Goal: Task Accomplishment & Management: Manage account settings

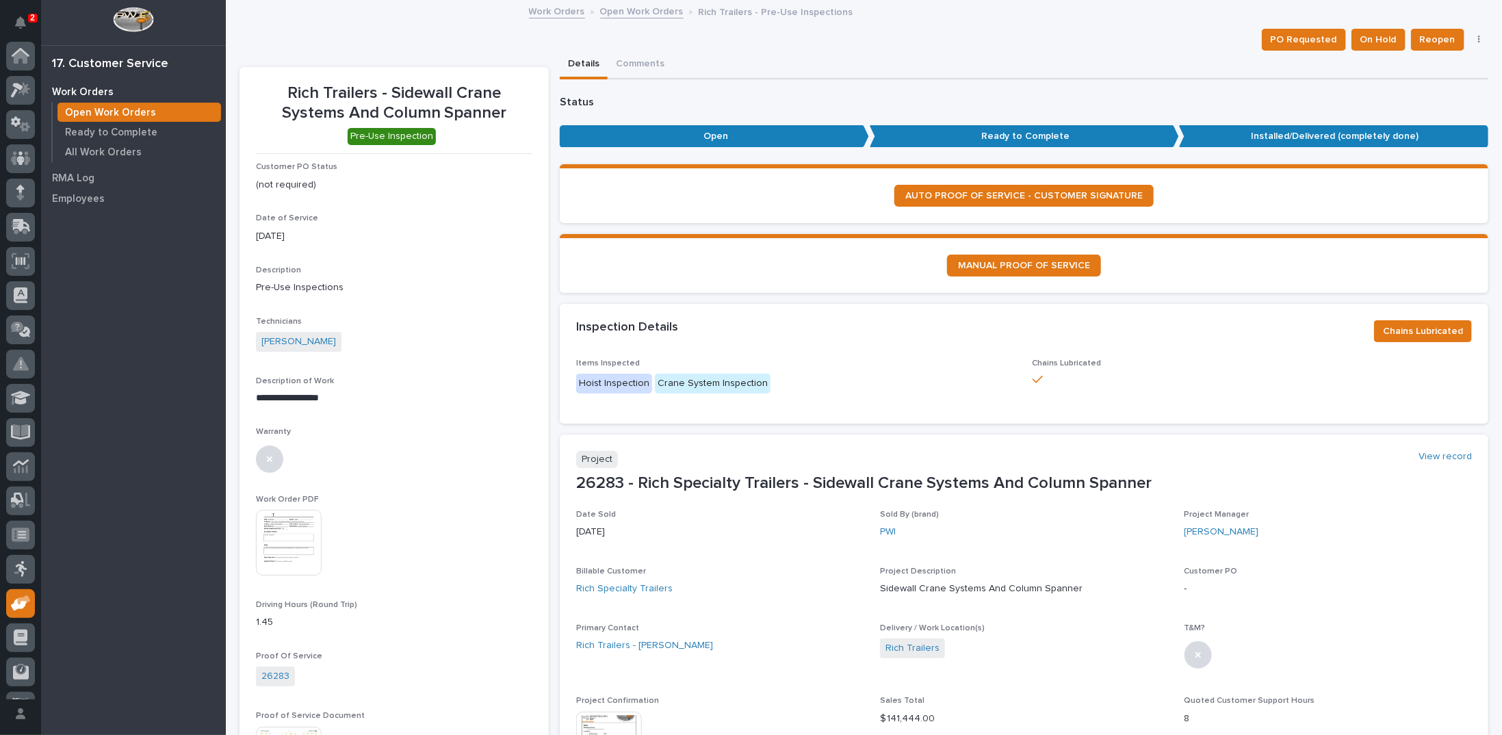
scroll to position [61, 0]
click at [615, 9] on link "Open Work Orders" at bounding box center [641, 11] width 83 height 16
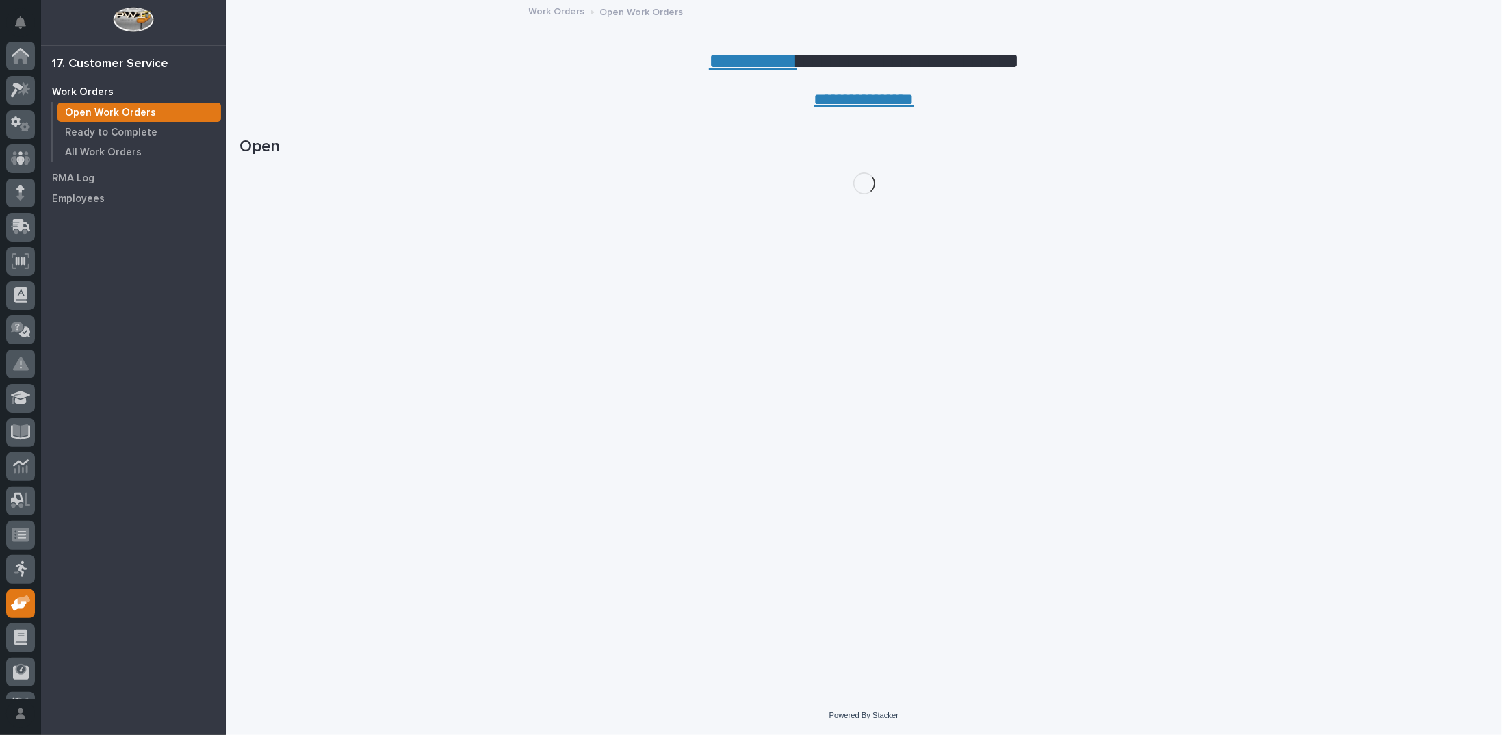
scroll to position [61, 0]
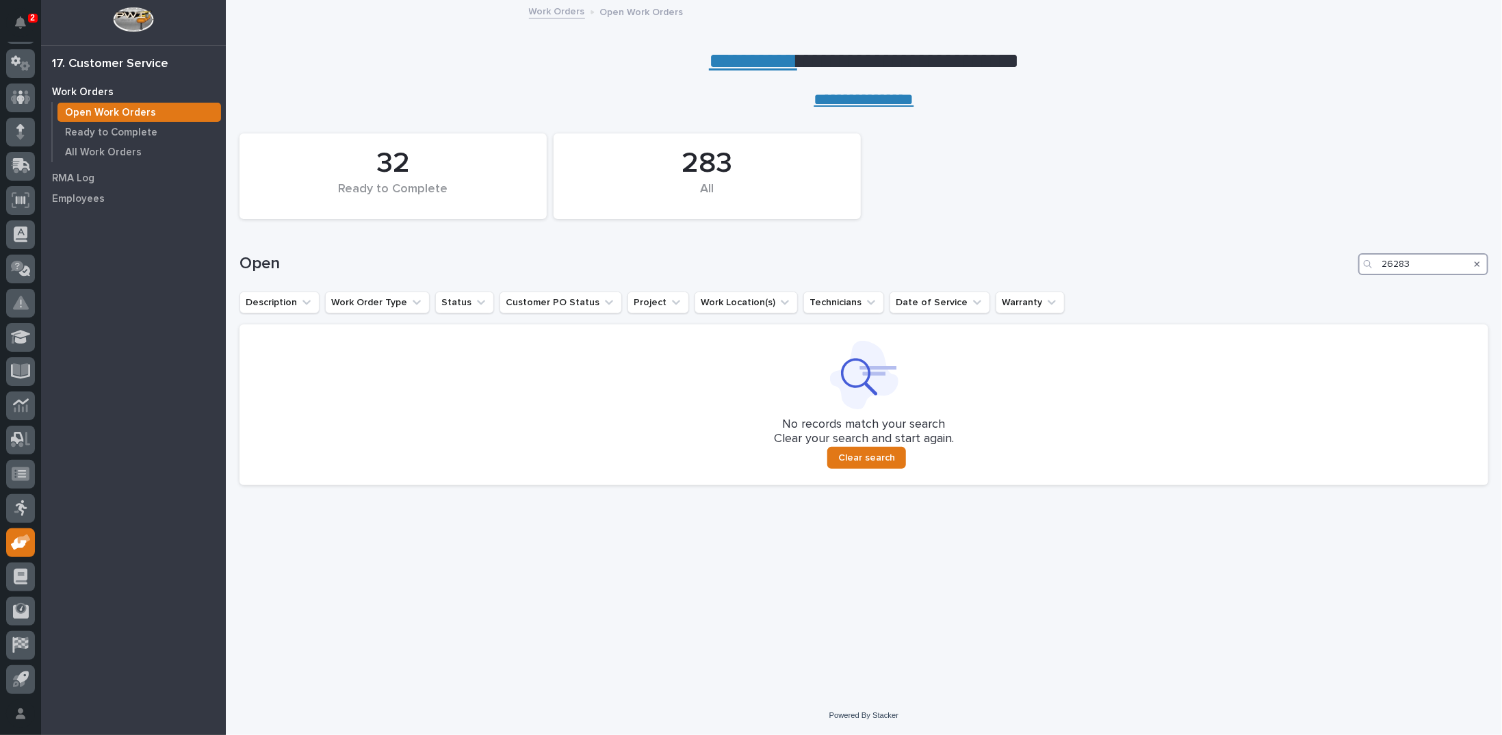
drag, startPoint x: 1435, startPoint y: 263, endPoint x: 1259, endPoint y: 274, distance: 176.3
click at [1262, 276] on div "Open 26283" at bounding box center [864, 259] width 1249 height 66
type input "26338"
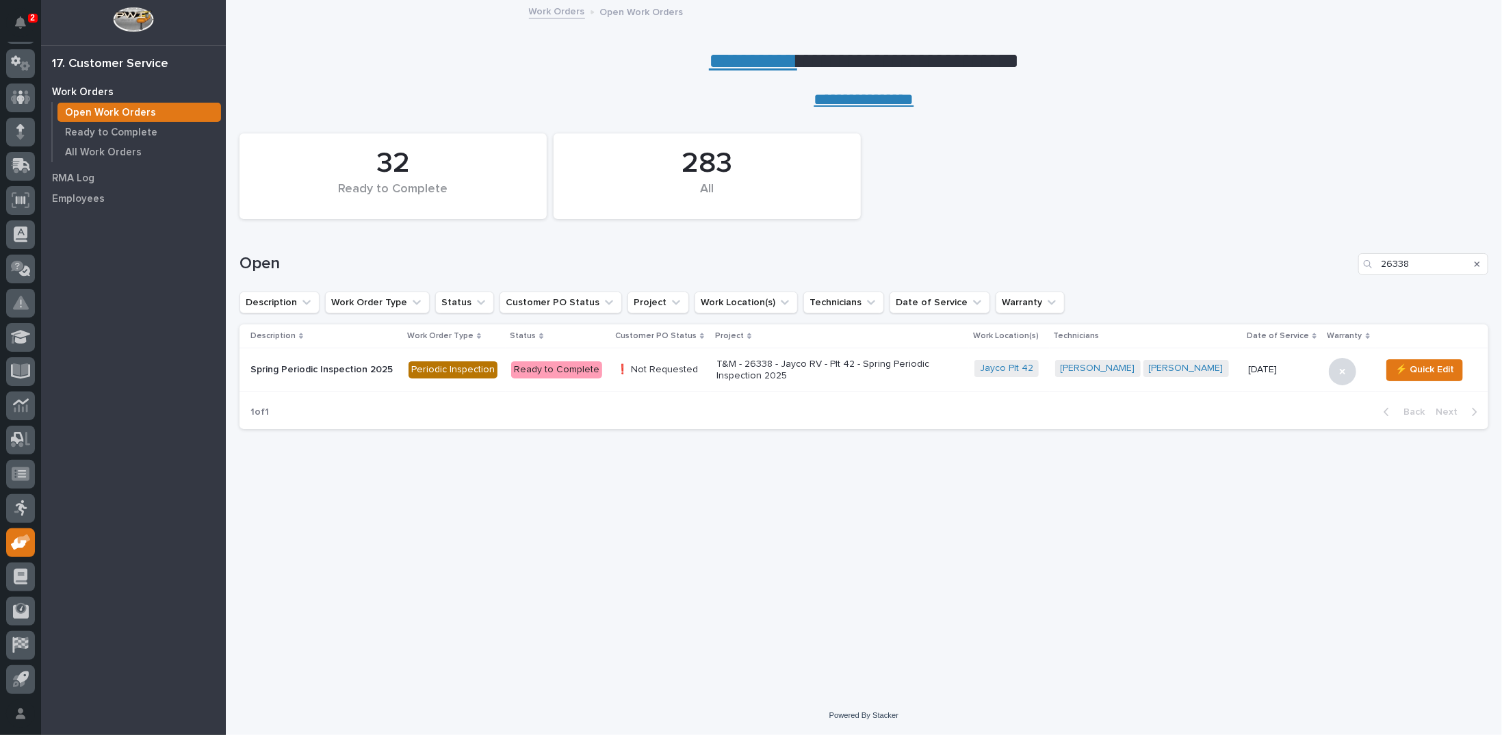
click at [809, 359] on p "T&M - 26338 - Jayco RV - Plt 42 - Spring Periodic Inspection 2025" at bounding box center [837, 370] width 240 height 23
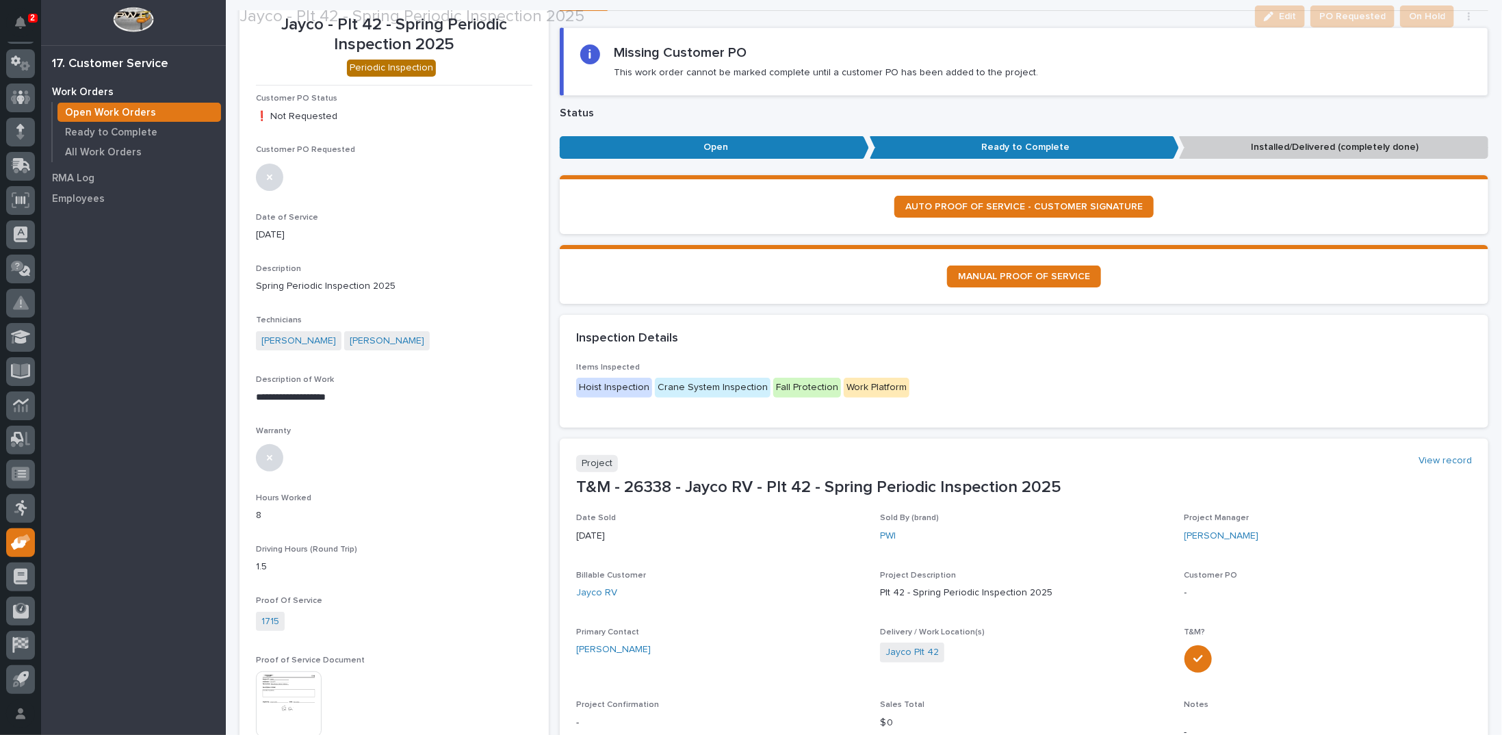
scroll to position [137, 0]
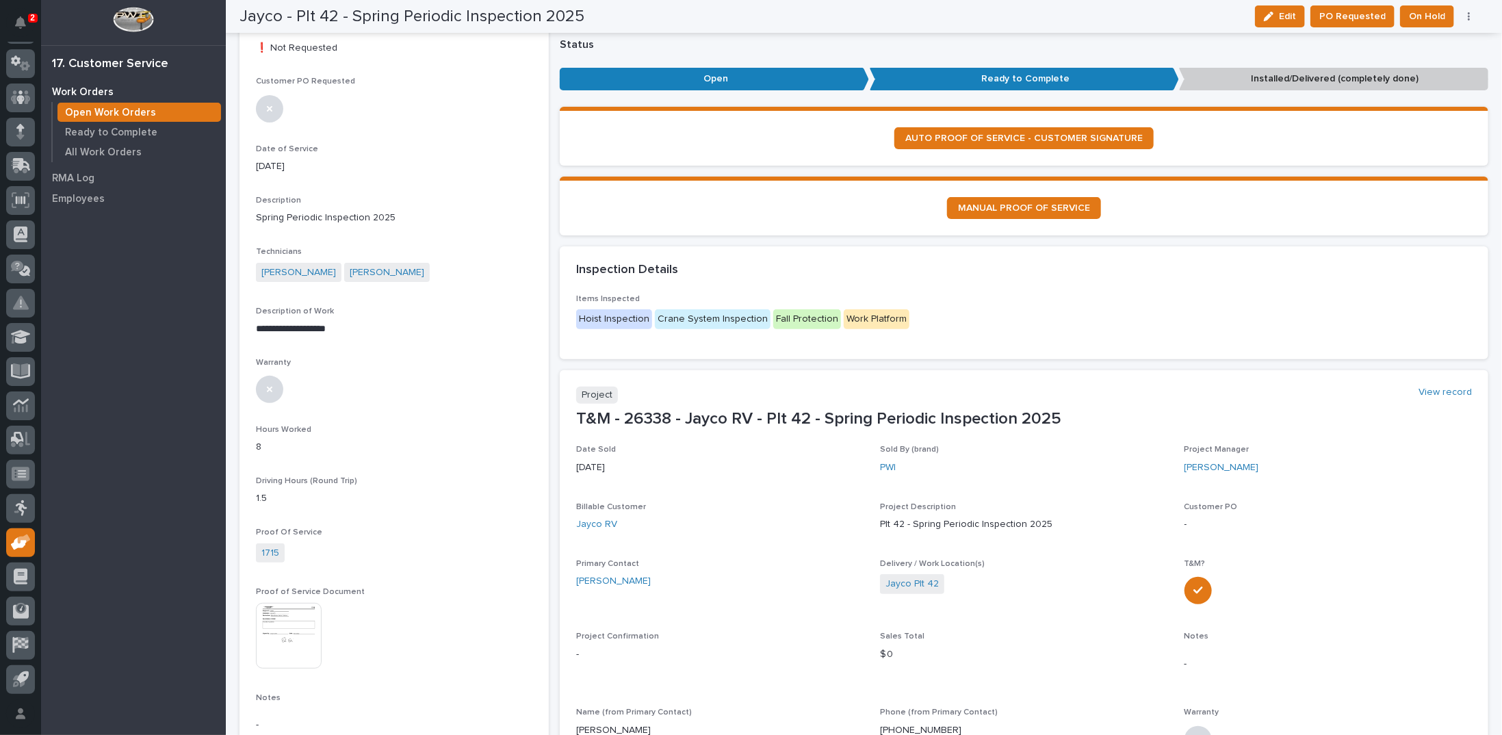
click at [1468, 17] on icon "button" at bounding box center [1469, 17] width 3 height 10
click at [1434, 68] on span "Regenerate PDF" at bounding box center [1426, 65] width 73 height 16
click at [284, 486] on img at bounding box center [289, 473] width 66 height 66
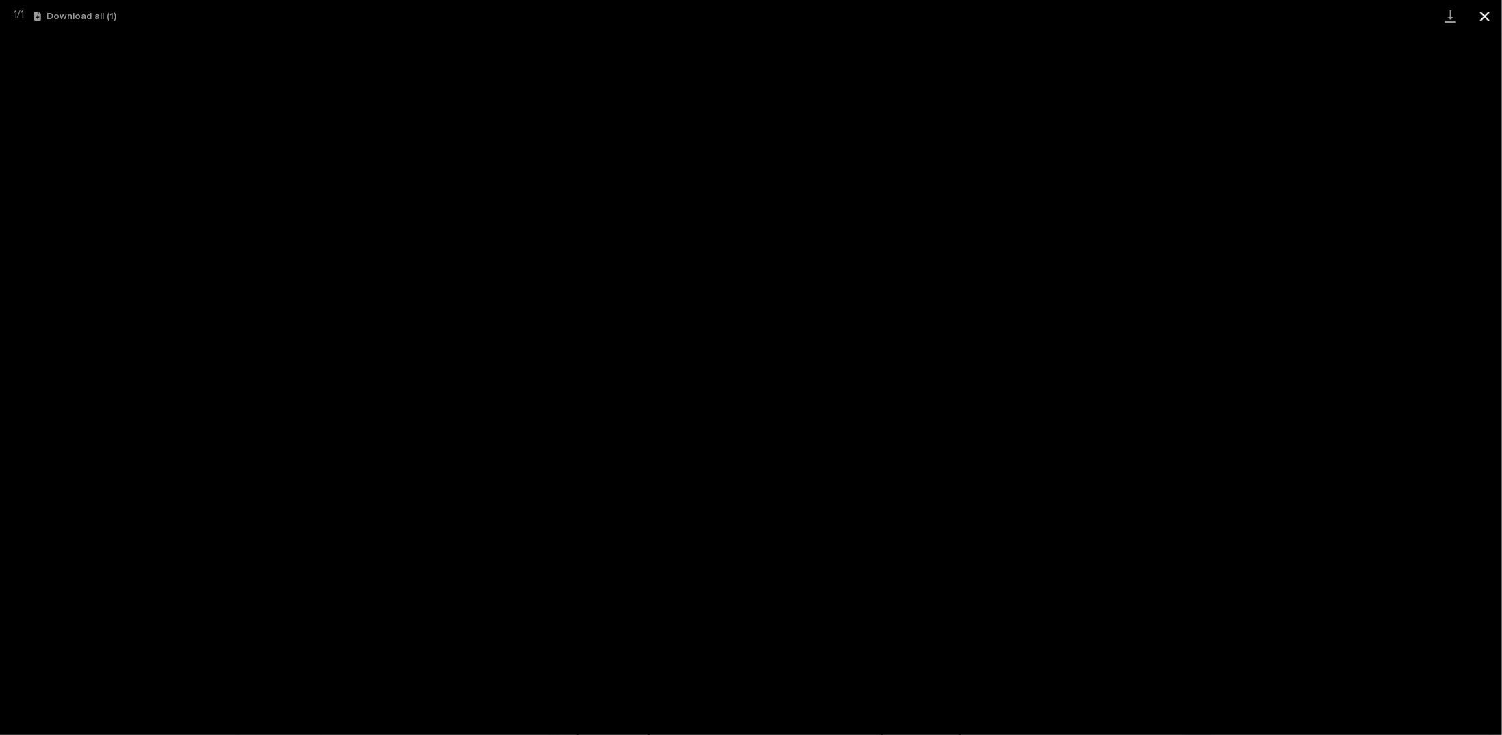
click at [1487, 17] on button "Close gallery" at bounding box center [1485, 16] width 34 height 32
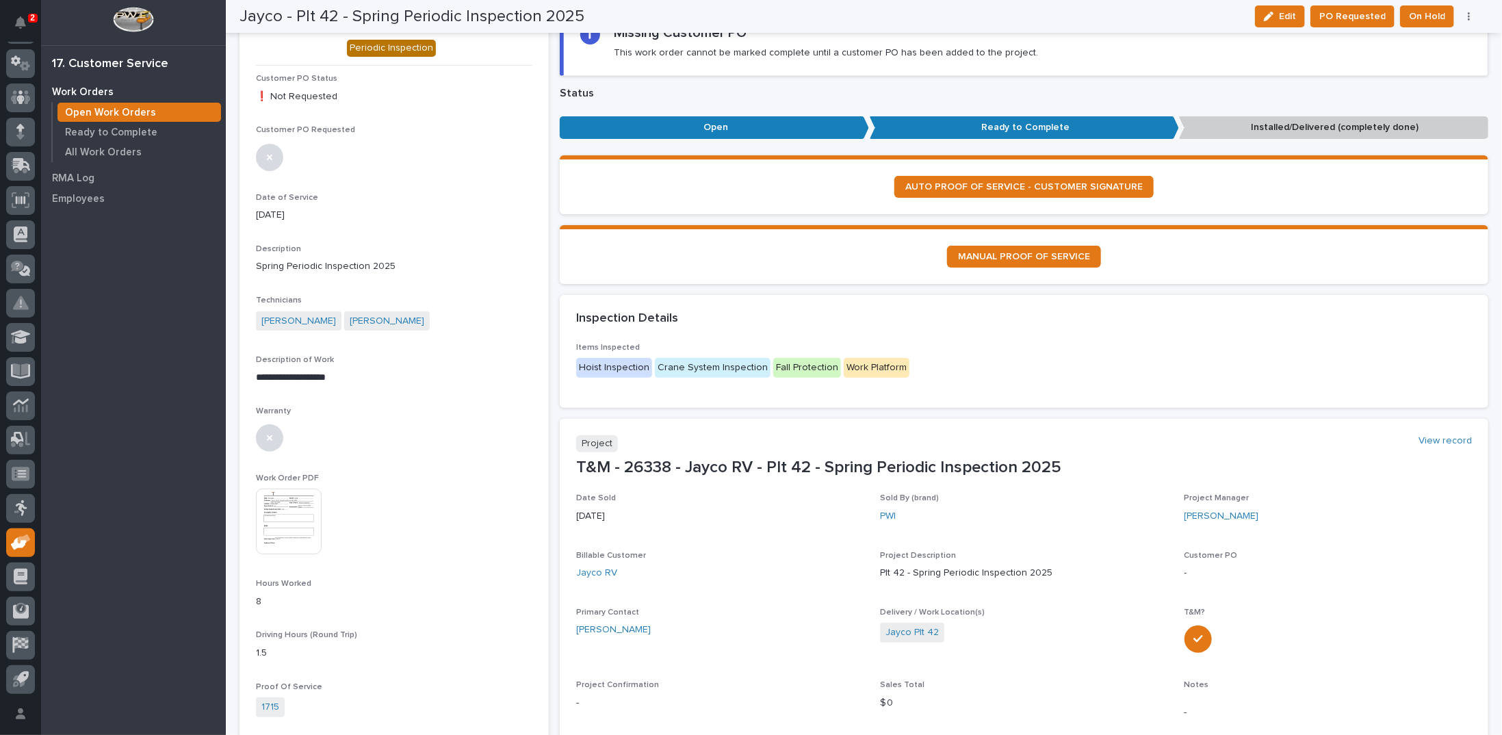
scroll to position [0, 0]
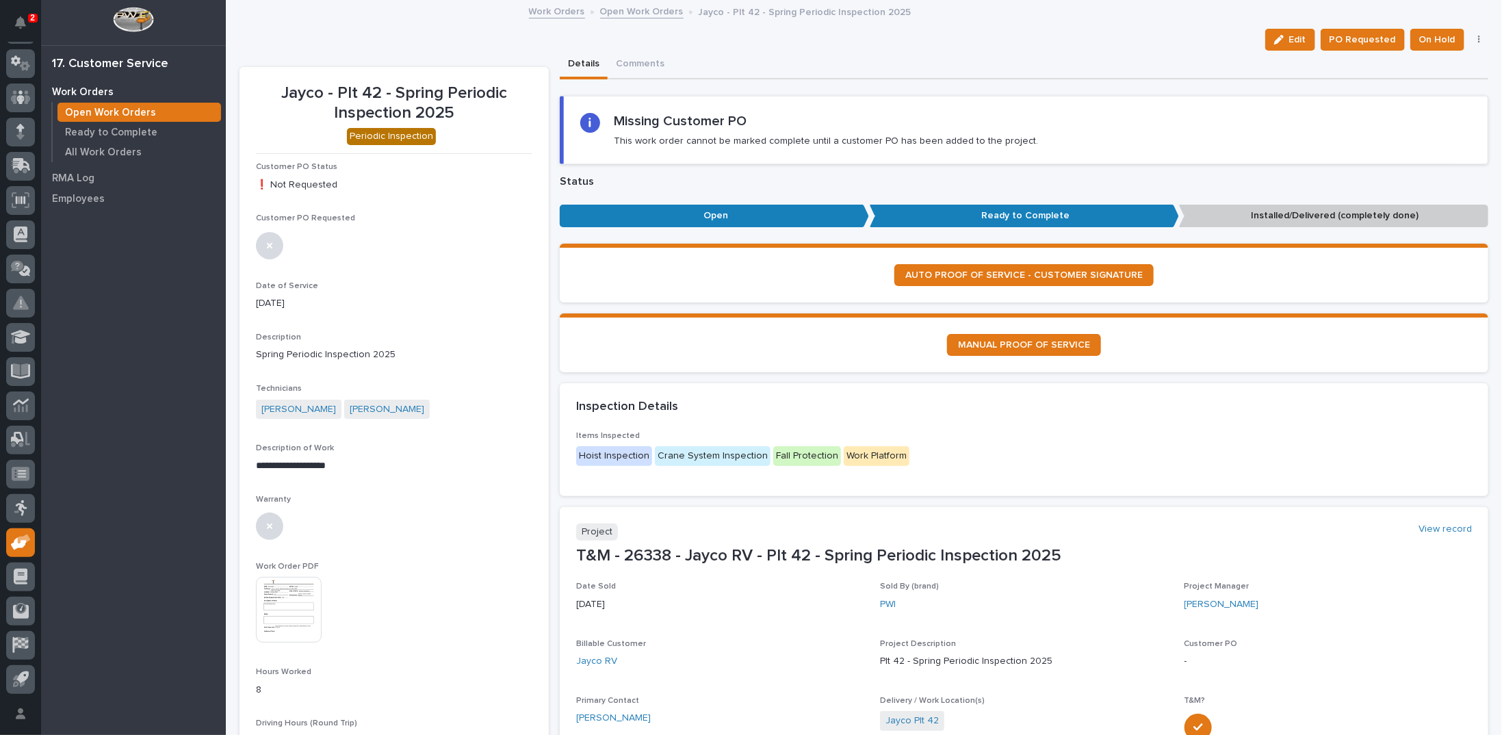
click at [634, 8] on link "Open Work Orders" at bounding box center [641, 11] width 83 height 16
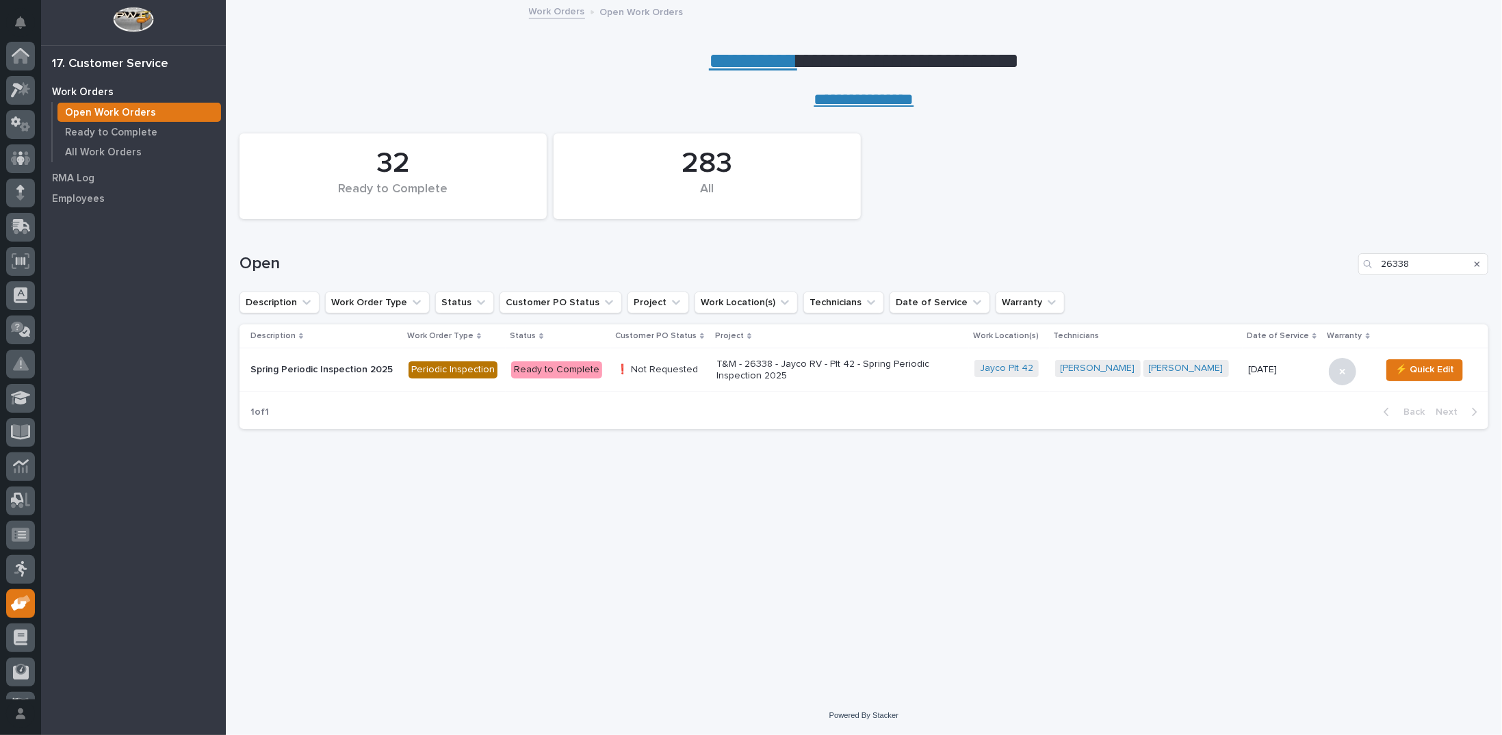
scroll to position [61, 0]
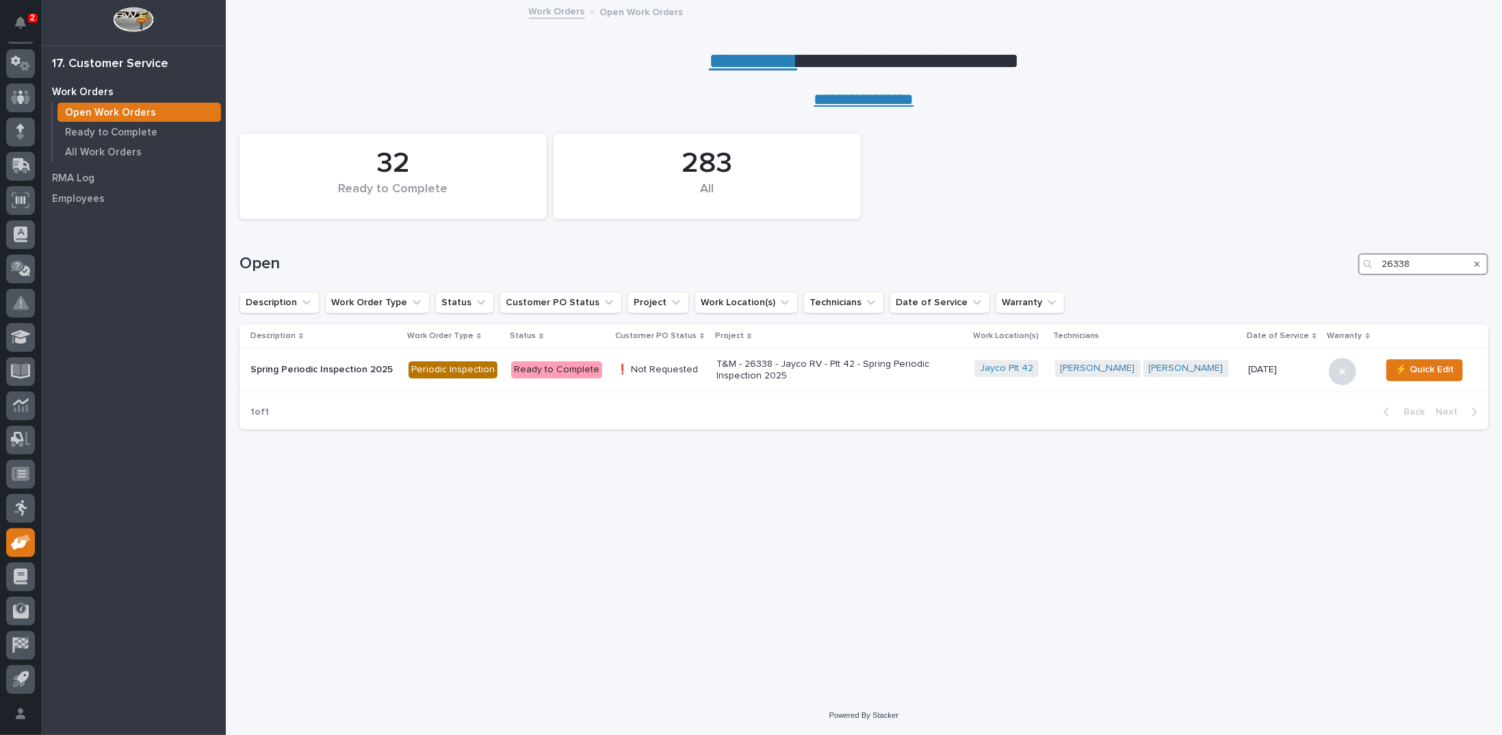
drag, startPoint x: 1411, startPoint y: 261, endPoint x: 1259, endPoint y: 259, distance: 151.9
click at [1260, 259] on div "Open 26338" at bounding box center [864, 264] width 1249 height 22
type input "26622"
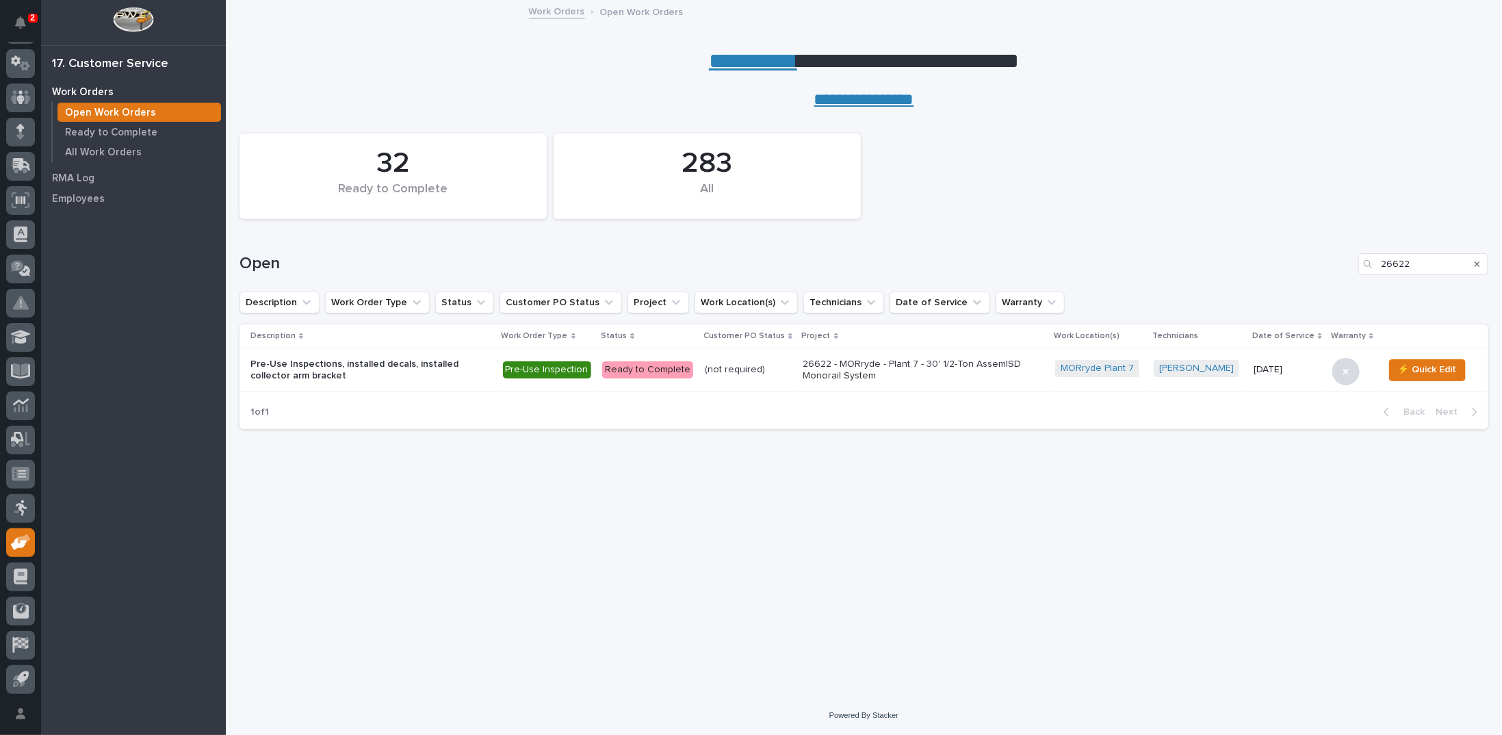
click at [918, 363] on p "26622 - MORryde - Plant 7 - 30' 1/2-Ton AssemISD Monorail System" at bounding box center [923, 370] width 240 height 23
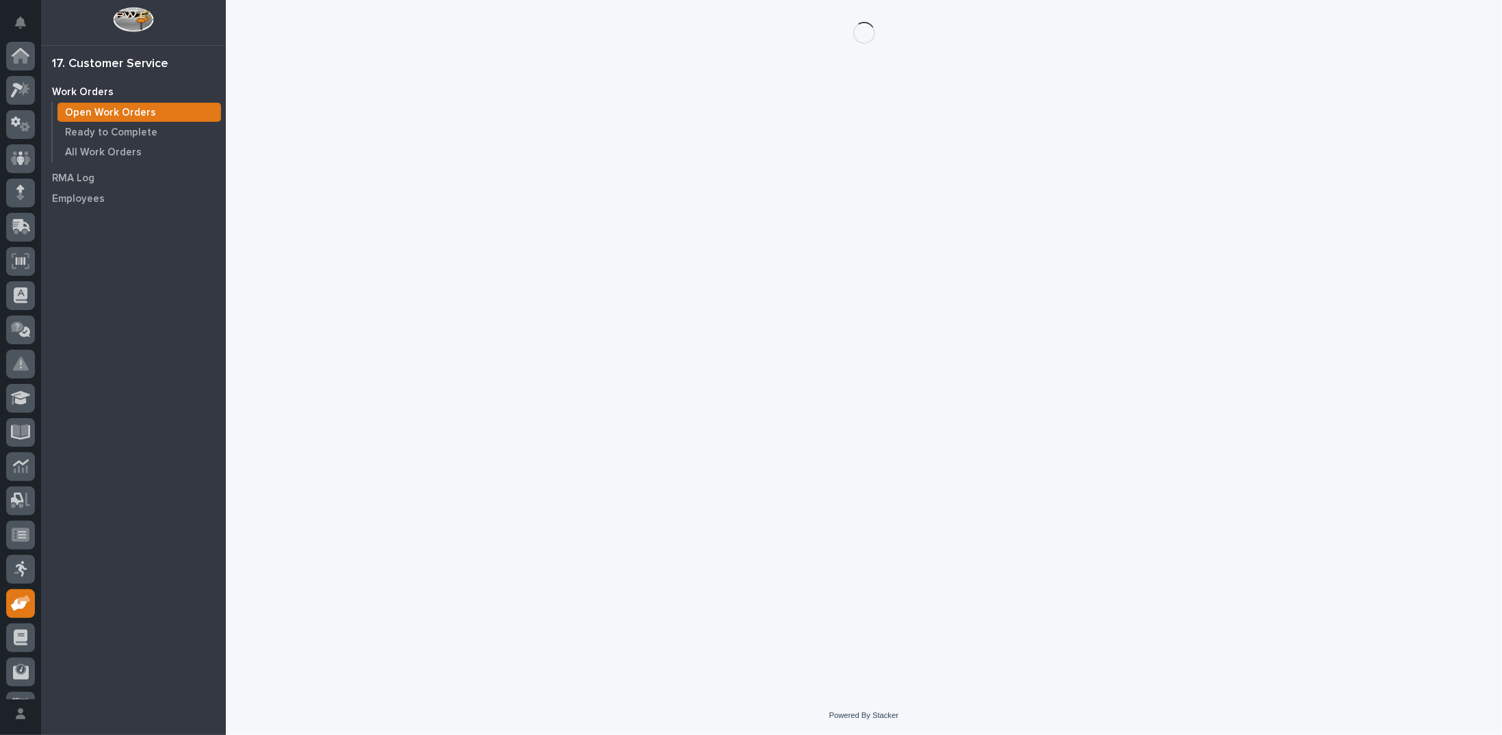
scroll to position [61, 0]
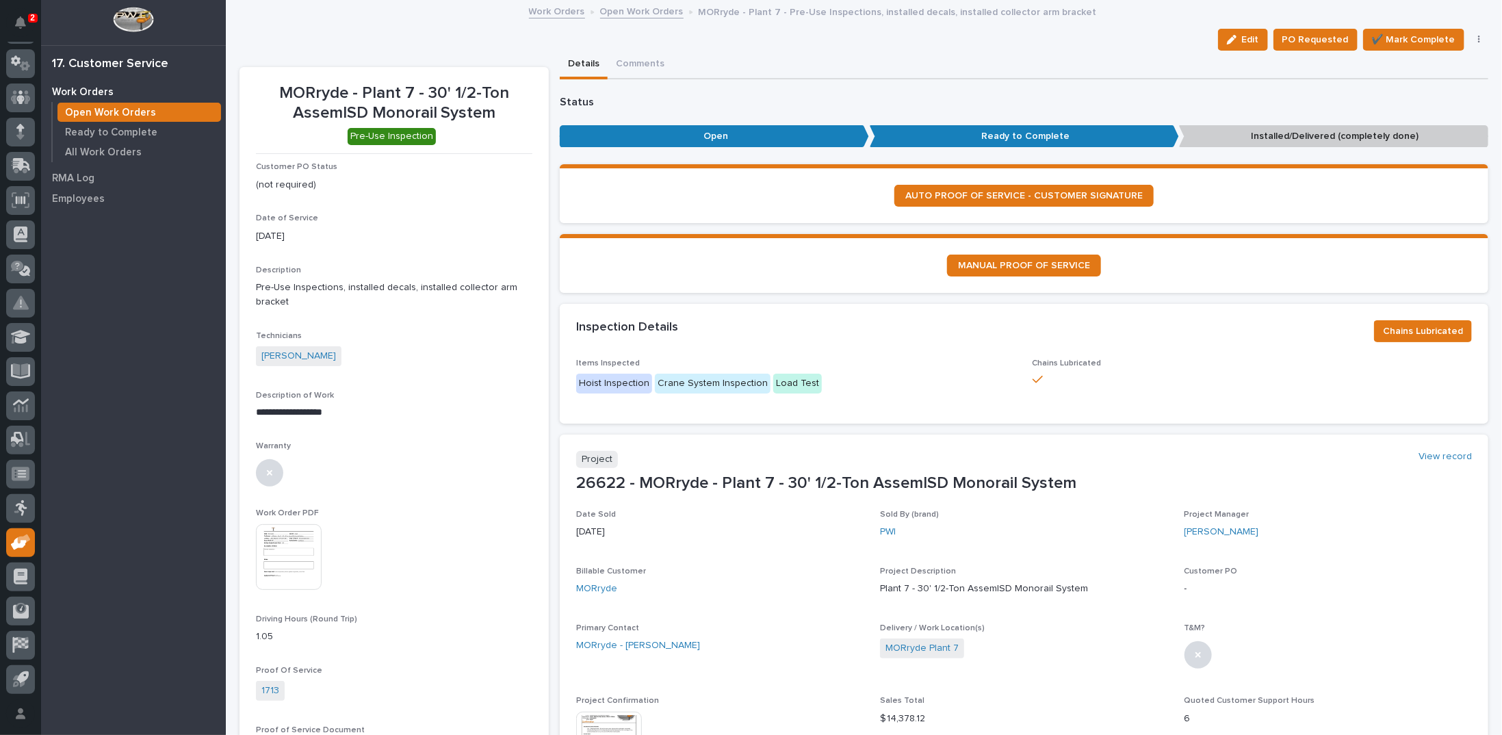
click at [274, 550] on img at bounding box center [289, 557] width 66 height 66
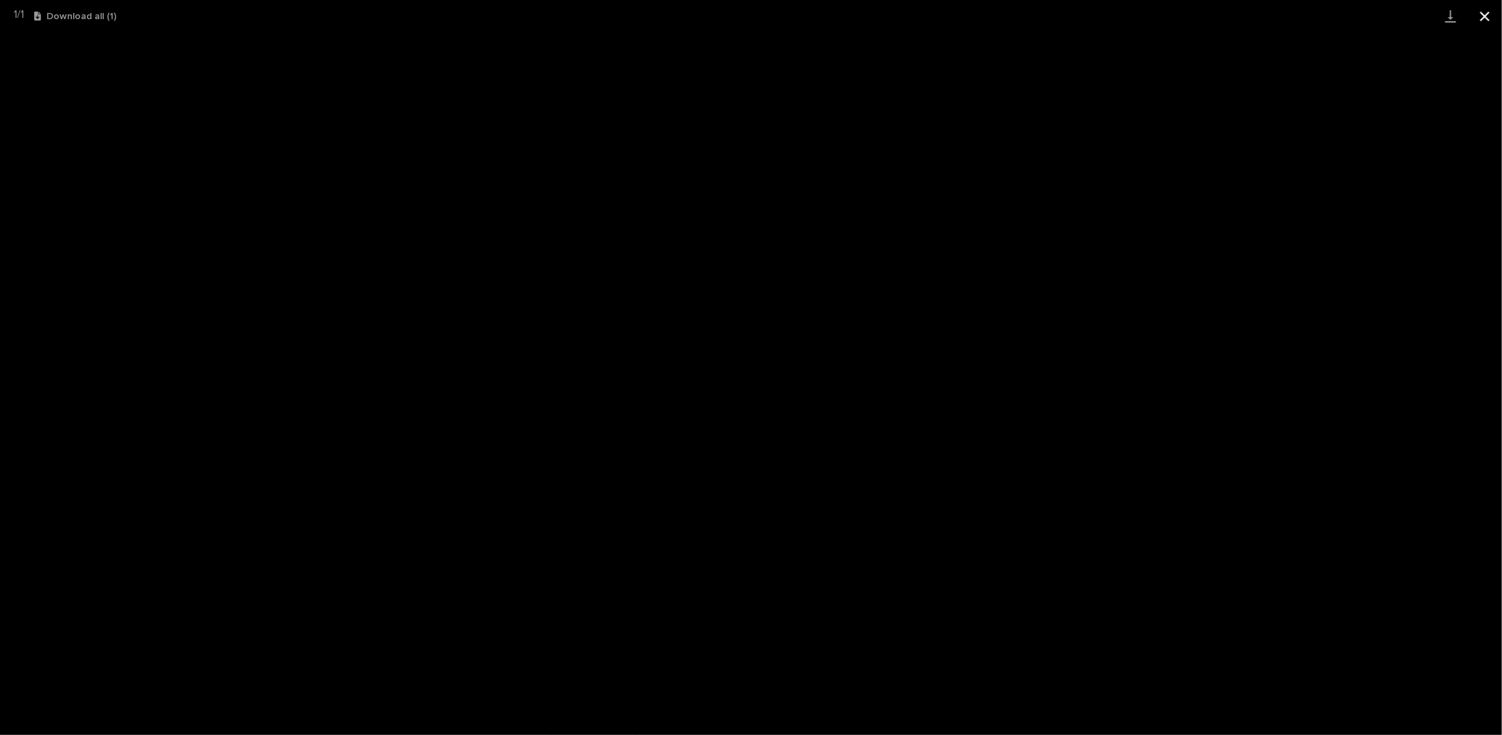
click at [1486, 14] on button "Close gallery" at bounding box center [1485, 16] width 34 height 32
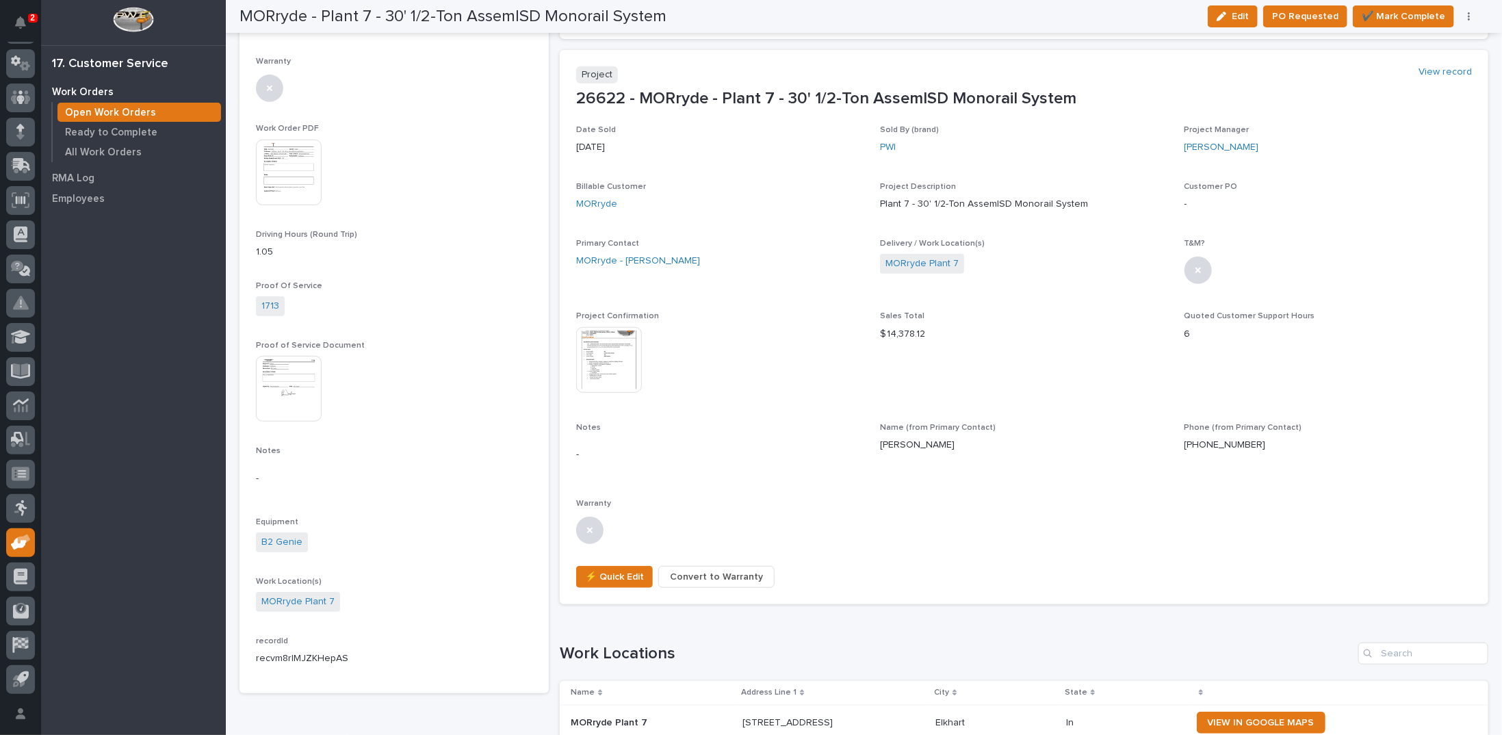
scroll to position [411, 0]
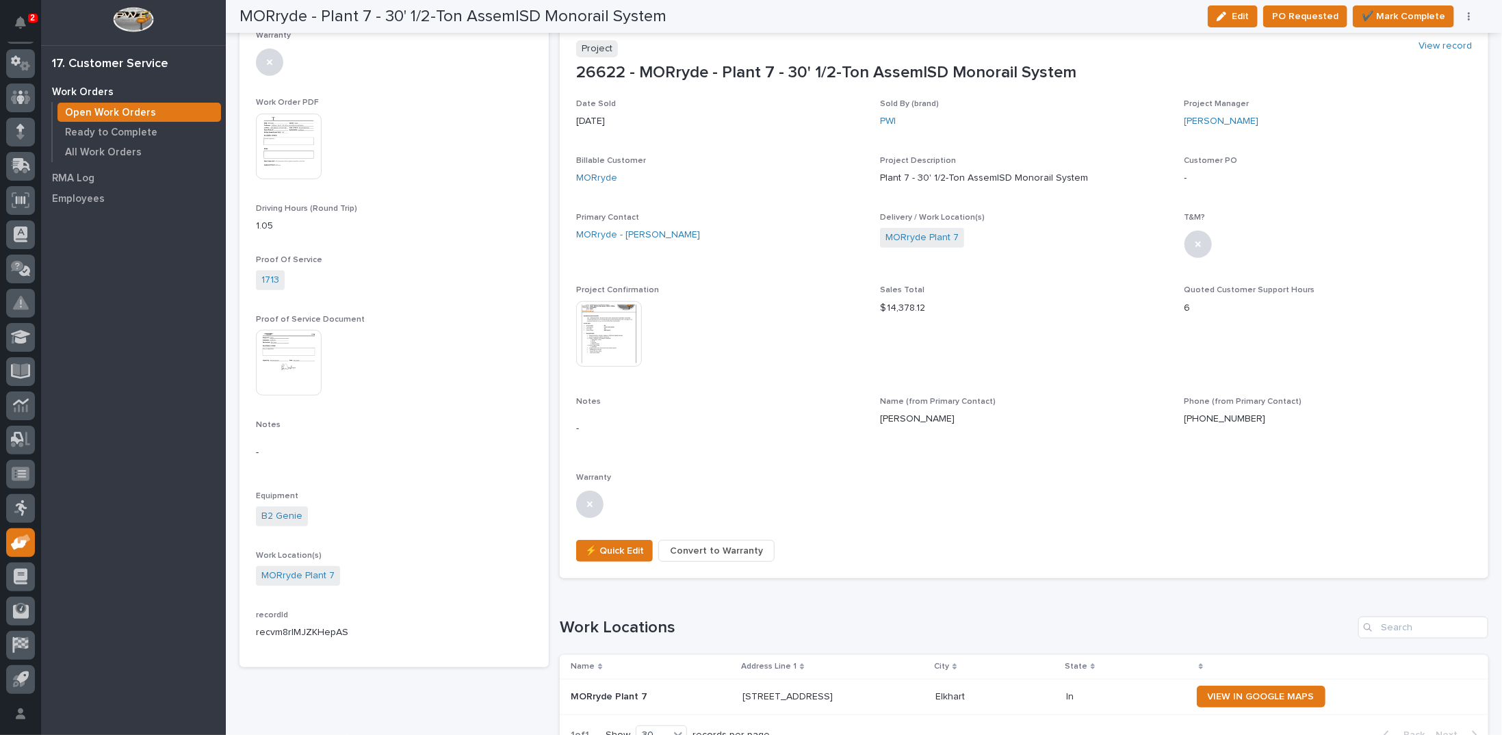
click at [628, 331] on img at bounding box center [609, 334] width 66 height 66
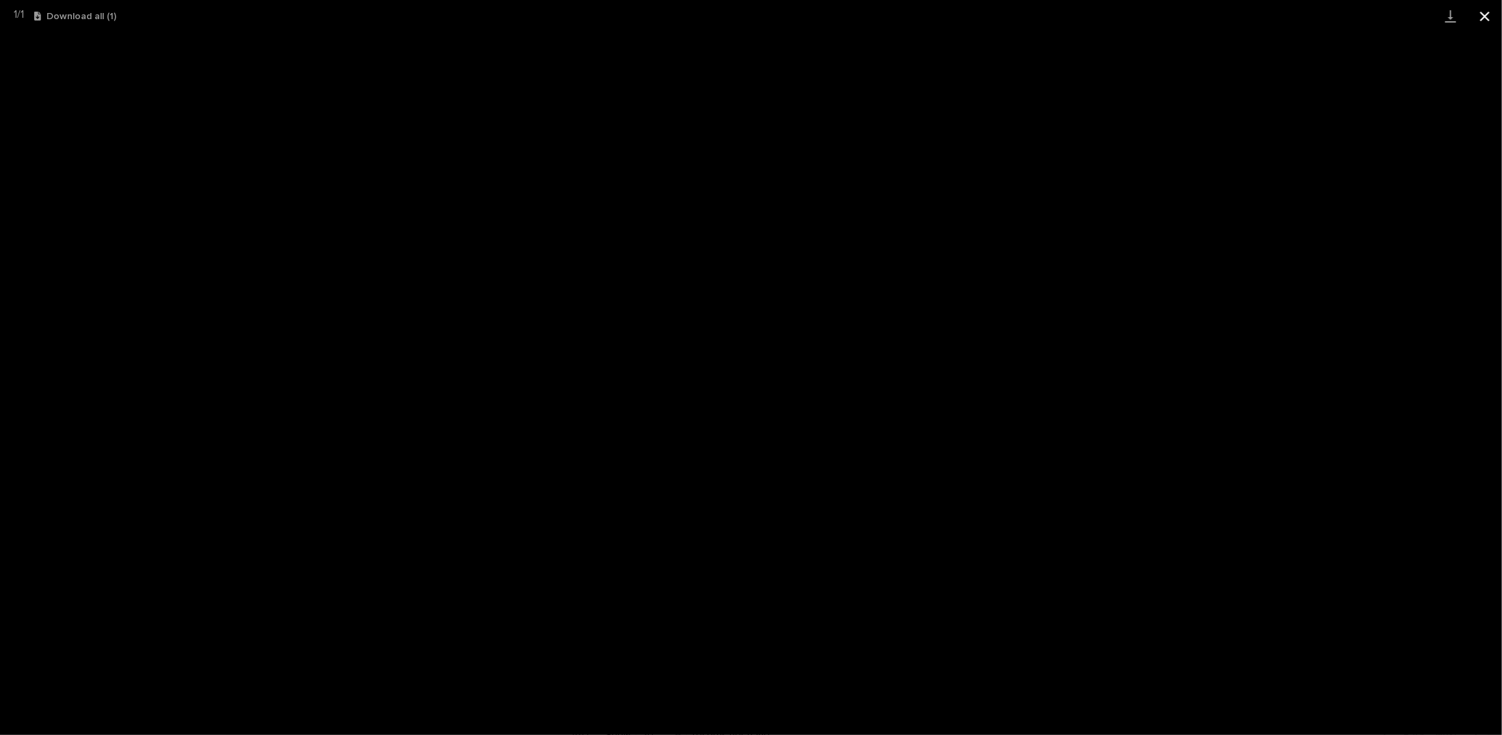
click at [1484, 19] on button "Close gallery" at bounding box center [1485, 16] width 34 height 32
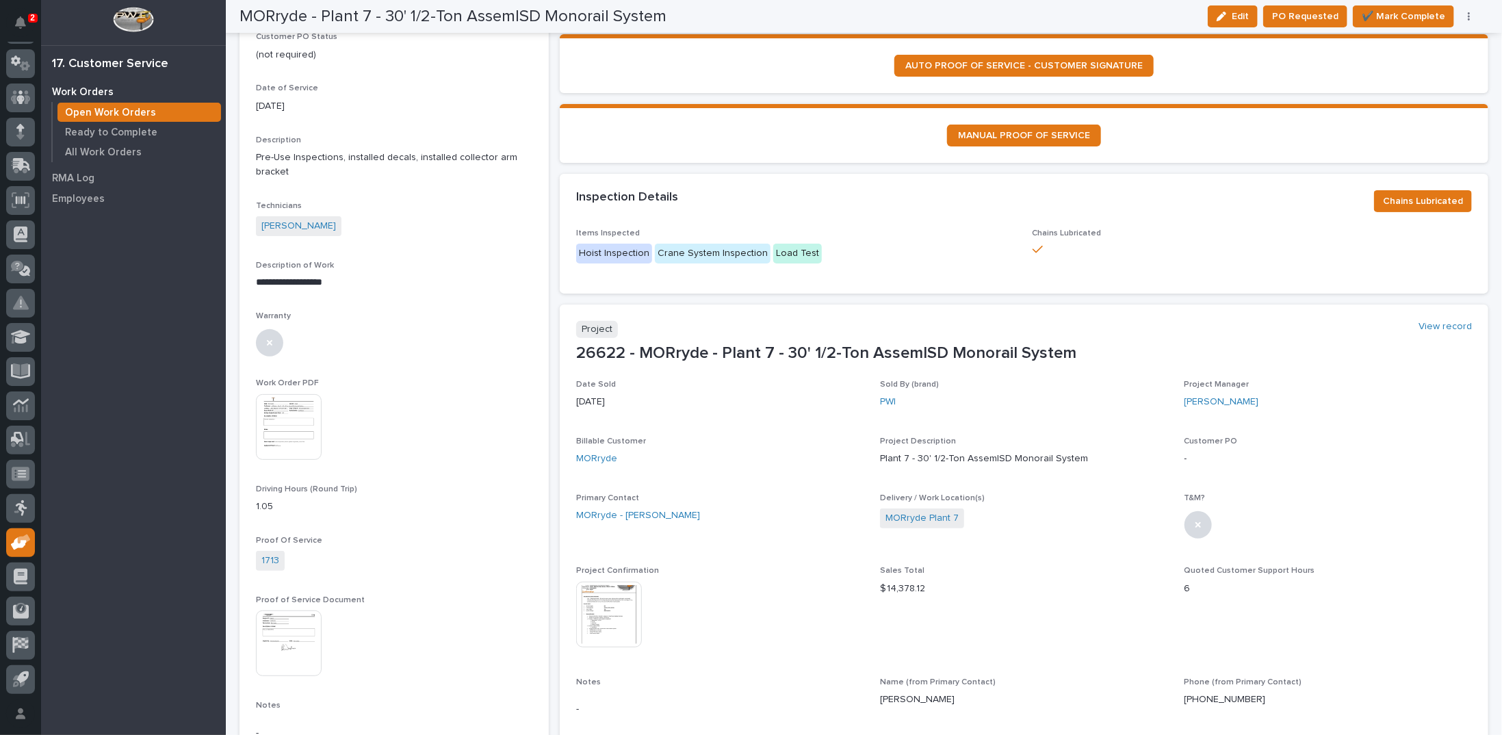
scroll to position [0, 0]
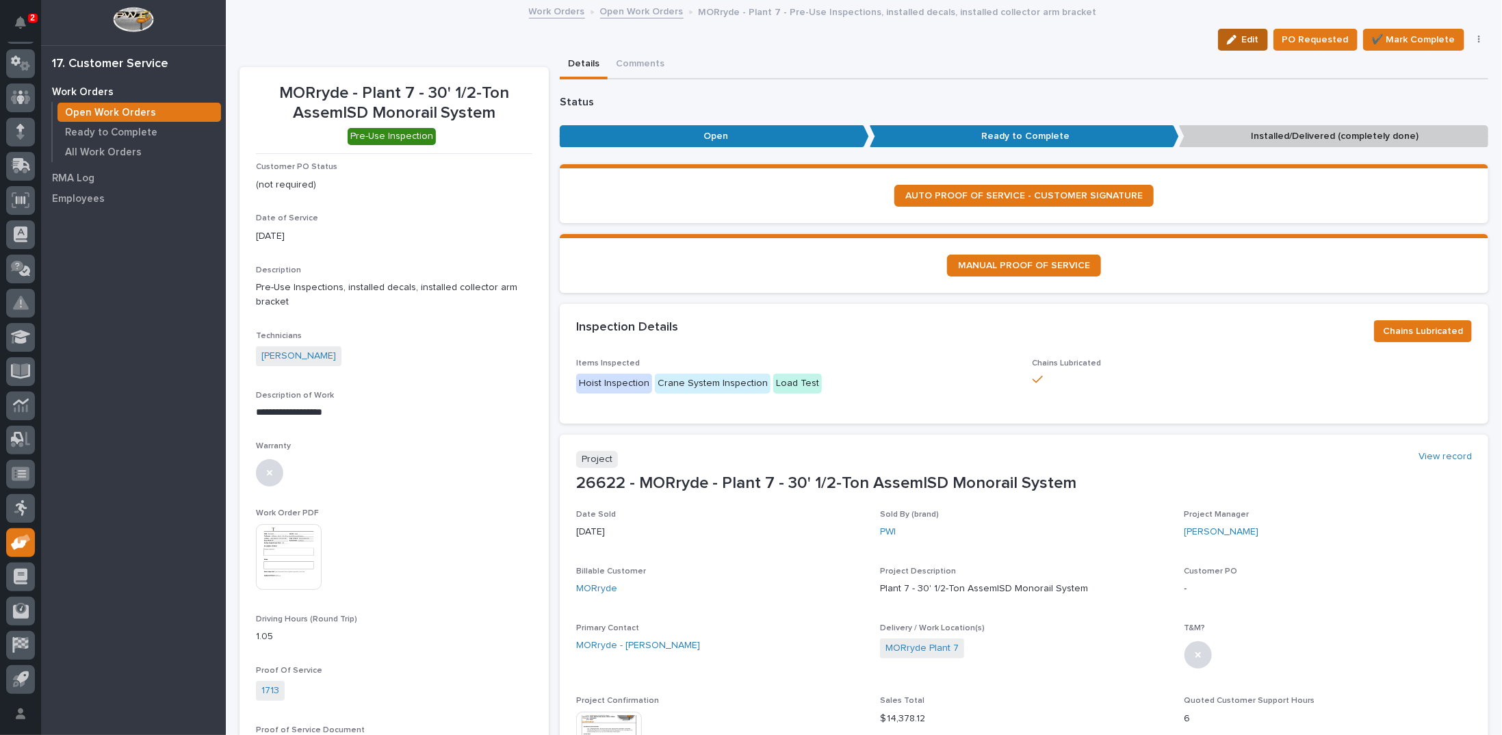
click at [1251, 37] on span "Edit" at bounding box center [1250, 40] width 17 height 12
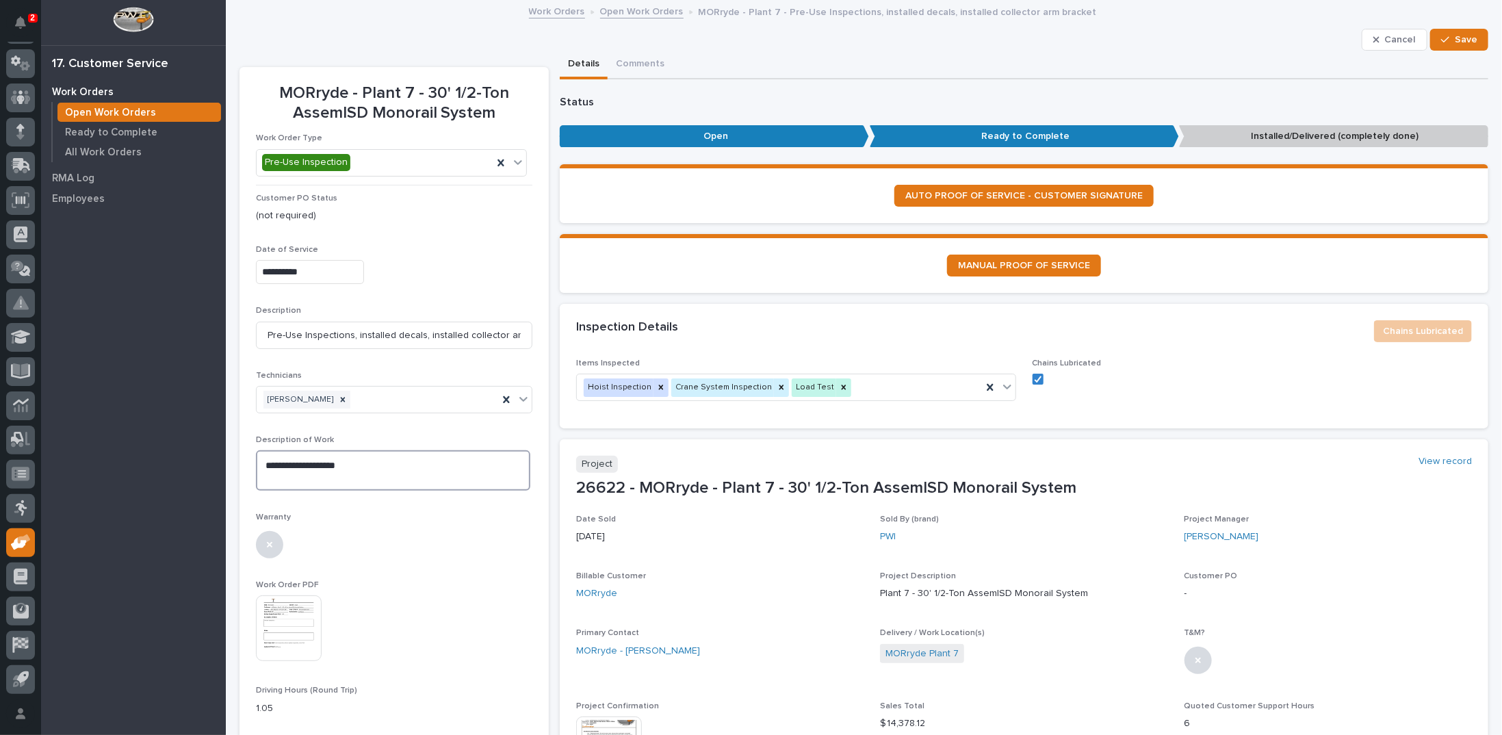
click at [355, 460] on textarea "**********" at bounding box center [393, 470] width 274 height 40
paste textarea "**********"
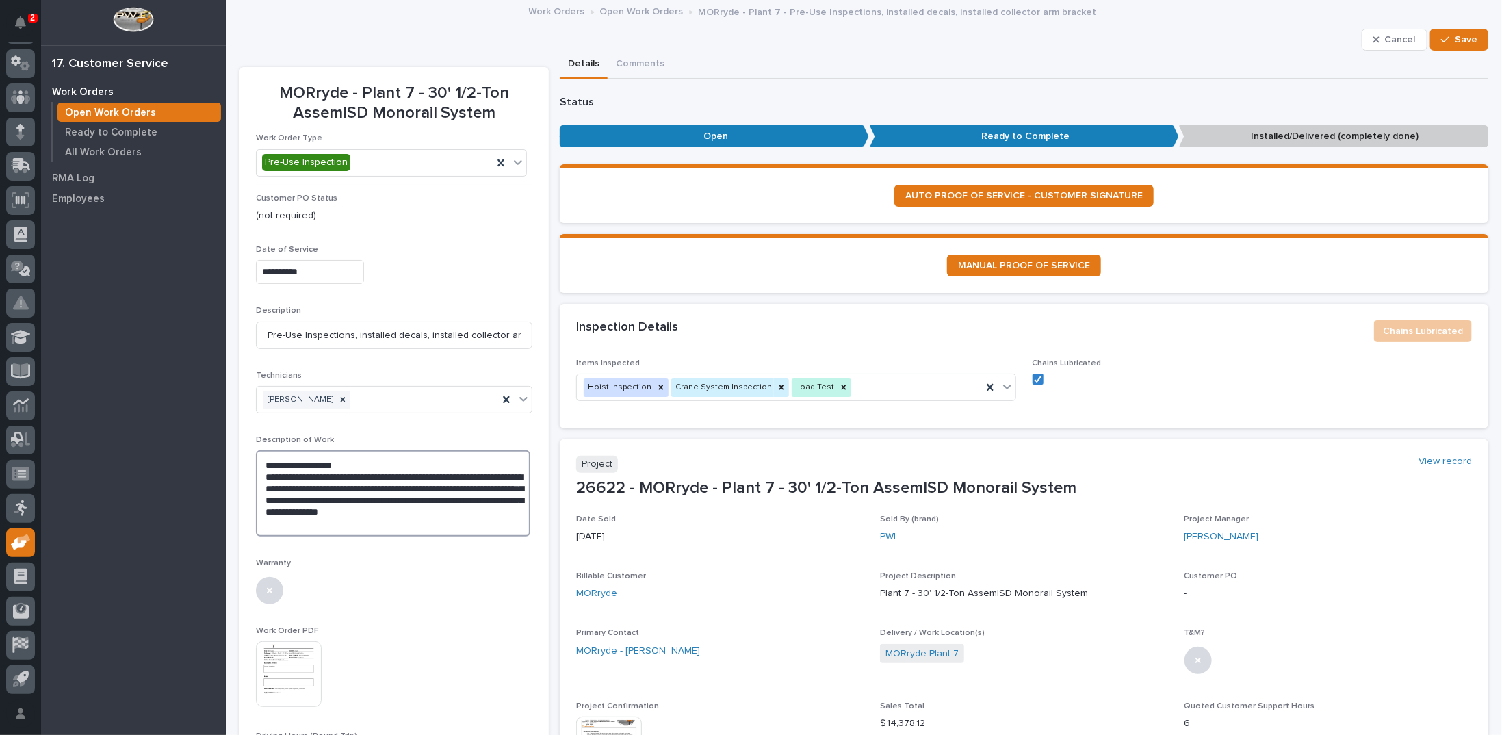
drag, startPoint x: 382, startPoint y: 496, endPoint x: 396, endPoint y: 495, distance: 14.4
click at [396, 495] on textarea "**********" at bounding box center [393, 493] width 274 height 86
click at [502, 512] on textarea "**********" at bounding box center [393, 493] width 274 height 86
type textarea "**********"
click at [1455, 42] on span "Save" at bounding box center [1466, 40] width 23 height 12
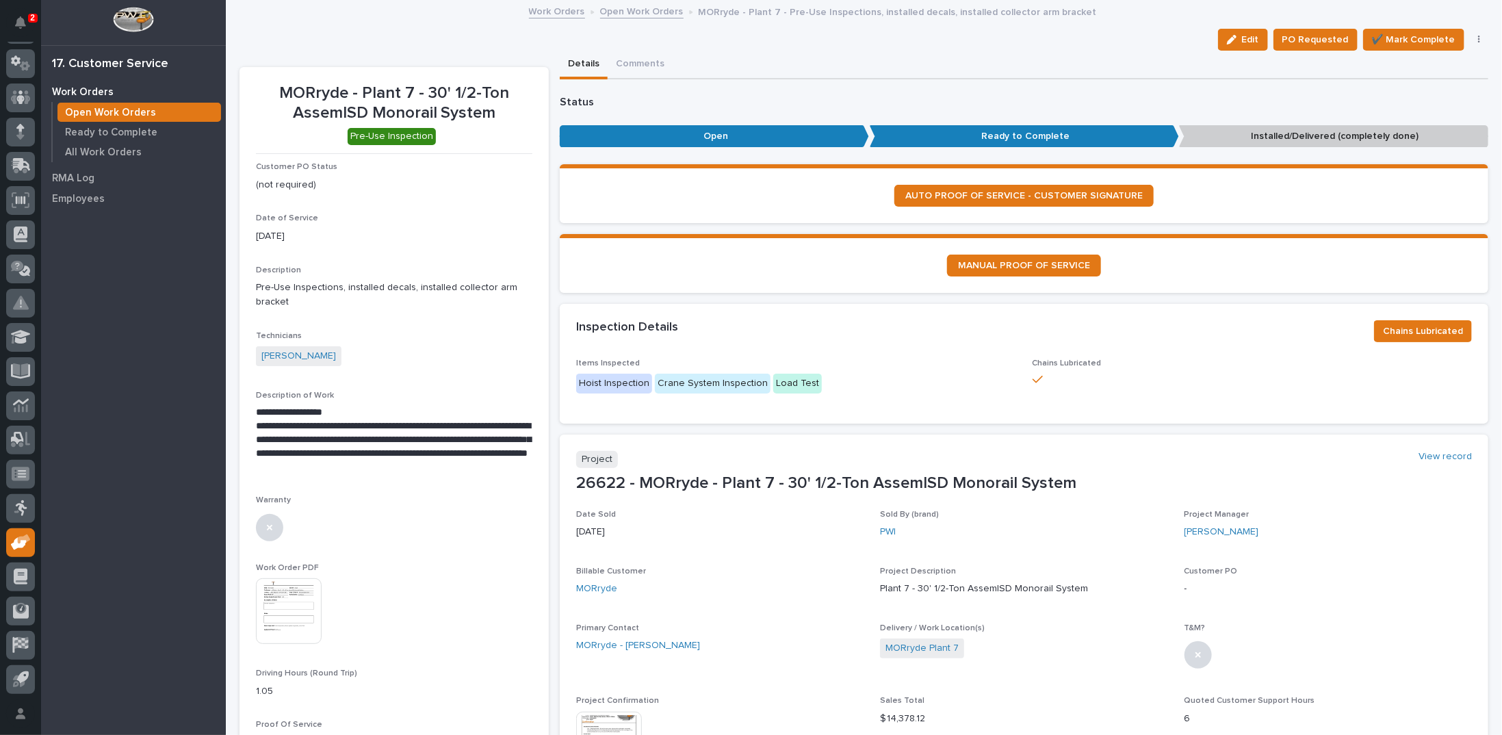
click at [631, 10] on link "Open Work Orders" at bounding box center [641, 11] width 83 height 16
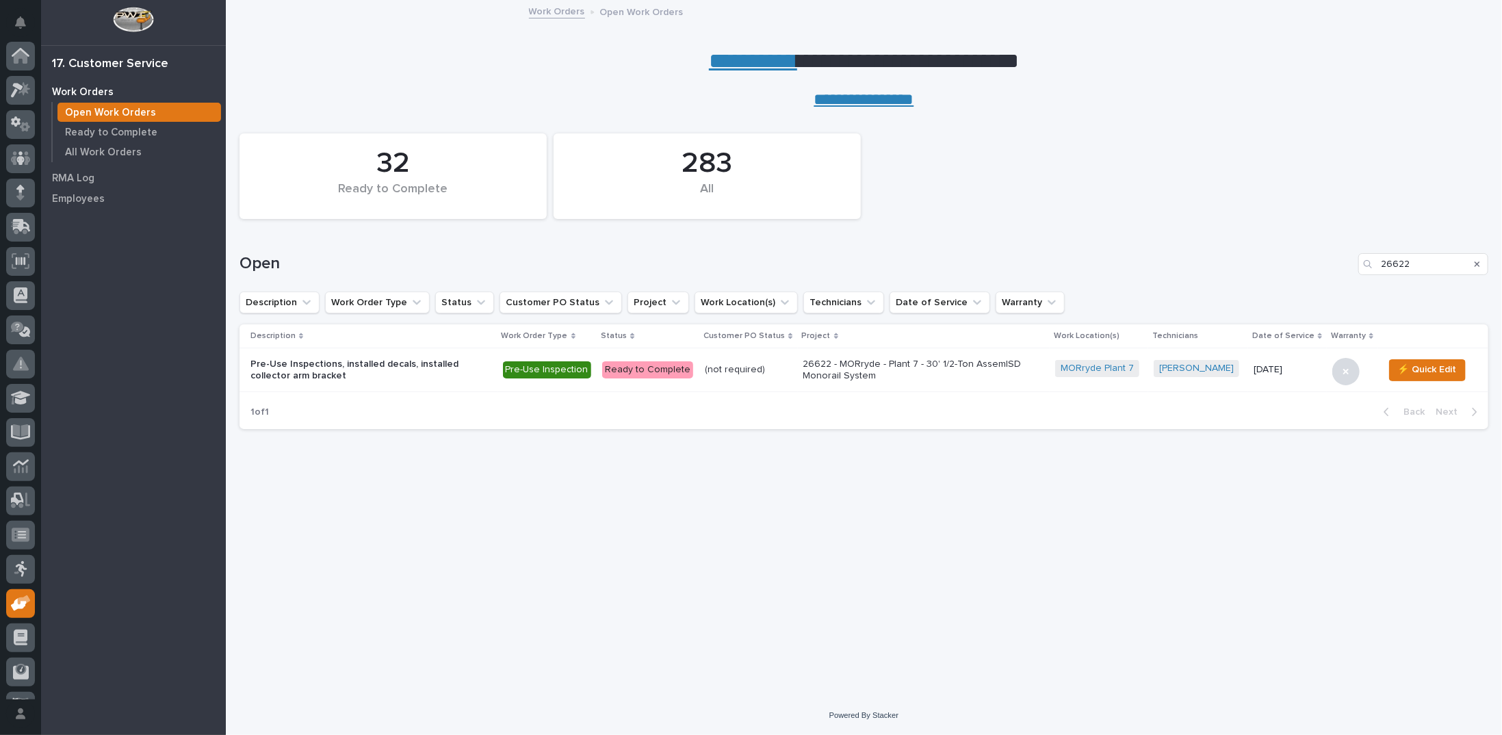
scroll to position [61, 0]
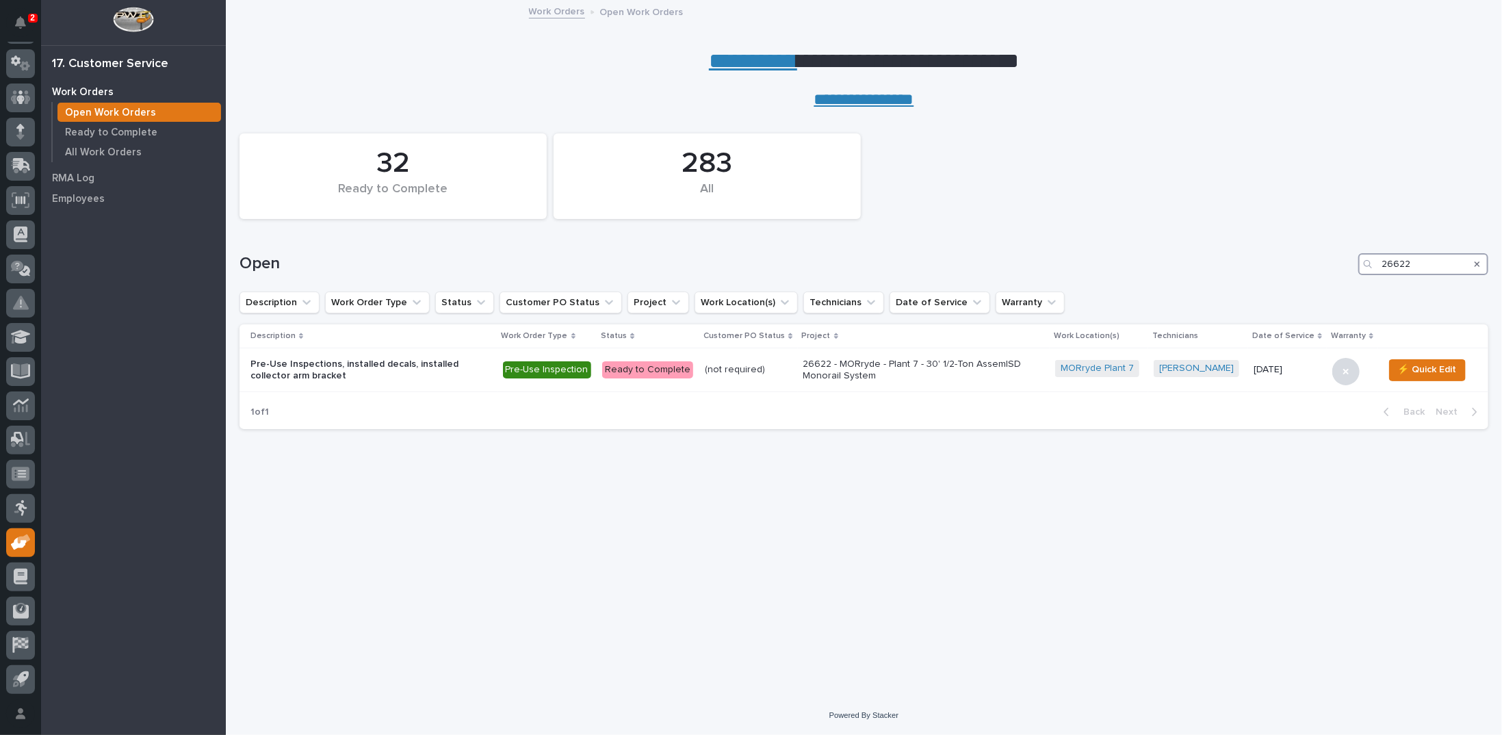
drag, startPoint x: 1419, startPoint y: 263, endPoint x: 1274, endPoint y: 257, distance: 145.2
click at [1274, 258] on div "Open 26622" at bounding box center [864, 264] width 1249 height 22
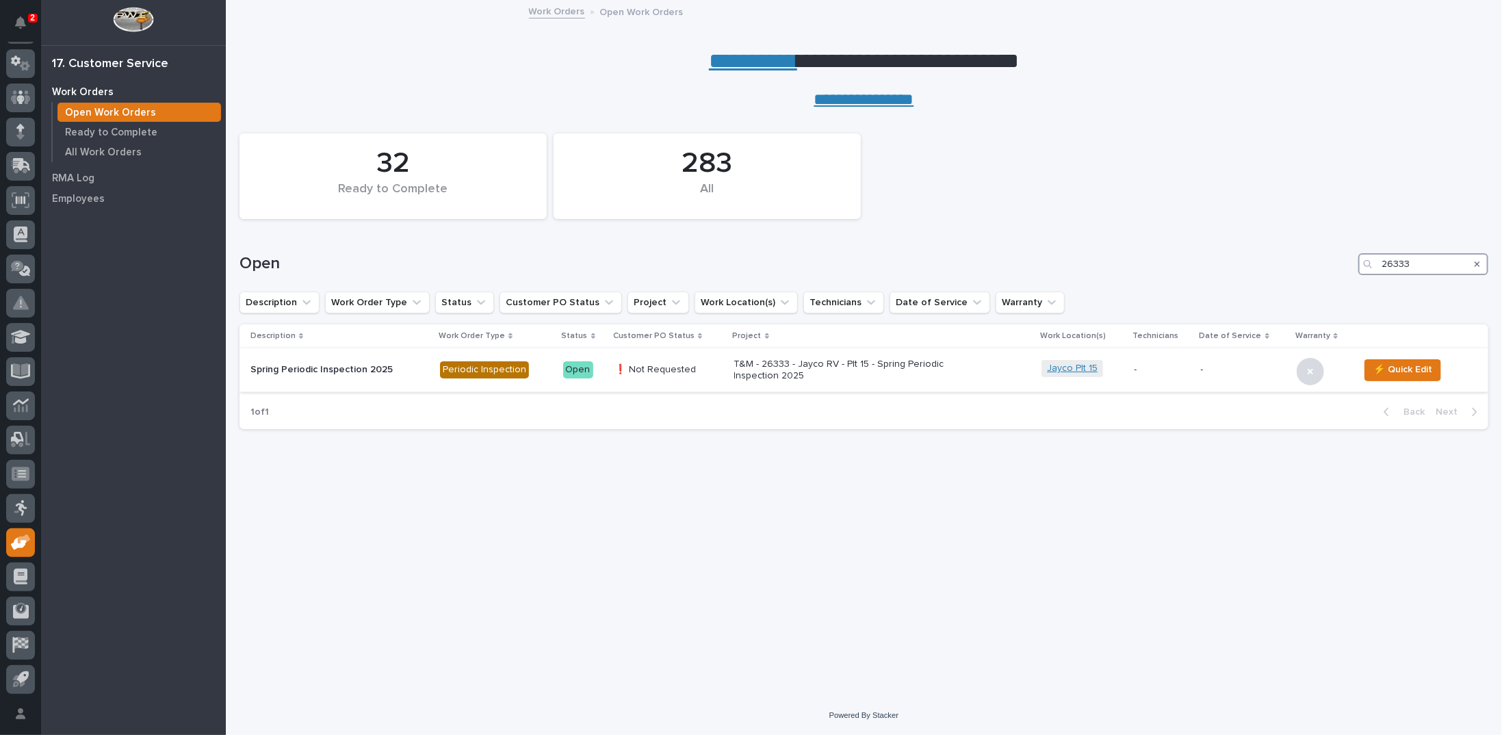
type input "26333"
click at [1067, 366] on link "Jayco Plt 15" at bounding box center [1072, 369] width 51 height 12
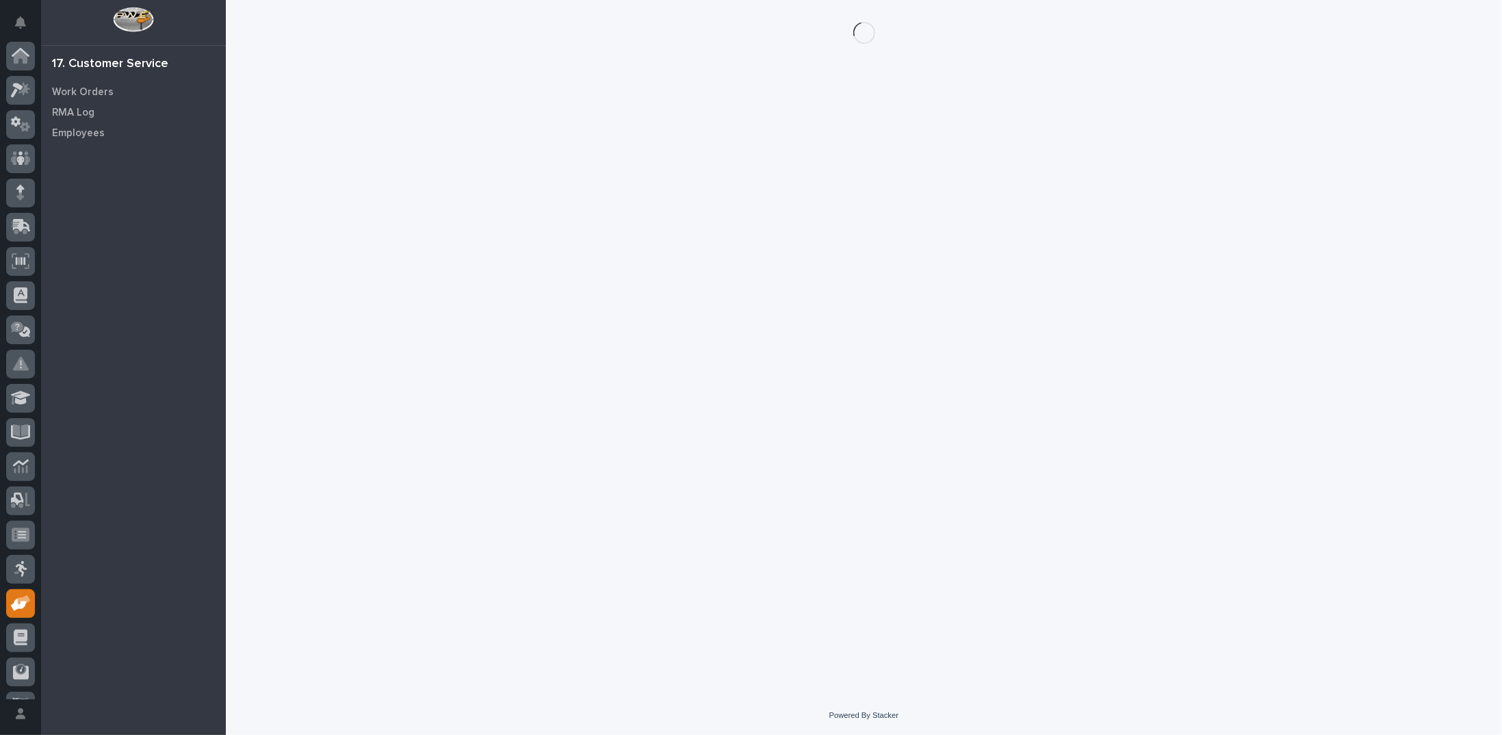
scroll to position [61, 0]
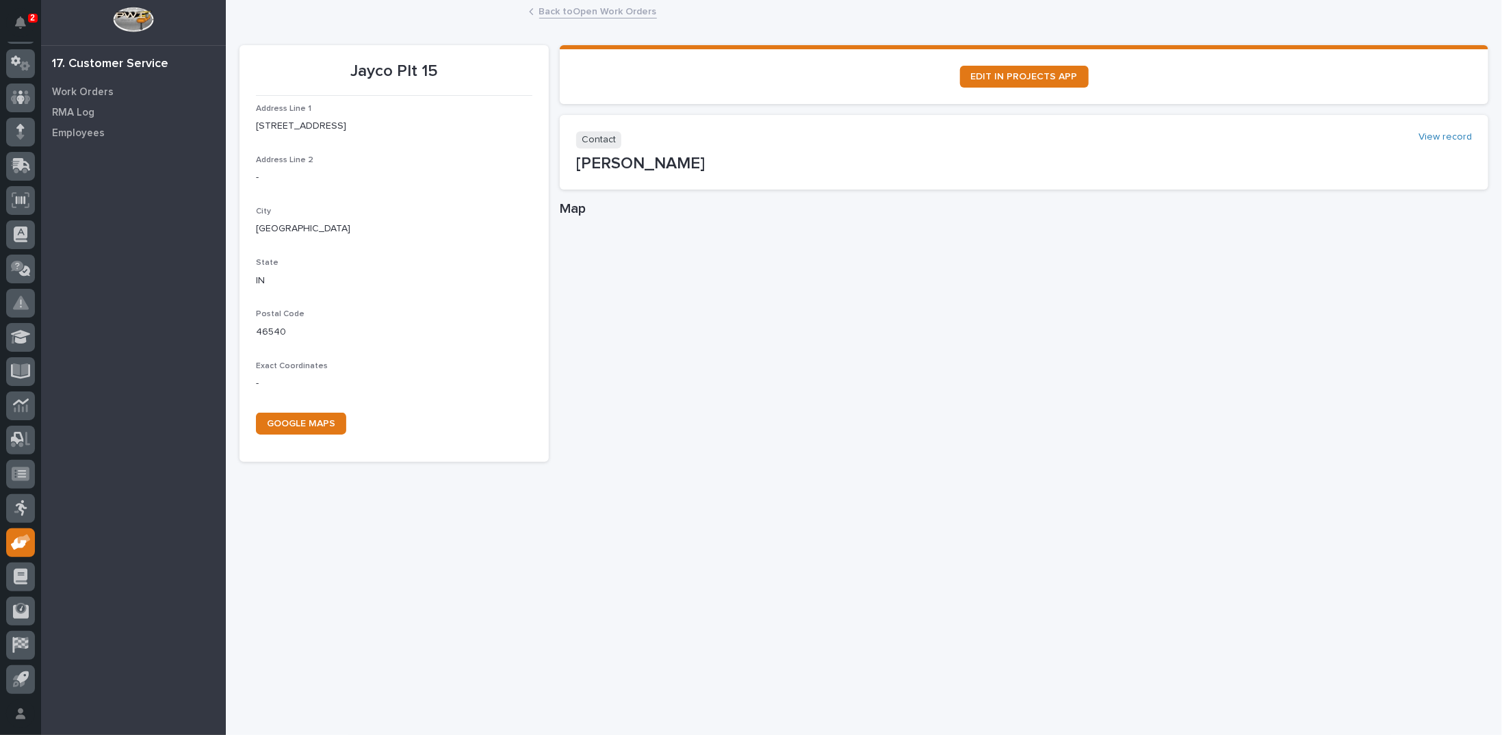
click at [610, 10] on link "Back to Open Work Orders" at bounding box center [598, 11] width 118 height 16
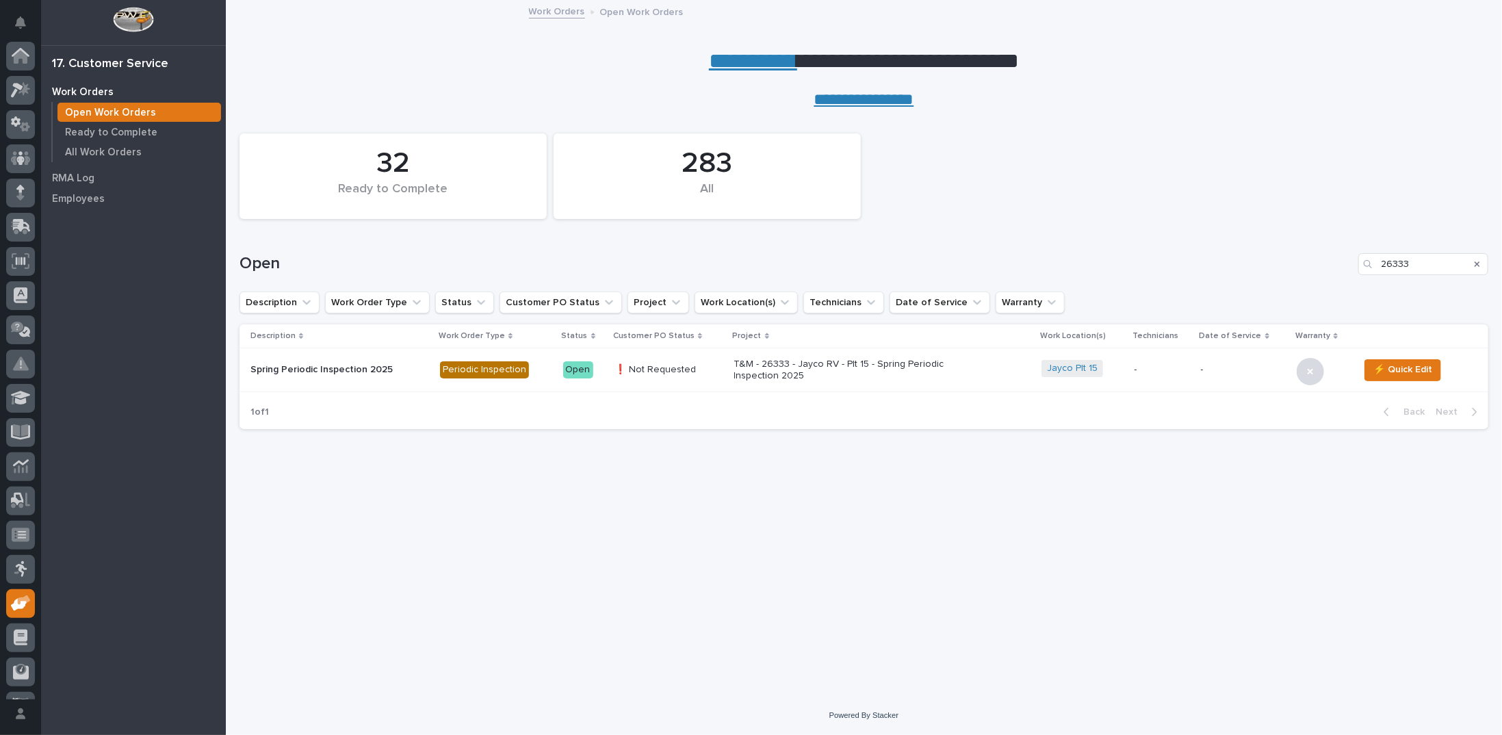
scroll to position [61, 0]
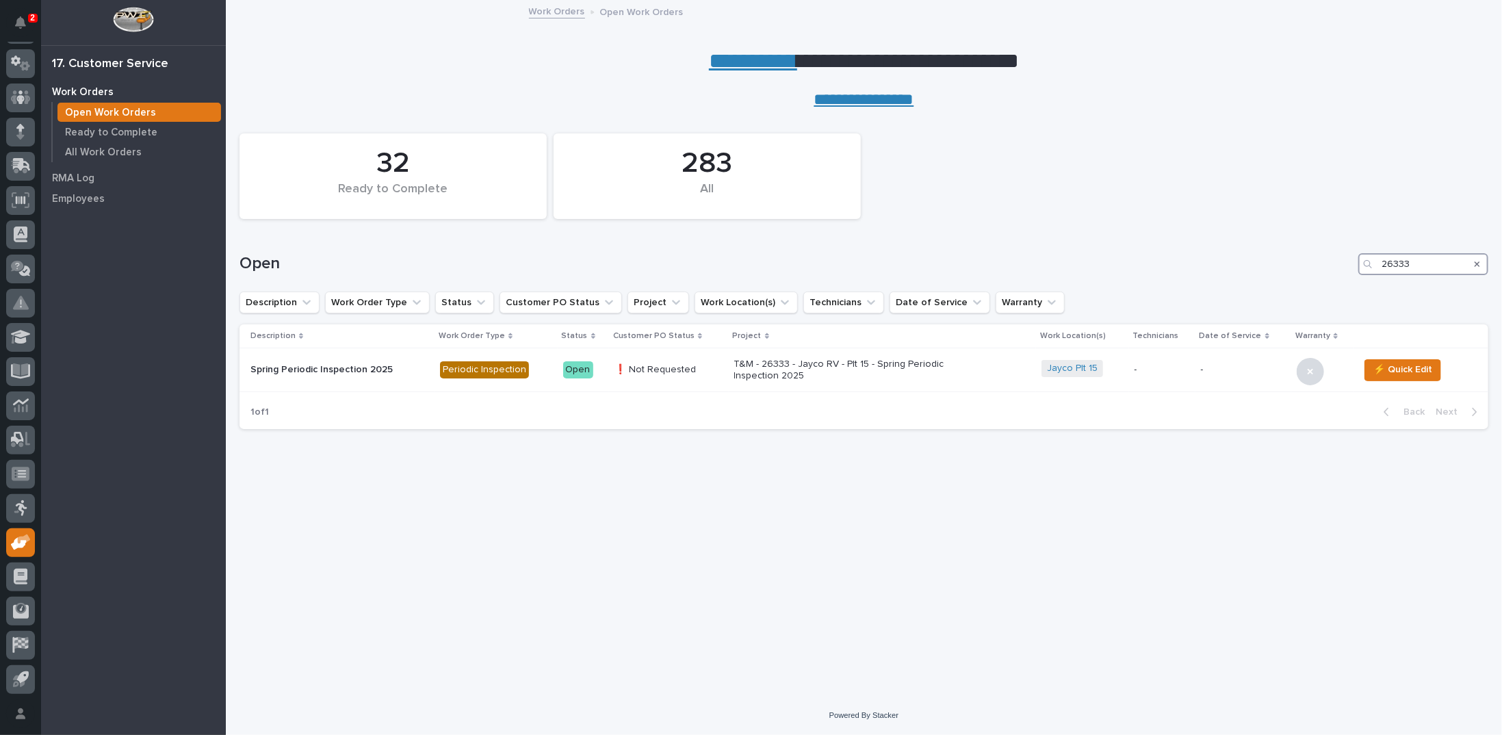
drag, startPoint x: 1421, startPoint y: 261, endPoint x: 1218, endPoint y: 260, distance: 202.6
click at [1238, 265] on div "Open 26333" at bounding box center [864, 264] width 1249 height 22
type input "26853"
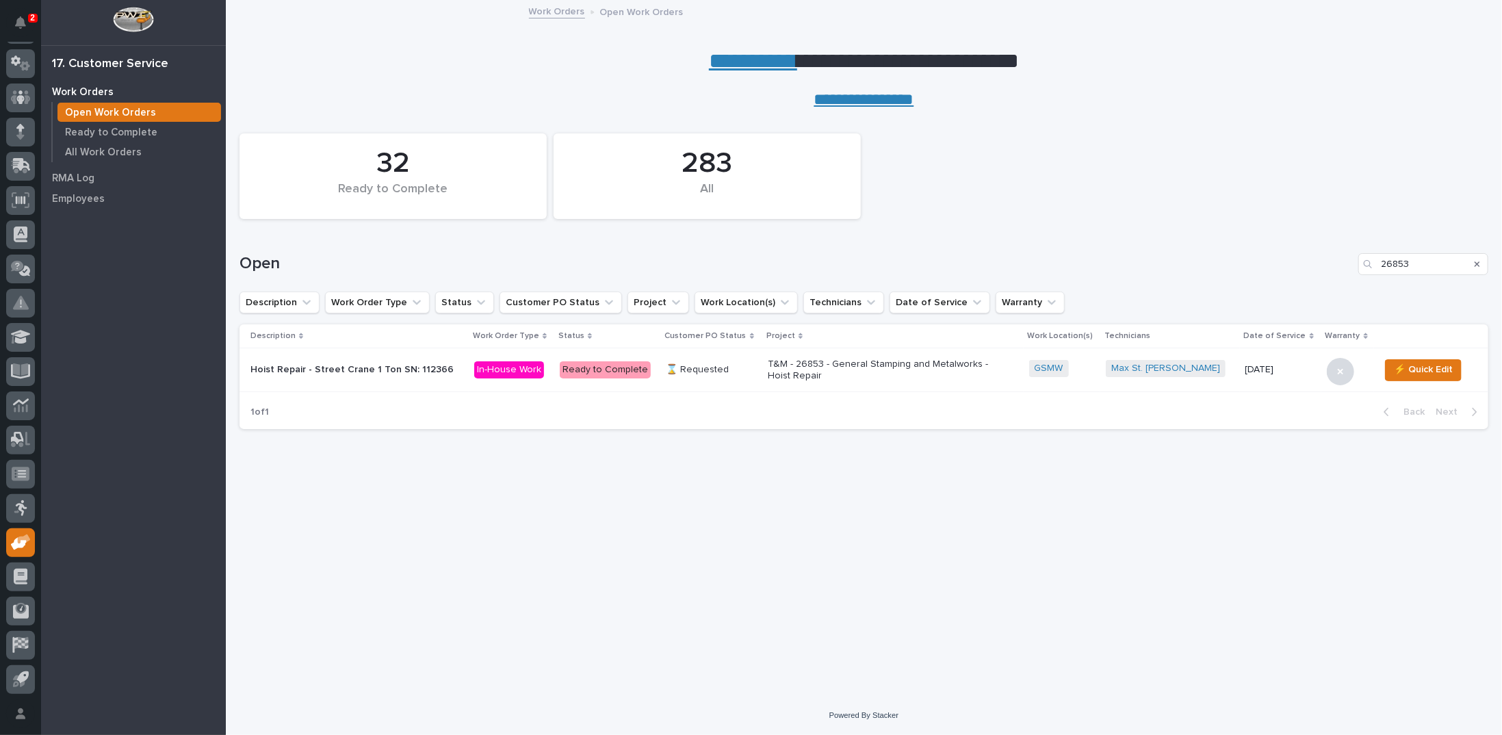
click at [912, 359] on p "T&M - 26853 - General Stamping and Metalworks - Hoist Repair" at bounding box center [888, 370] width 240 height 23
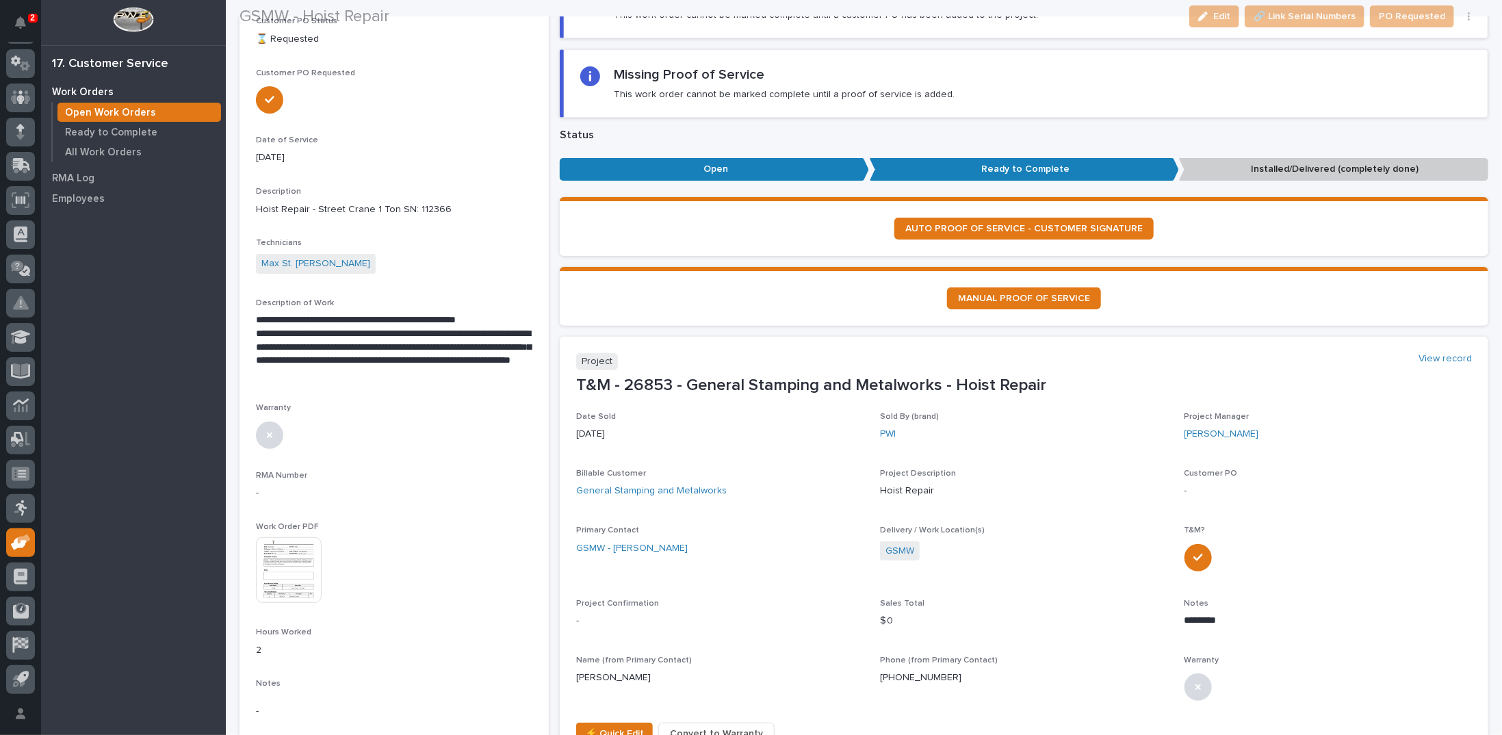
scroll to position [205, 0]
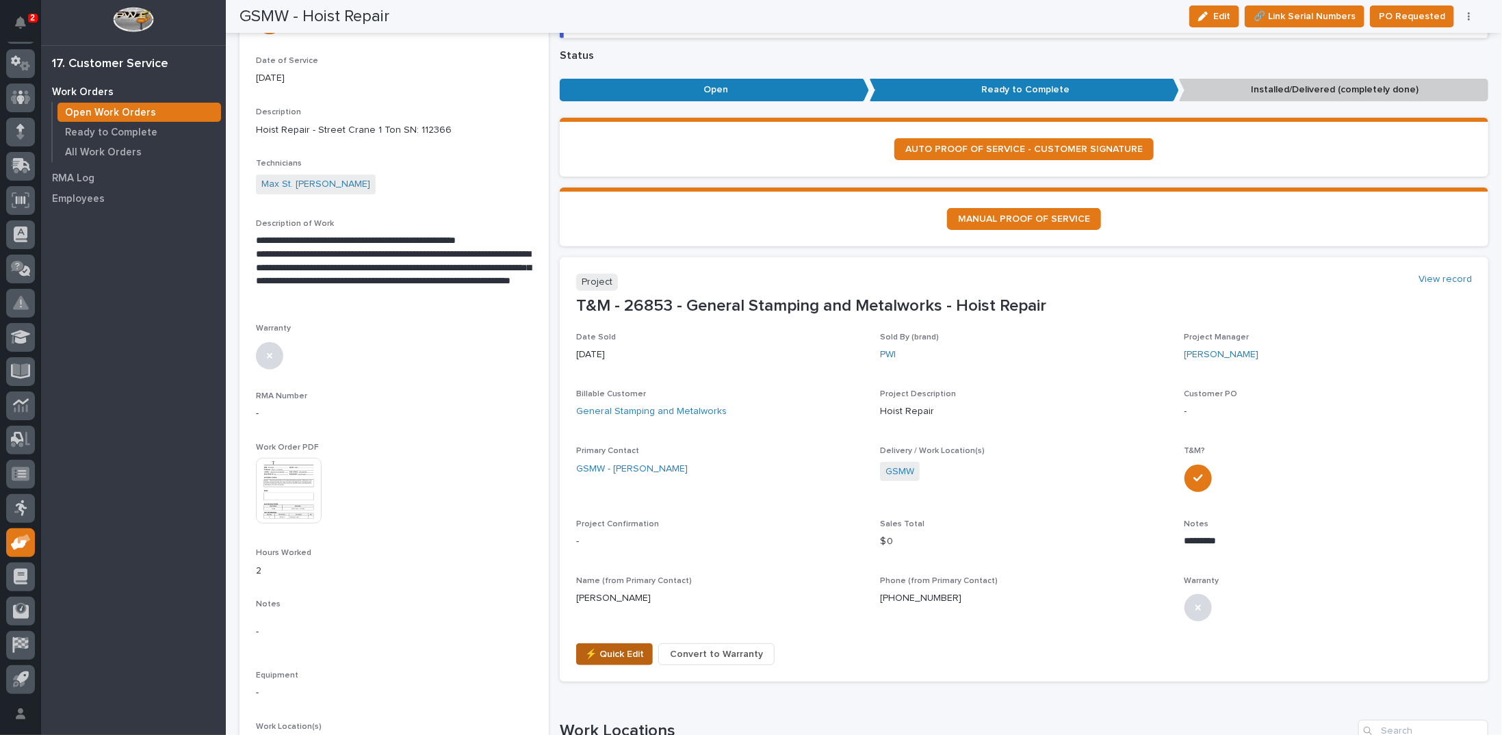
click at [608, 660] on span "⚡ Quick Edit" at bounding box center [614, 654] width 59 height 16
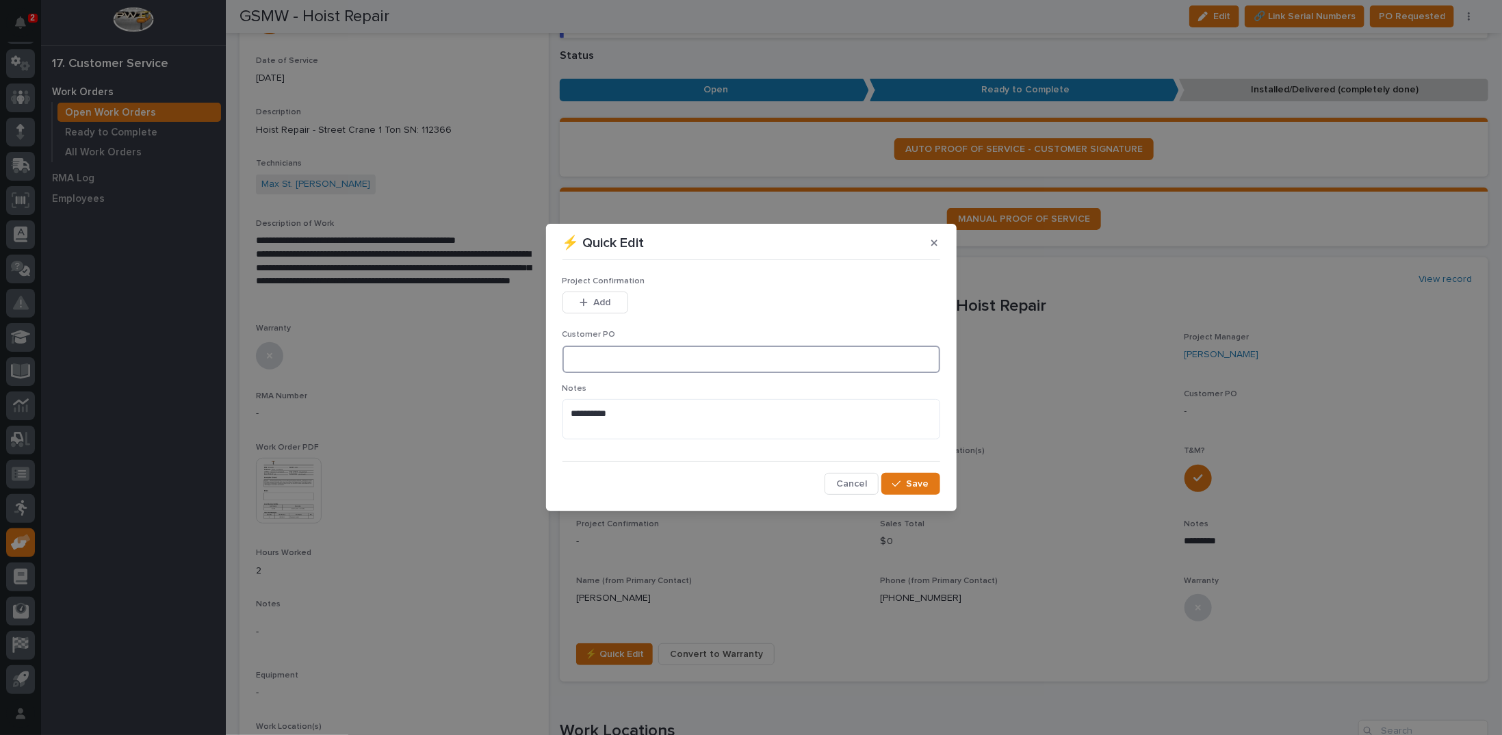
click at [635, 350] on input at bounding box center [752, 359] width 378 height 27
type input "SB084421"
click at [597, 304] on span "Add" at bounding box center [601, 302] width 17 height 12
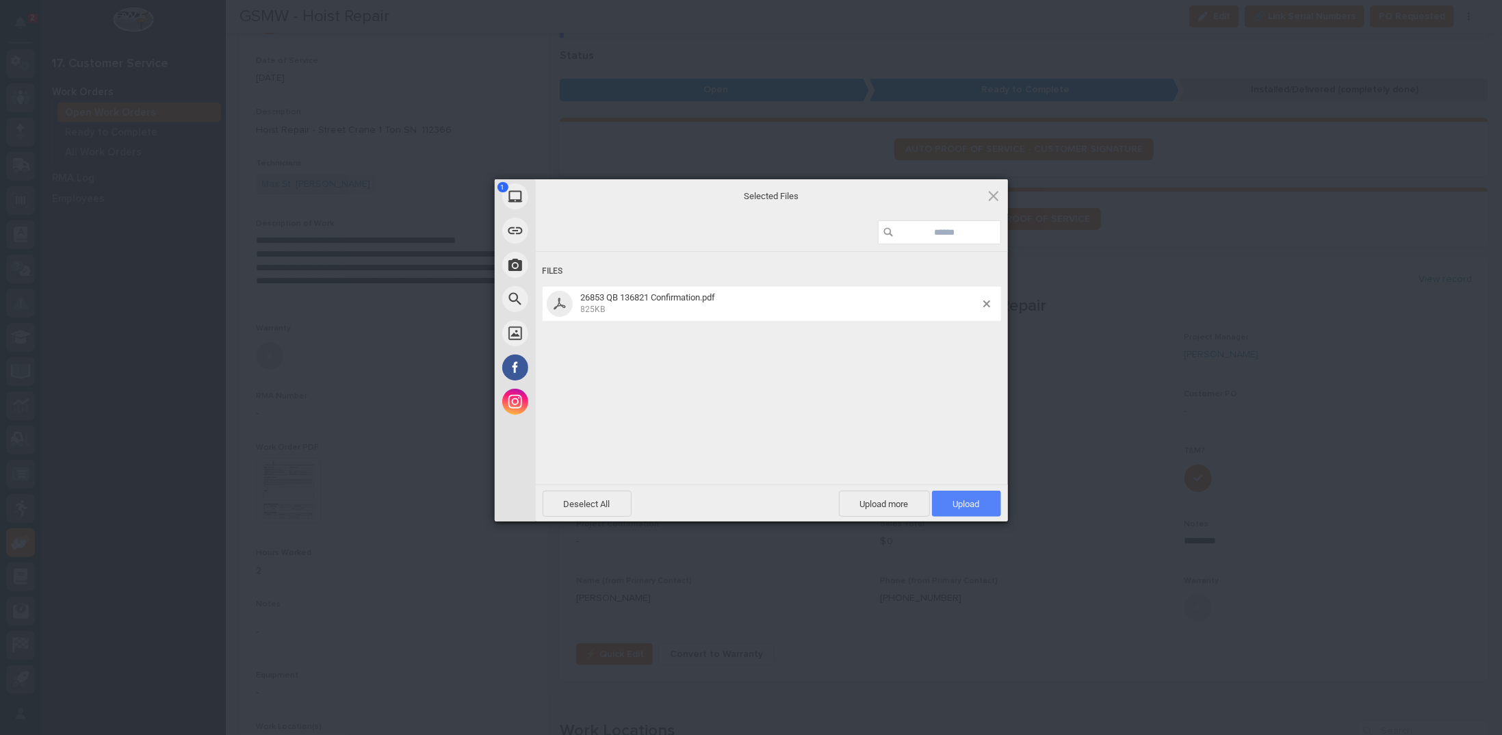
click at [953, 499] on span "Upload 1" at bounding box center [966, 504] width 27 height 10
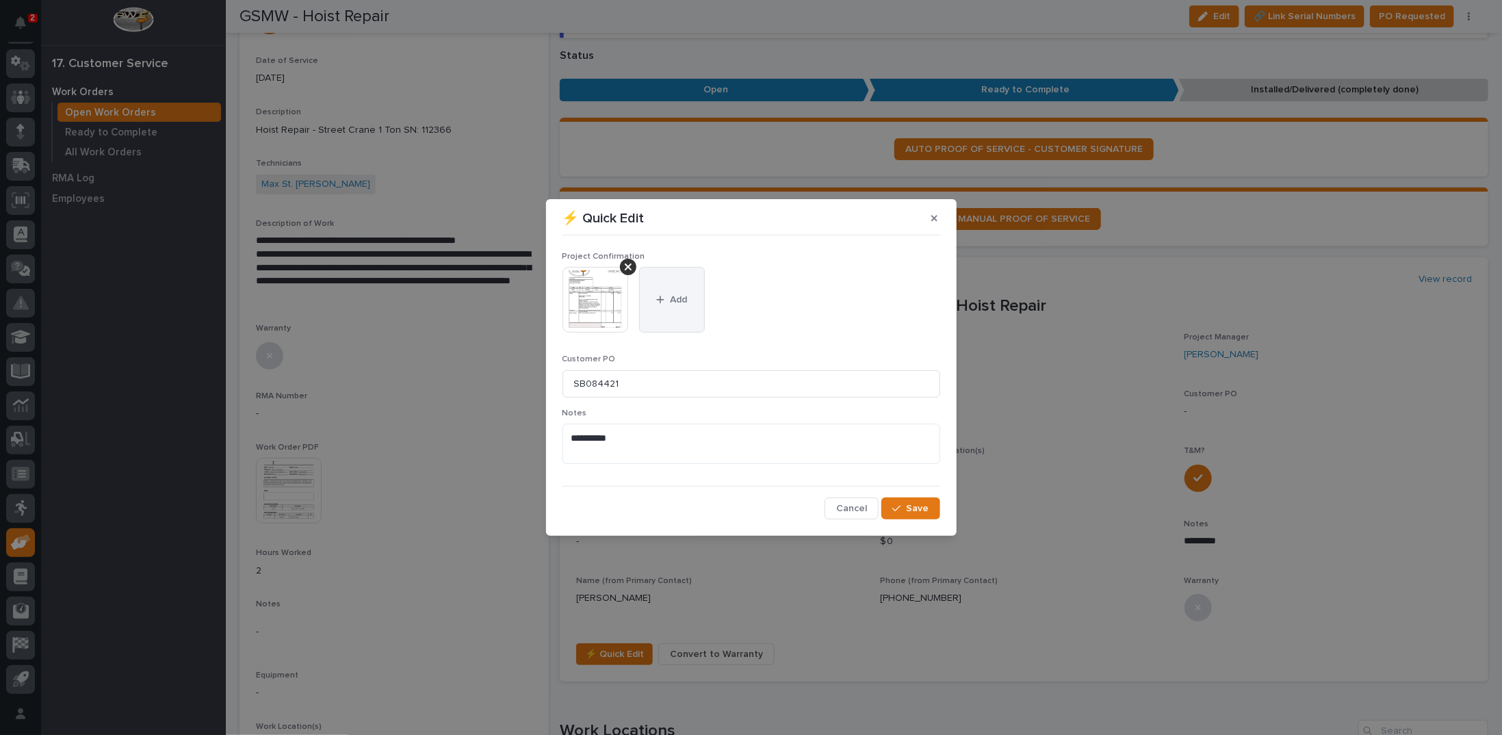
click at [671, 298] on span "Add" at bounding box center [678, 300] width 17 height 12
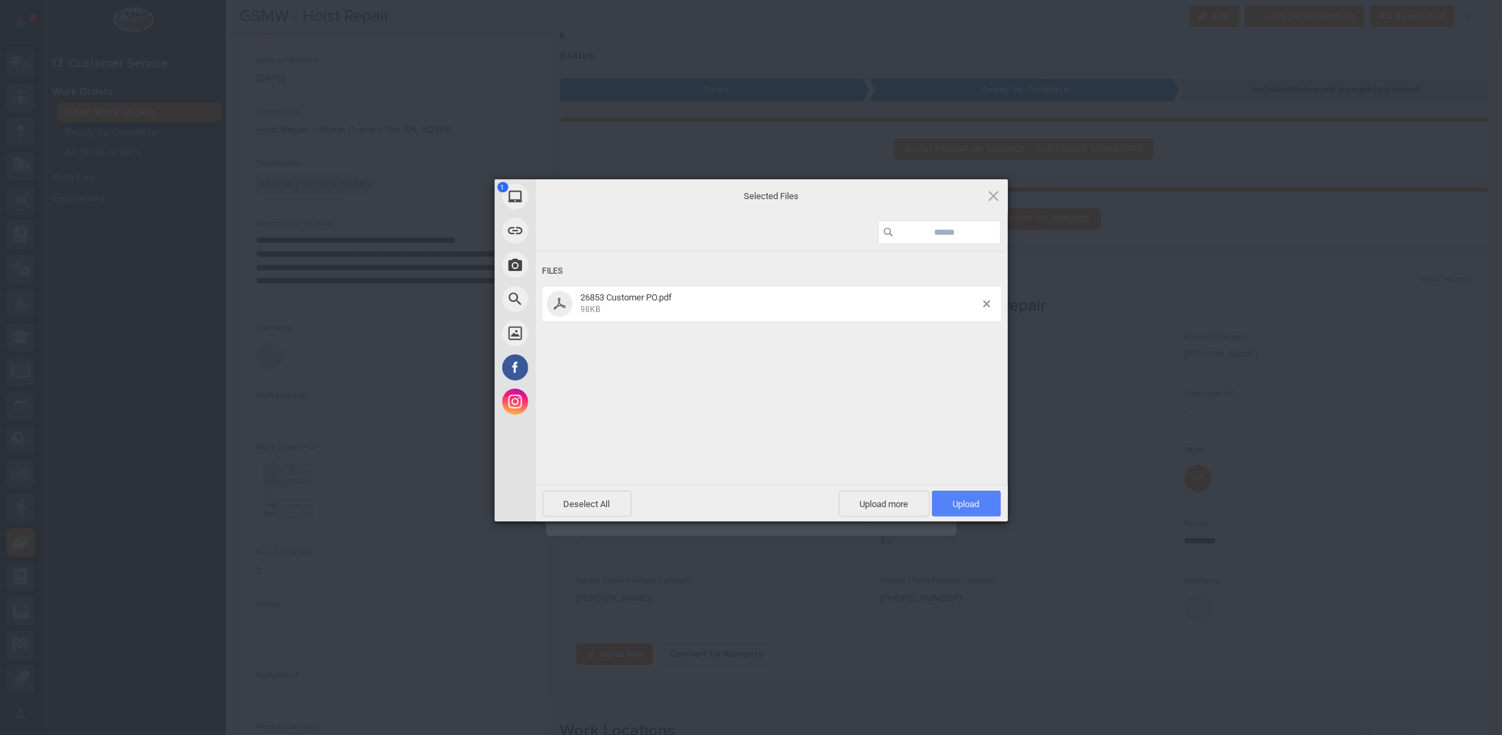
click at [951, 506] on span "Upload 1" at bounding box center [966, 504] width 69 height 26
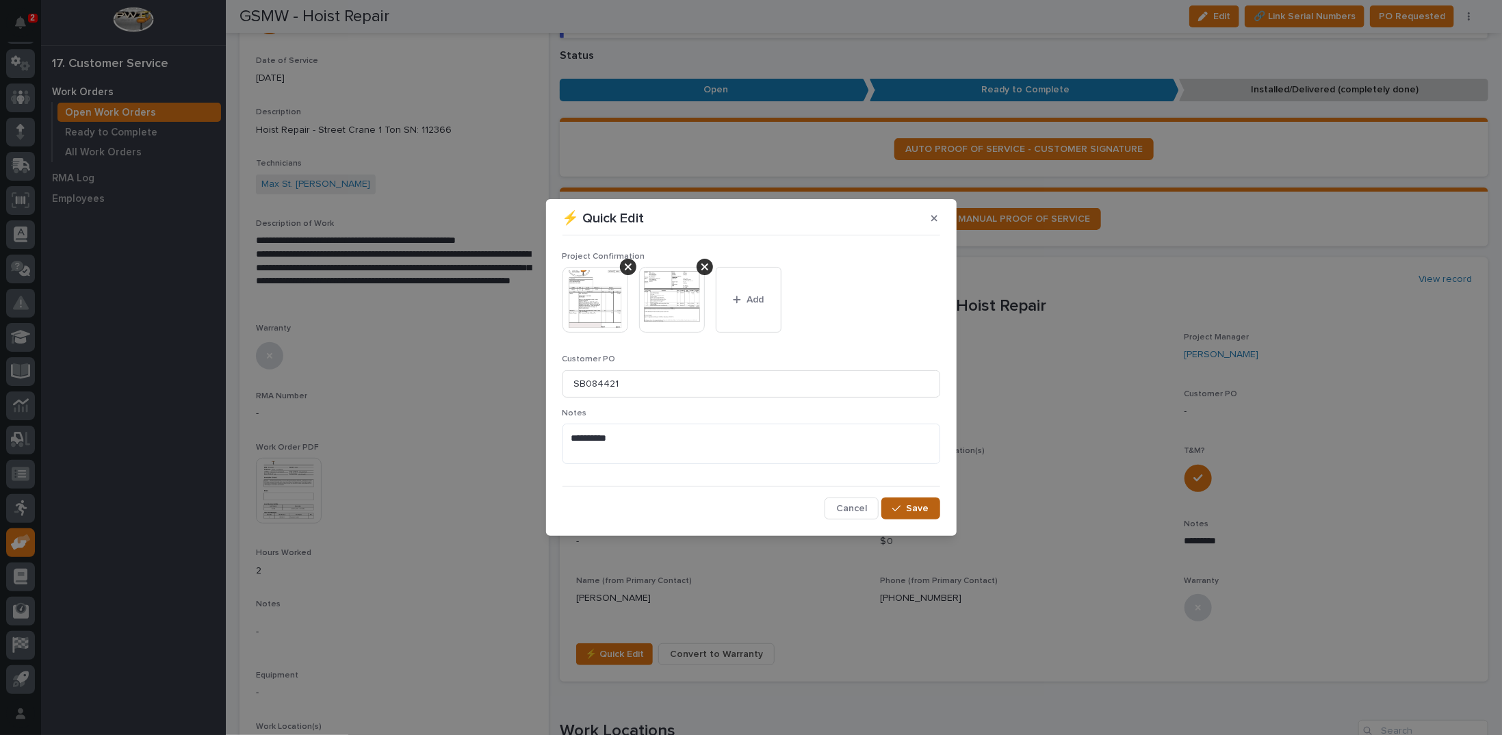
click at [922, 498] on button "Save" at bounding box center [910, 509] width 58 height 22
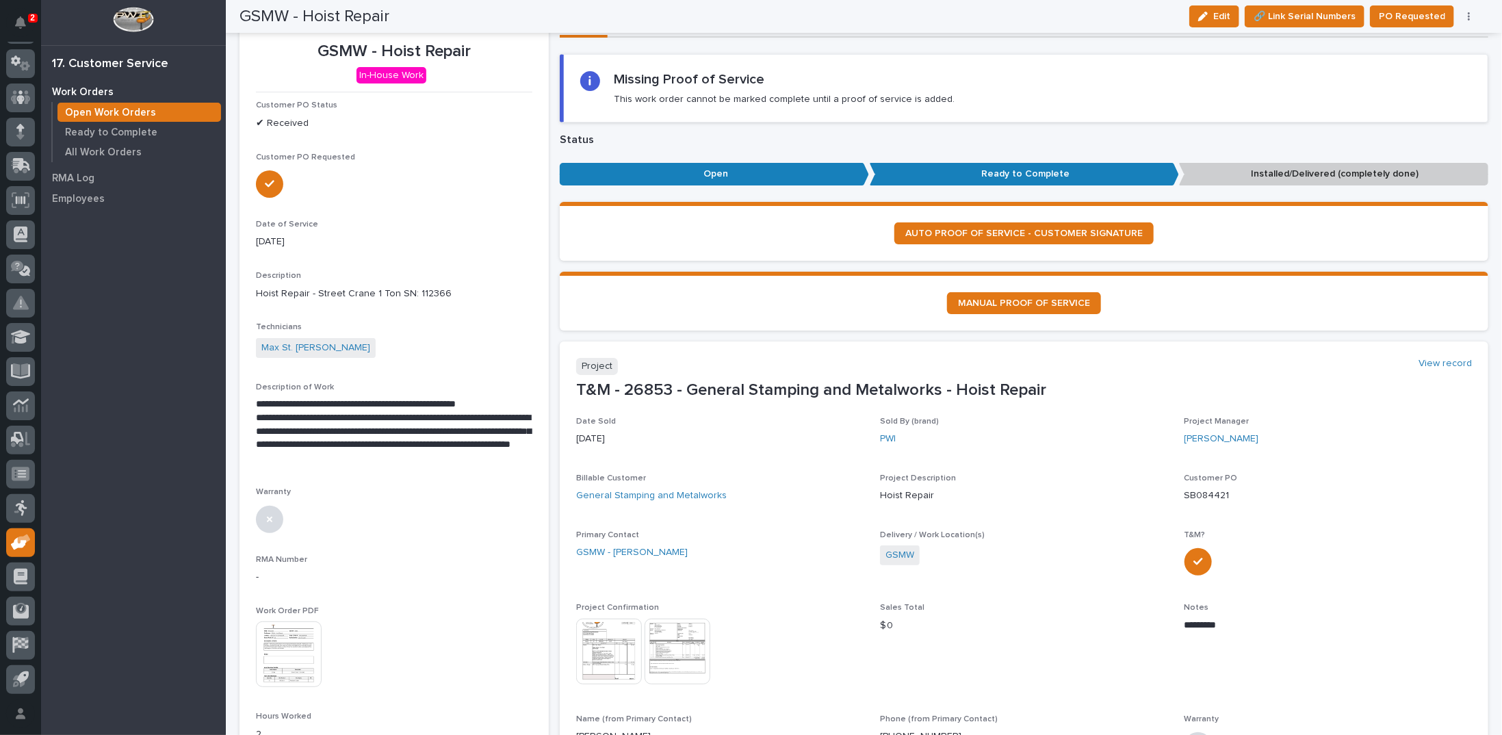
scroll to position [0, 0]
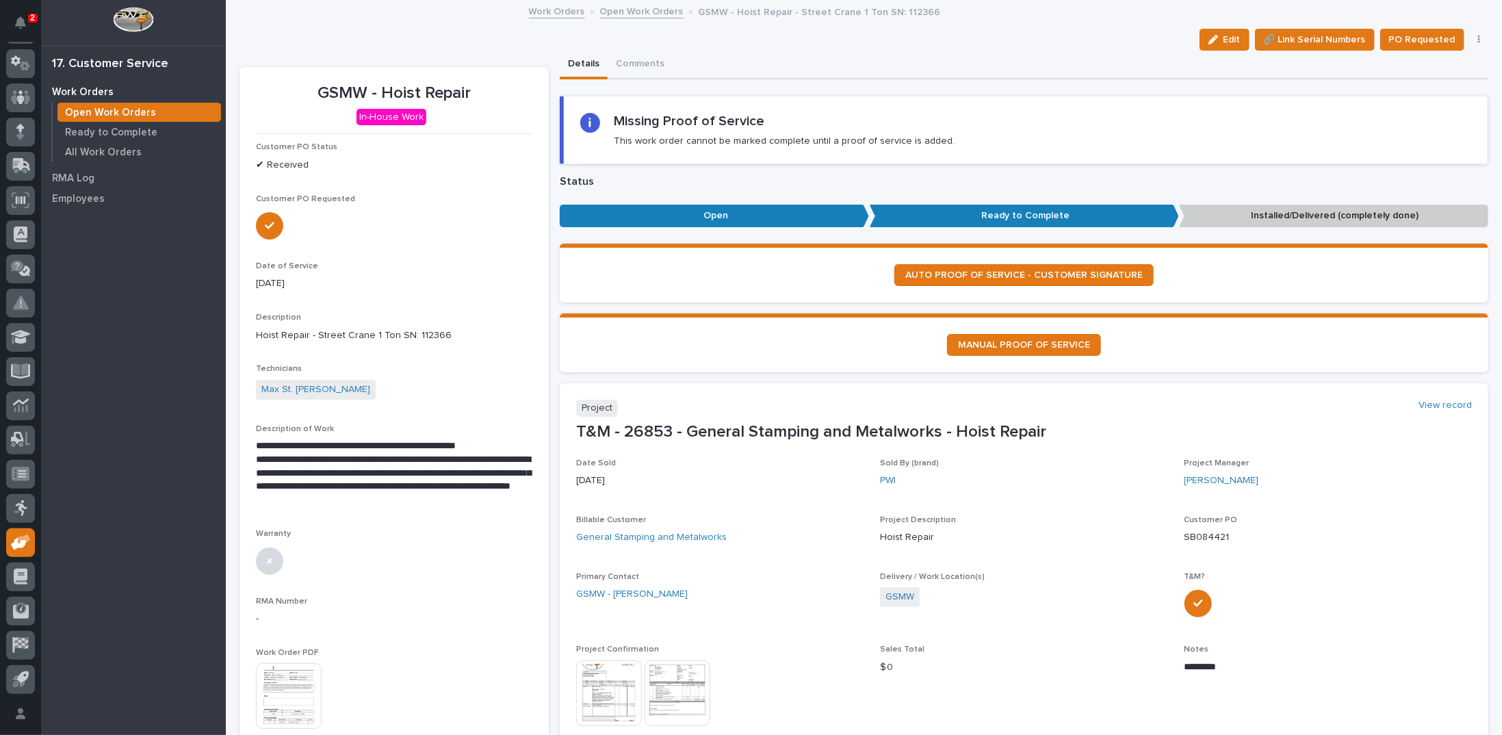
click at [607, 11] on link "Open Work Orders" at bounding box center [641, 11] width 83 height 16
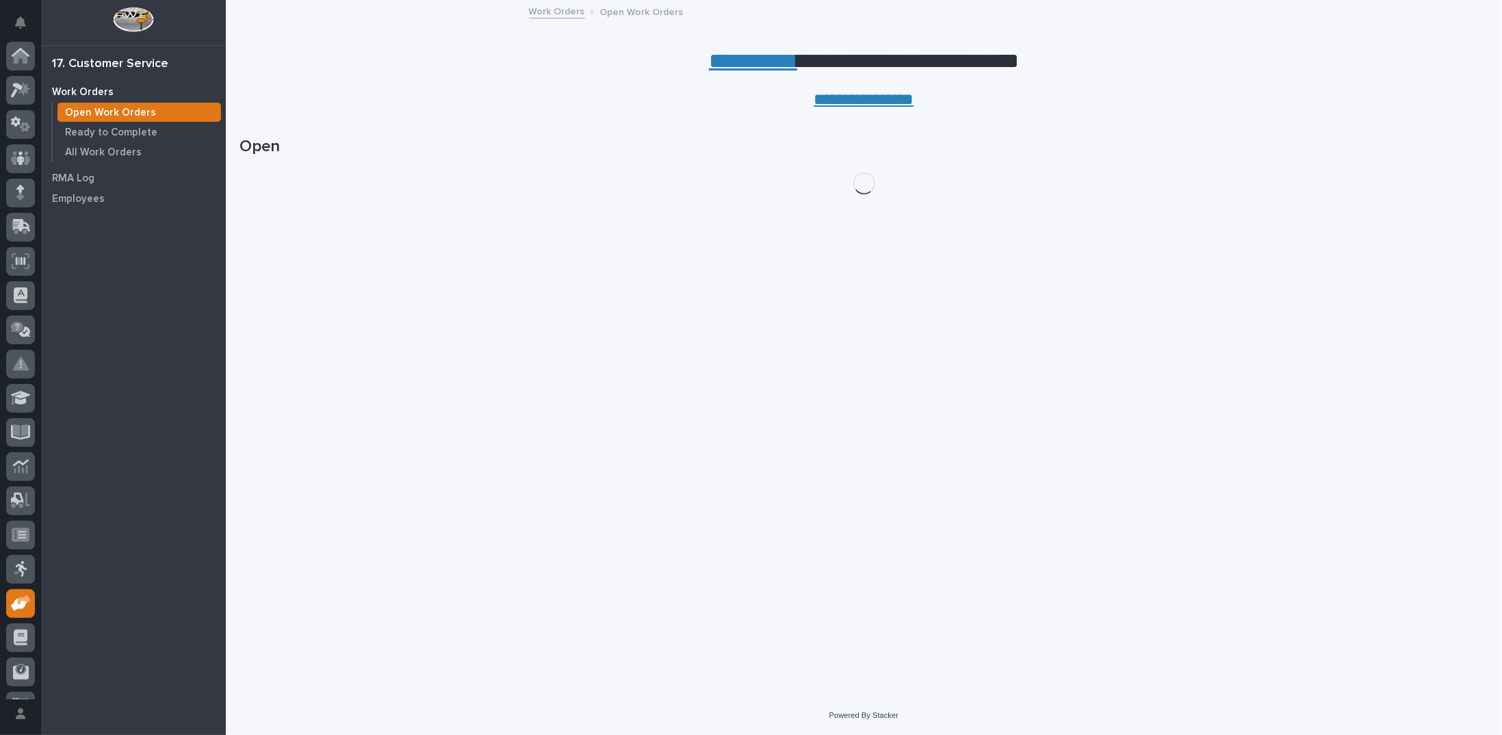
scroll to position [61, 0]
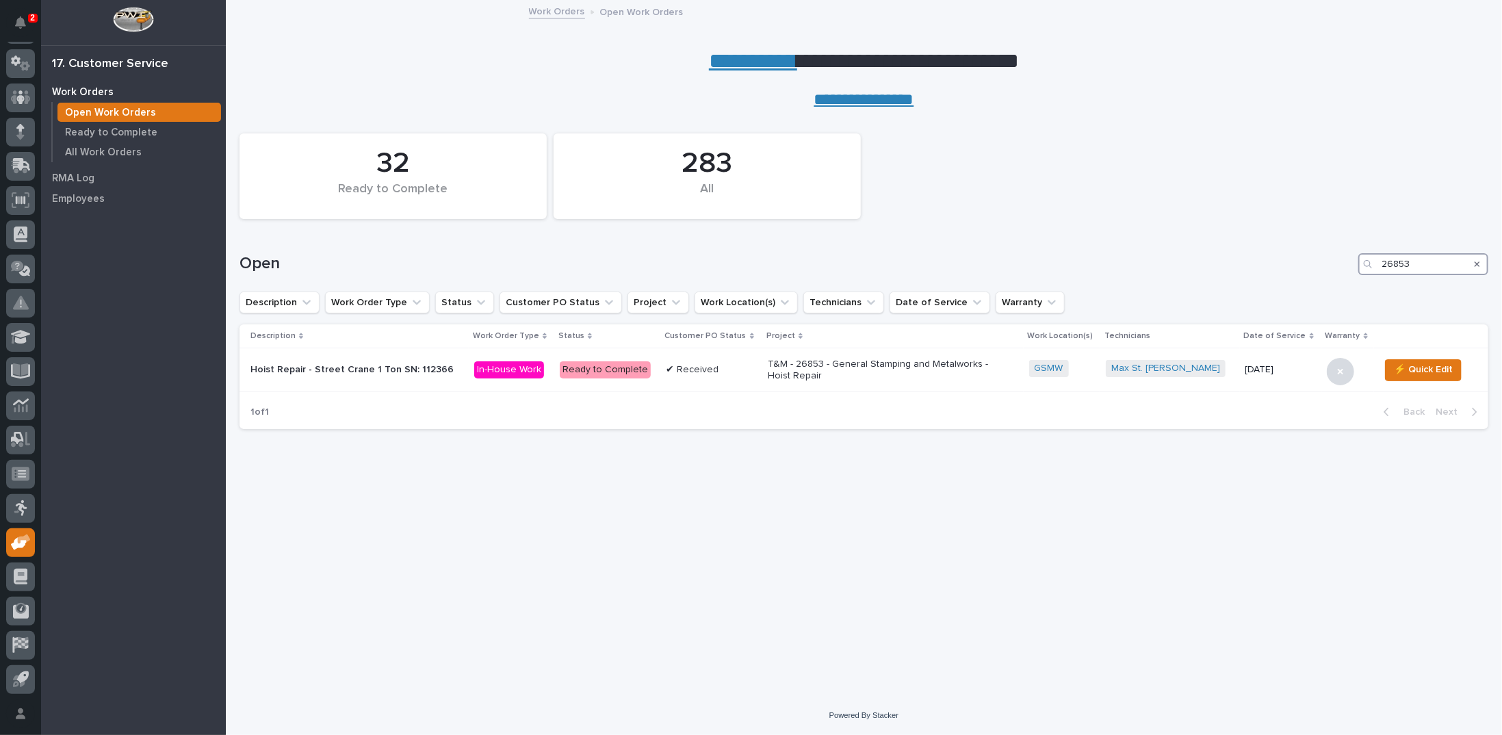
drag, startPoint x: 1413, startPoint y: 258, endPoint x: 1356, endPoint y: 258, distance: 56.8
click at [1356, 258] on div "Open 26853" at bounding box center [864, 264] width 1249 height 22
type input "26217"
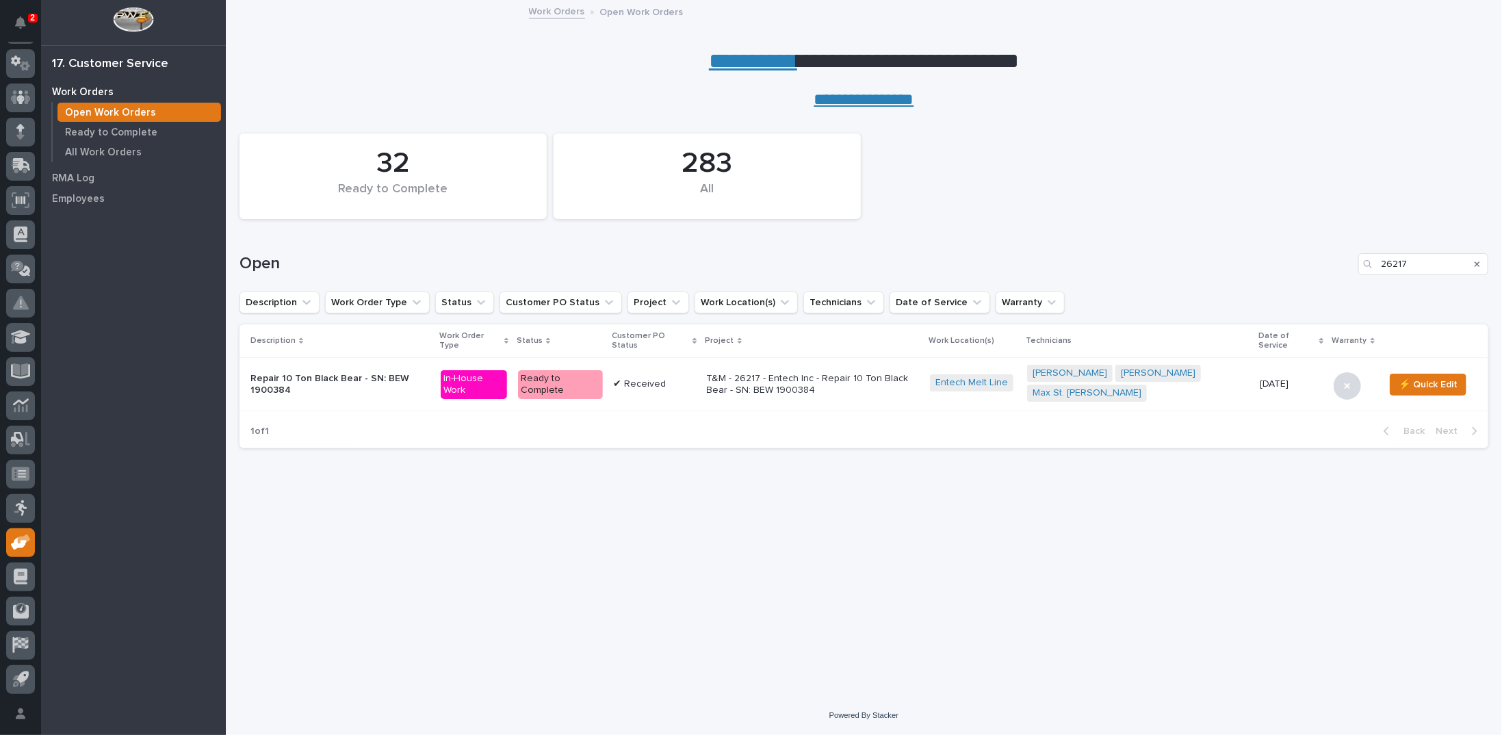
click at [750, 377] on p "T&M - 26217 - Entech Inc - Repair 10 Ton Black Bear - SN: BEW 1900384" at bounding box center [813, 384] width 212 height 23
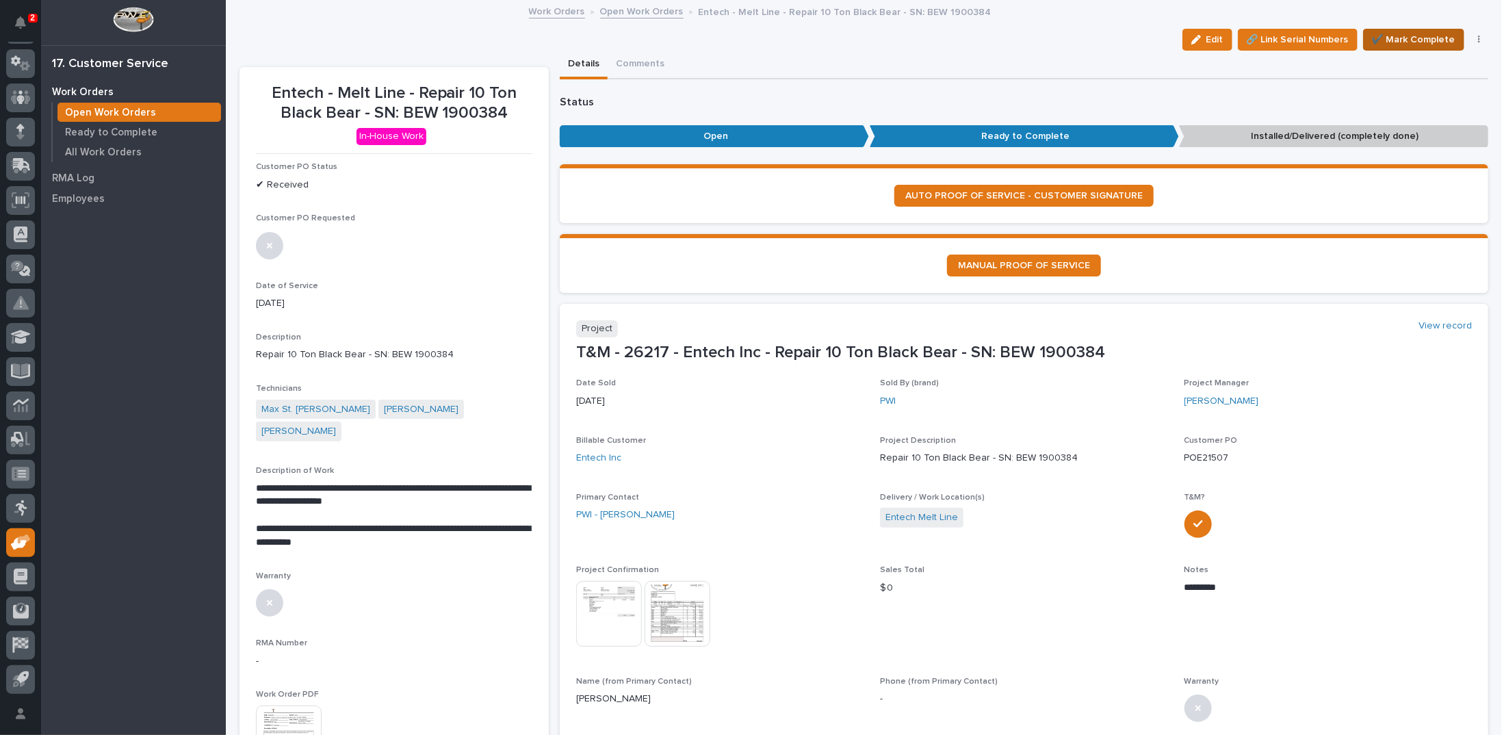
click at [1420, 39] on span "✔️ Mark Complete" at bounding box center [1413, 39] width 83 height 16
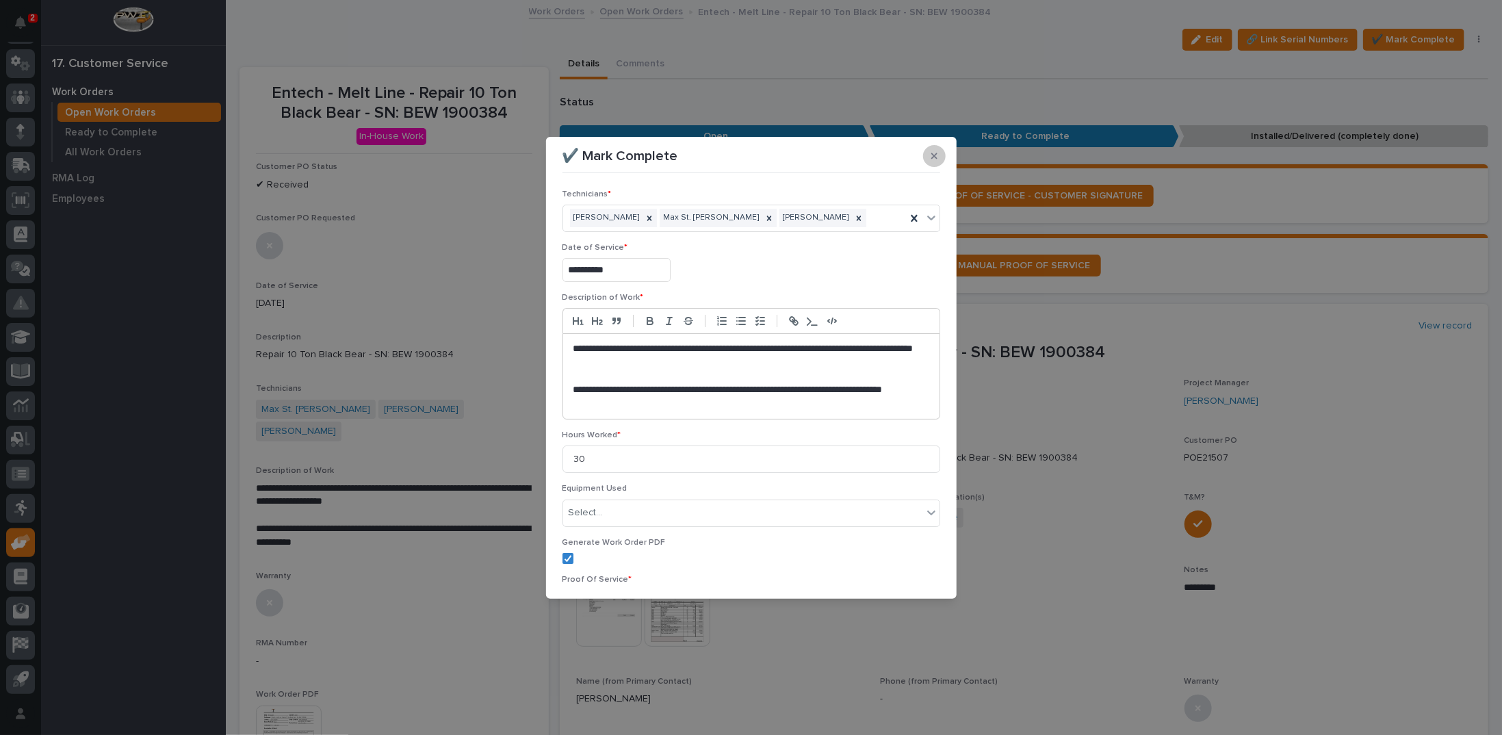
click at [934, 157] on icon "button" at bounding box center [934, 156] width 6 height 10
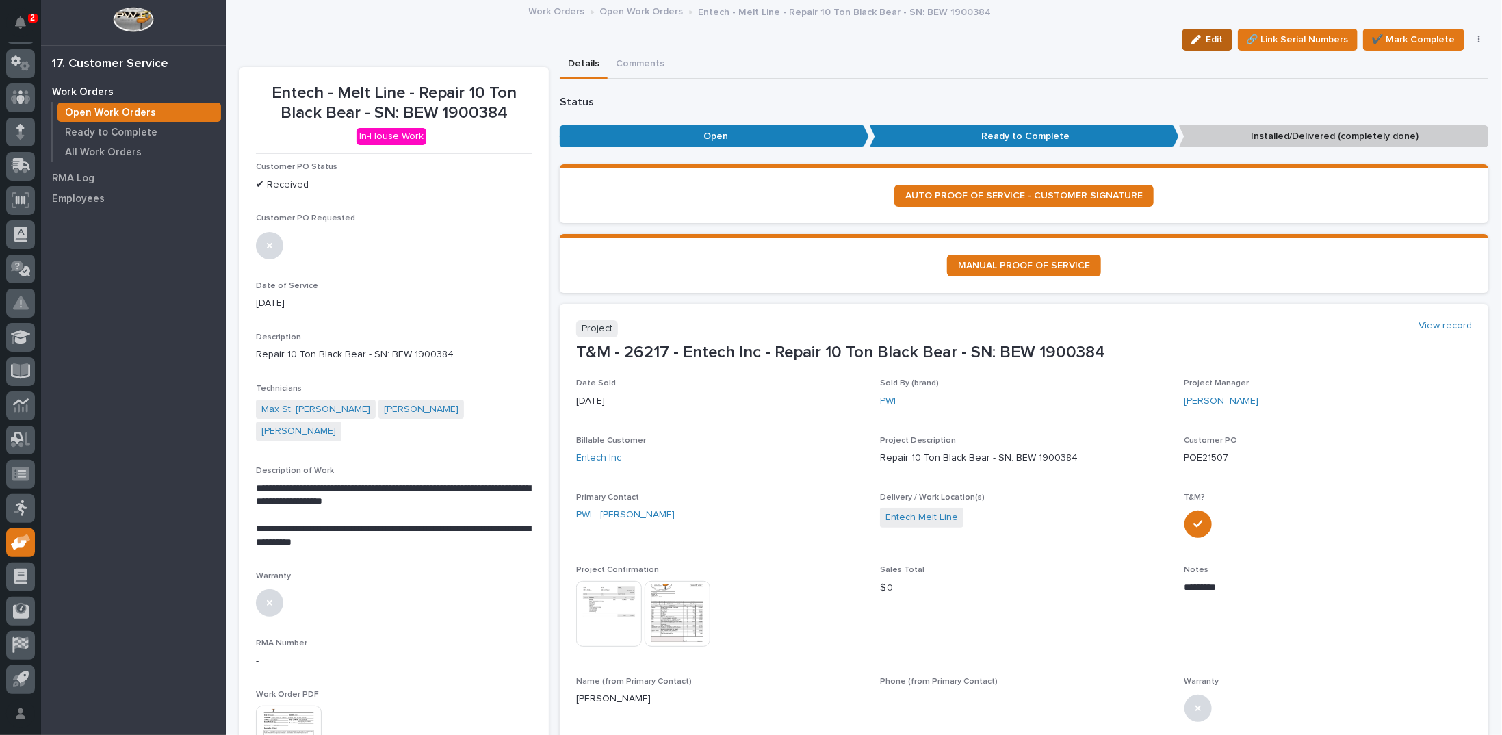
click at [1207, 41] on span "Edit" at bounding box center [1215, 40] width 17 height 12
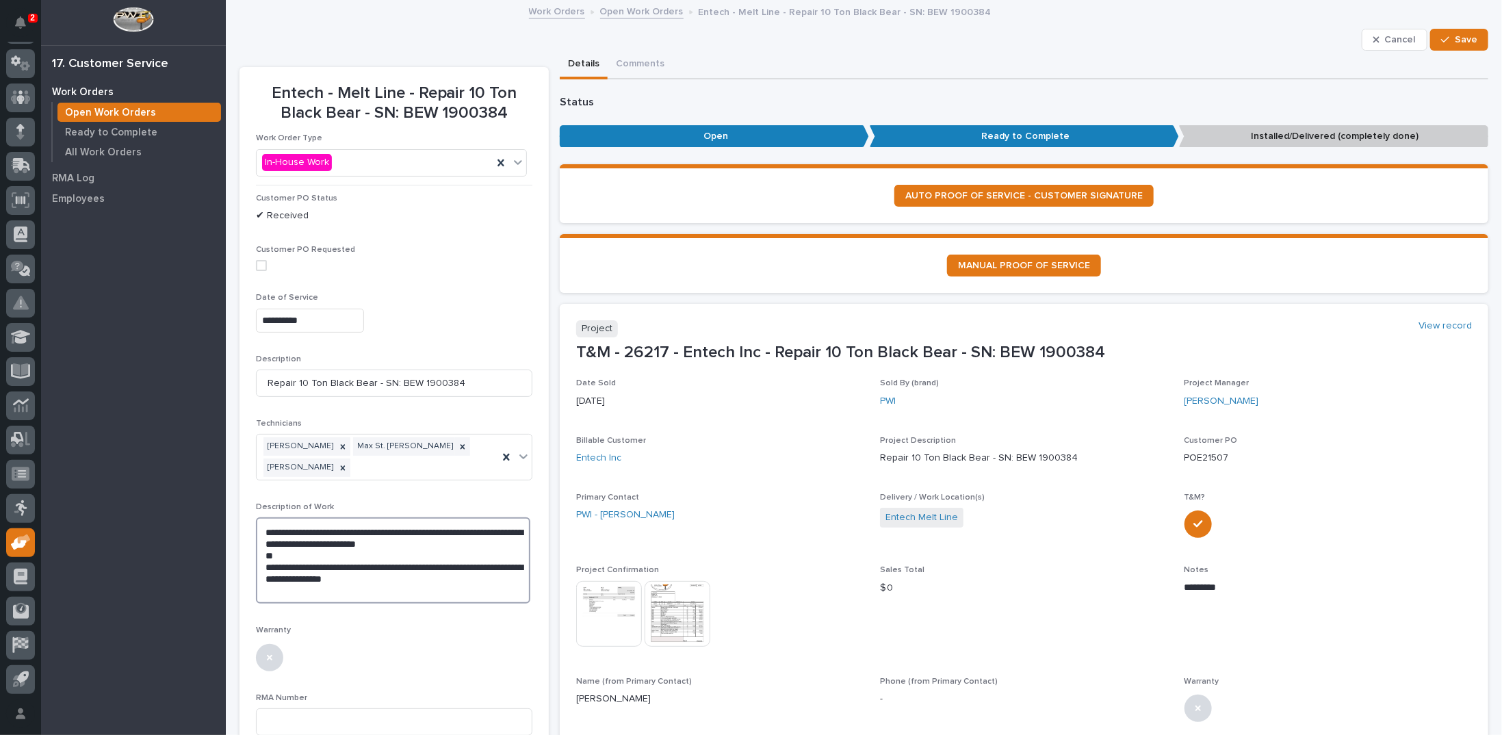
click at [417, 566] on textarea "**********" at bounding box center [393, 560] width 274 height 86
click at [417, 556] on textarea "**********" at bounding box center [393, 566] width 274 height 98
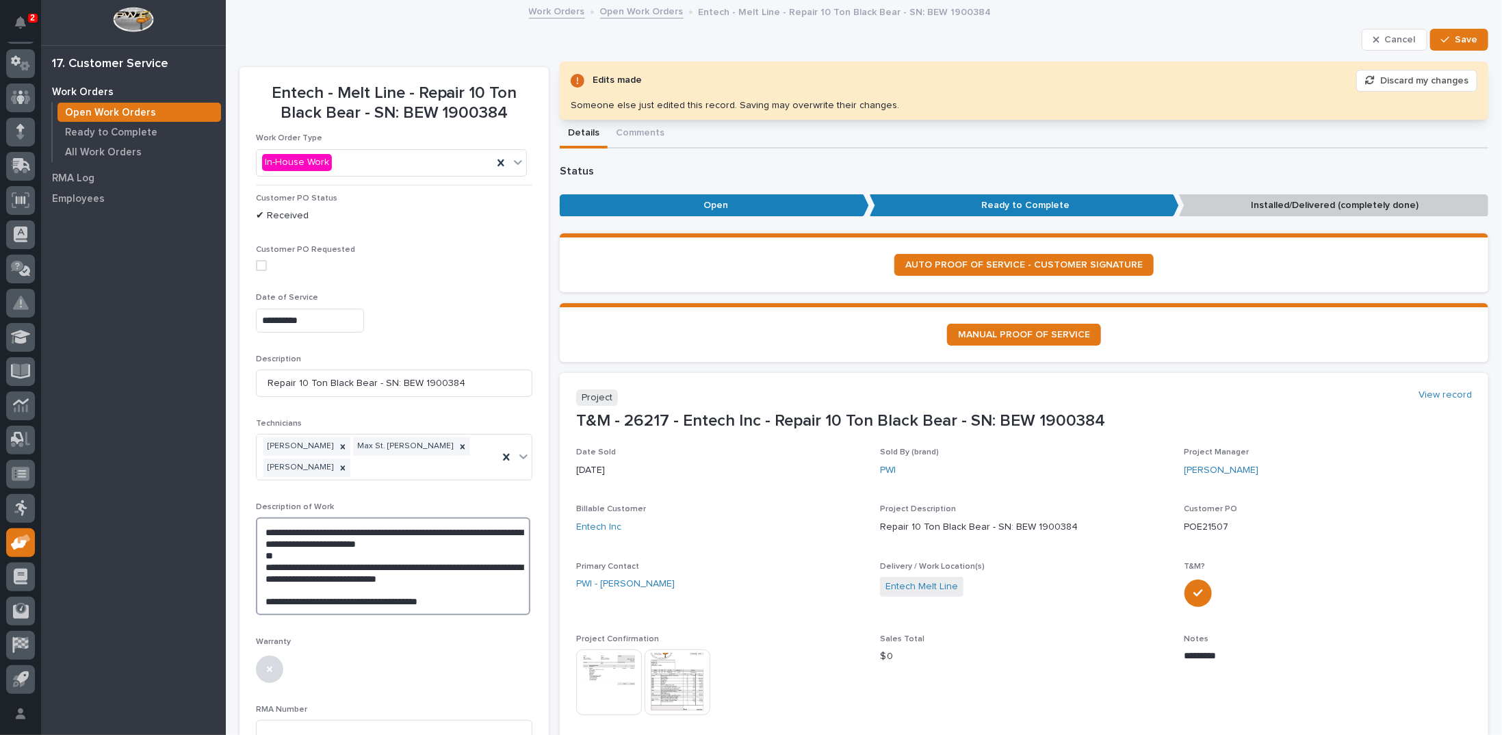
click at [473, 579] on textarea "**********" at bounding box center [393, 566] width 274 height 98
type textarea "**********"
click at [1455, 39] on span "Save" at bounding box center [1466, 40] width 23 height 12
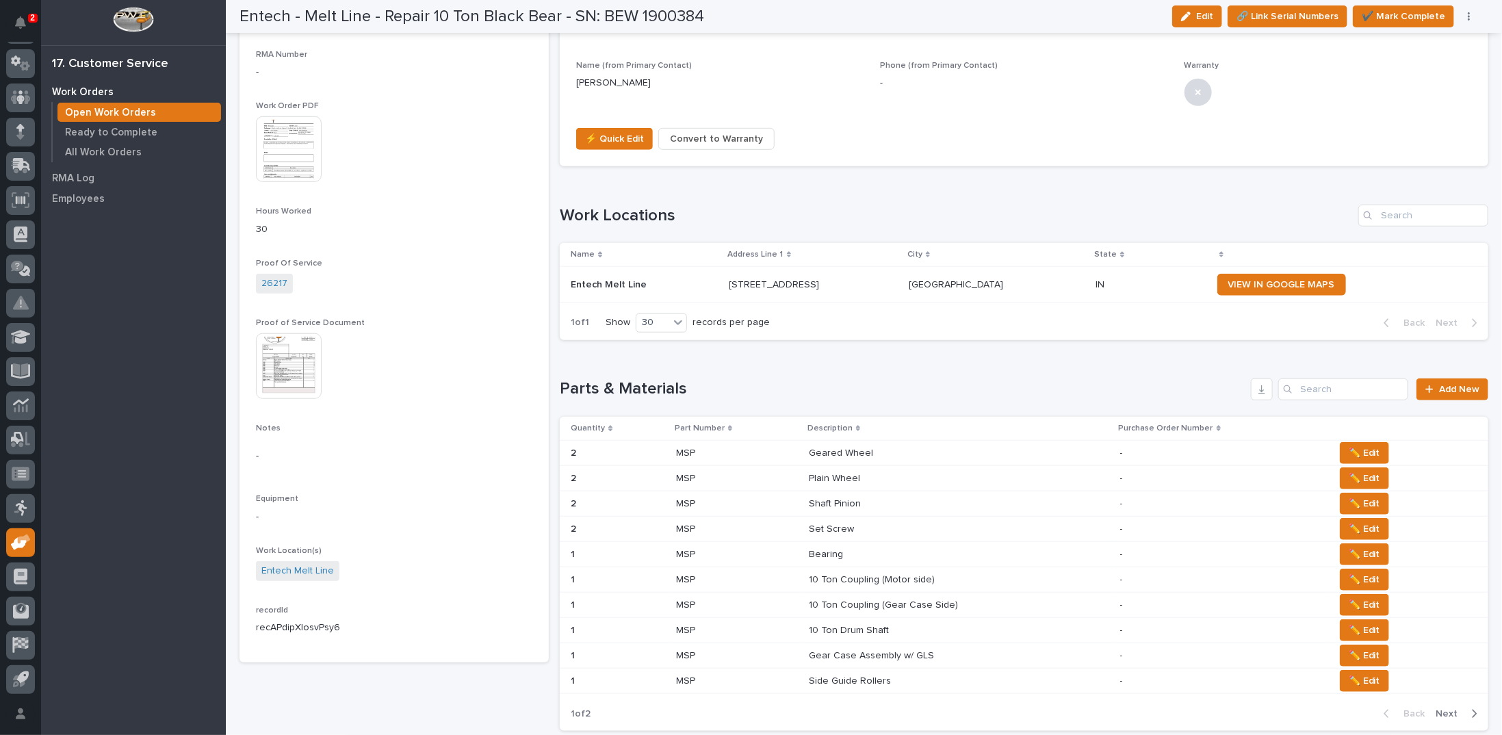
scroll to position [684, 0]
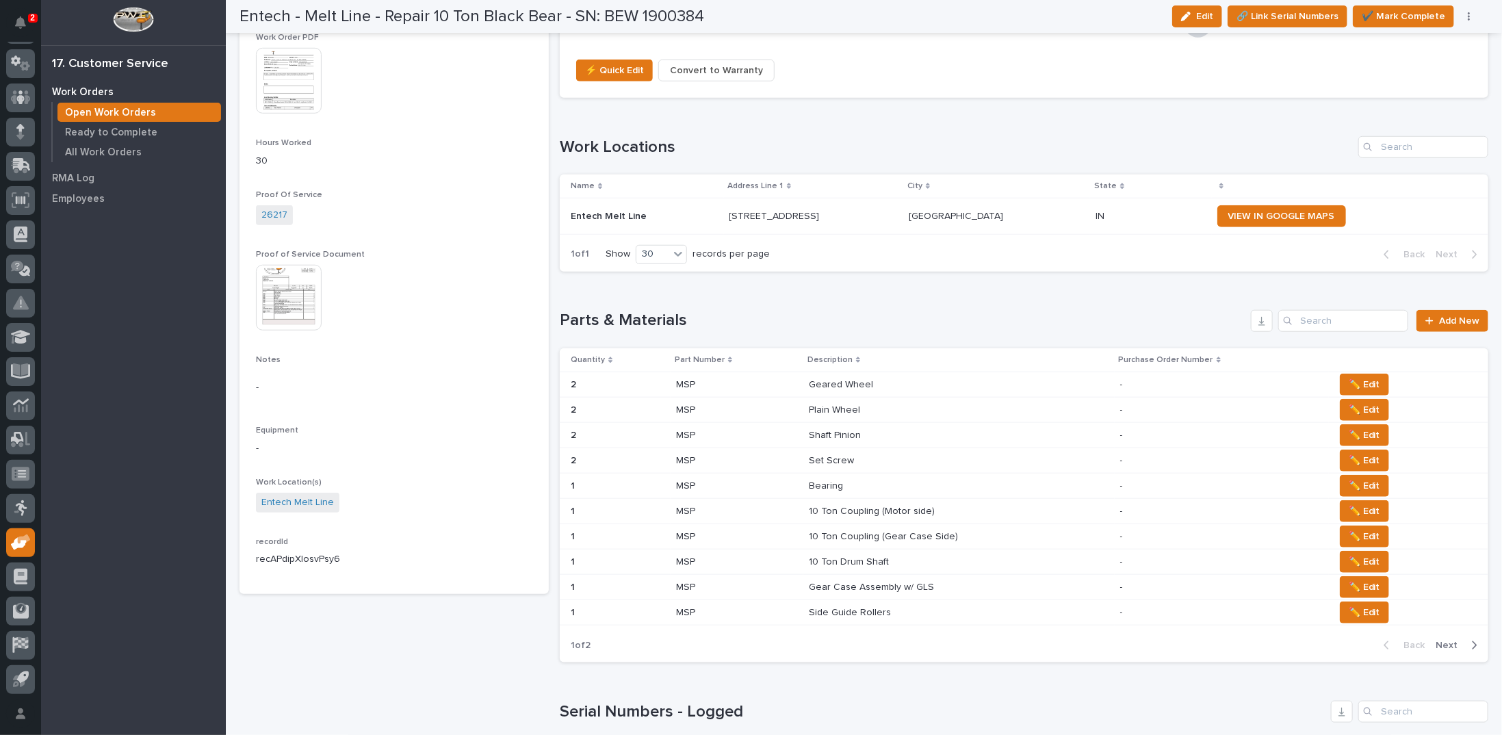
click at [1441, 639] on span "Next" at bounding box center [1451, 645] width 30 height 12
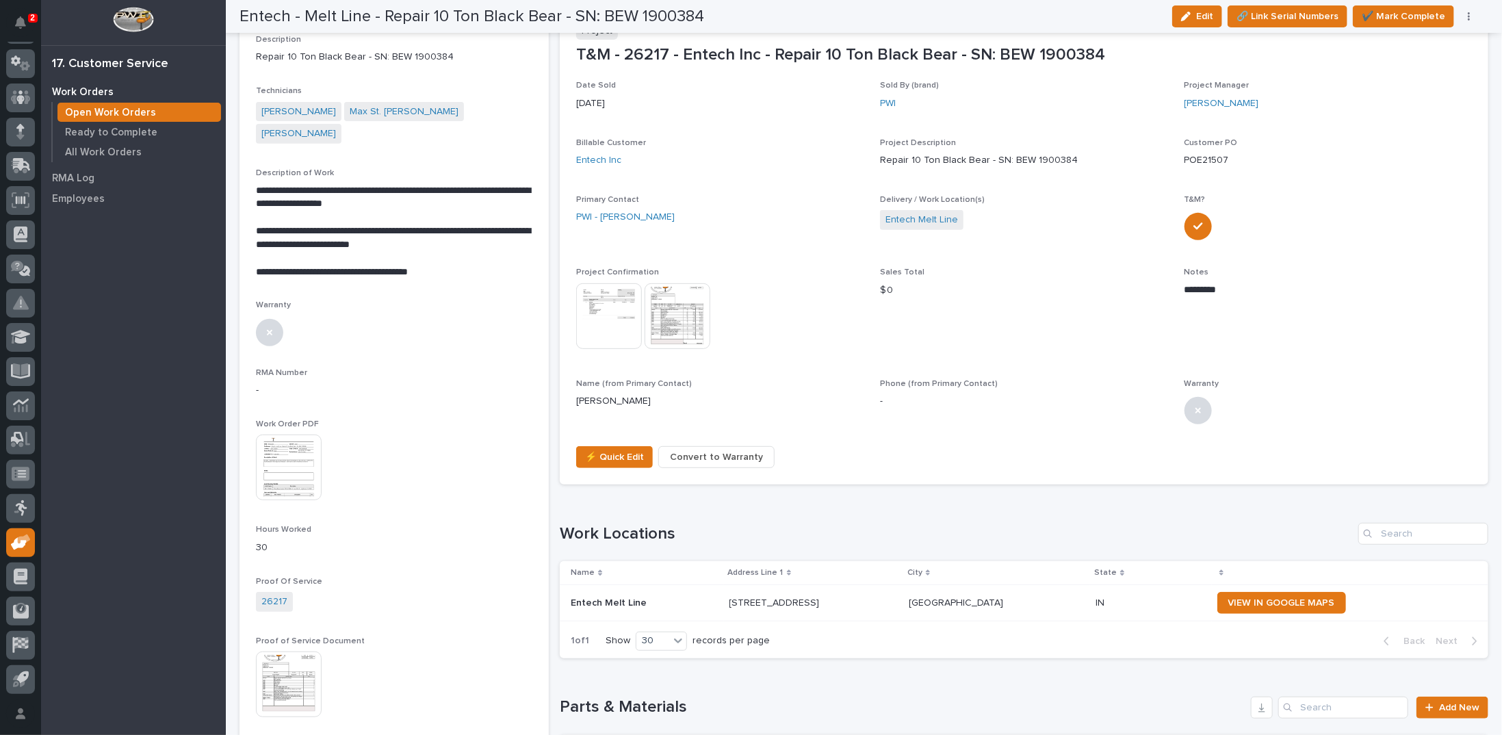
scroll to position [0, 0]
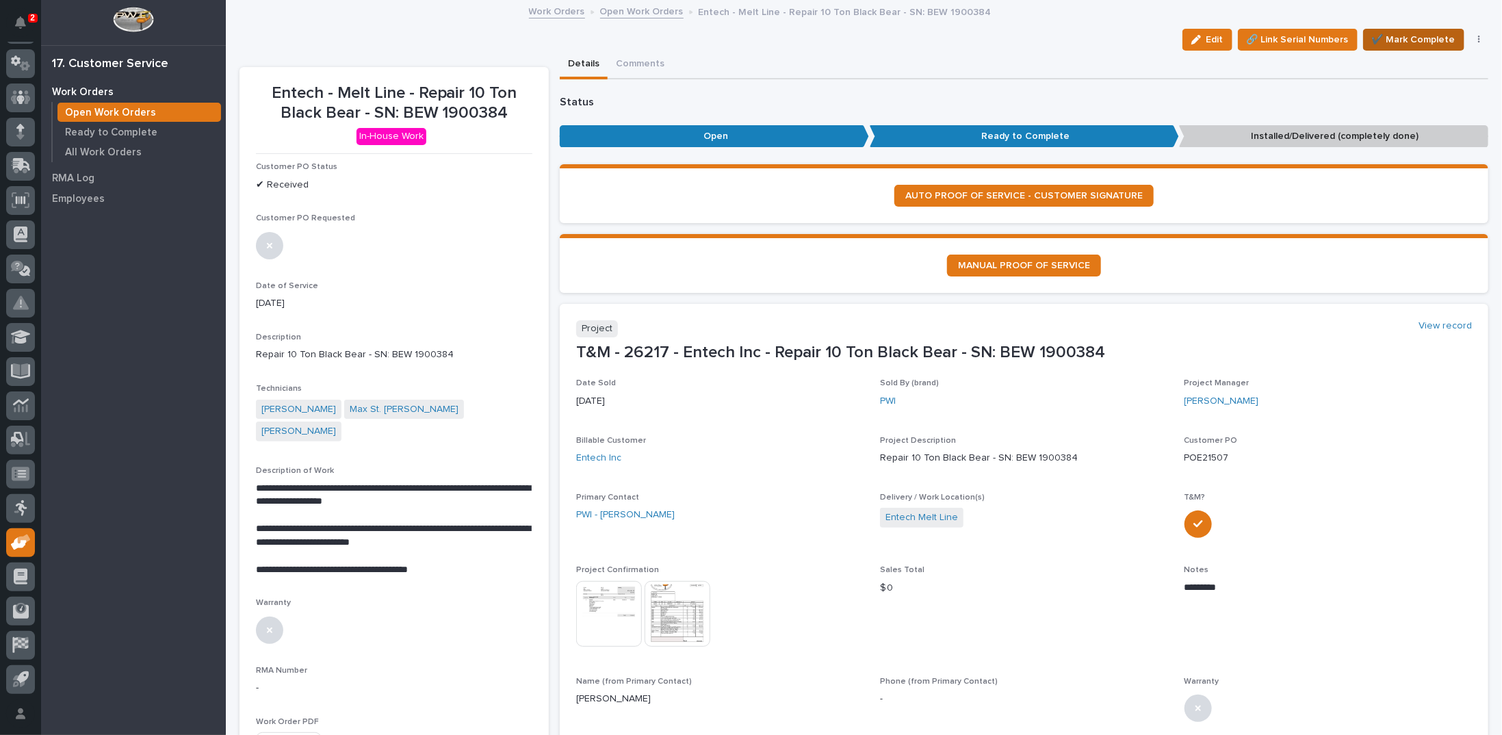
click at [1383, 36] on span "✔️ Mark Complete" at bounding box center [1413, 39] width 83 height 16
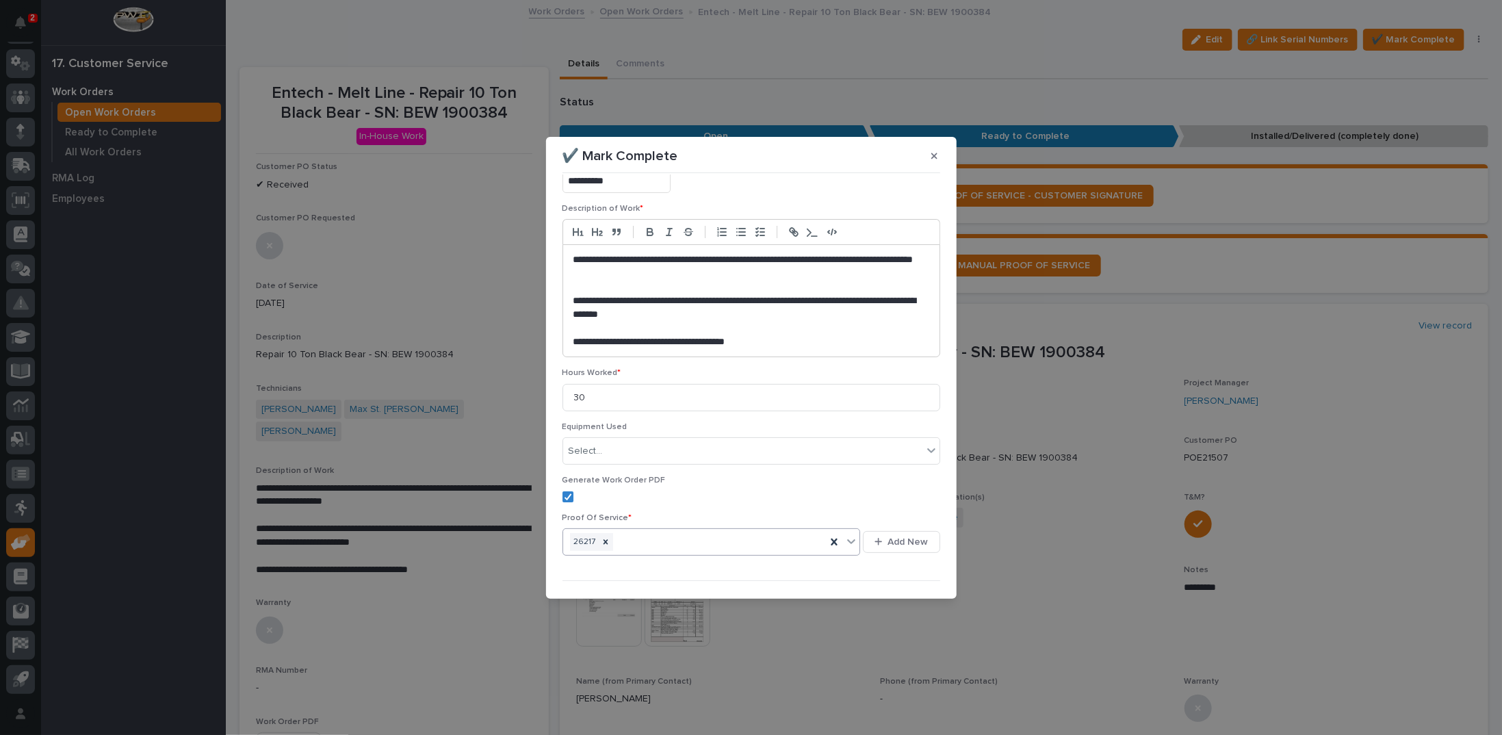
scroll to position [114, 0]
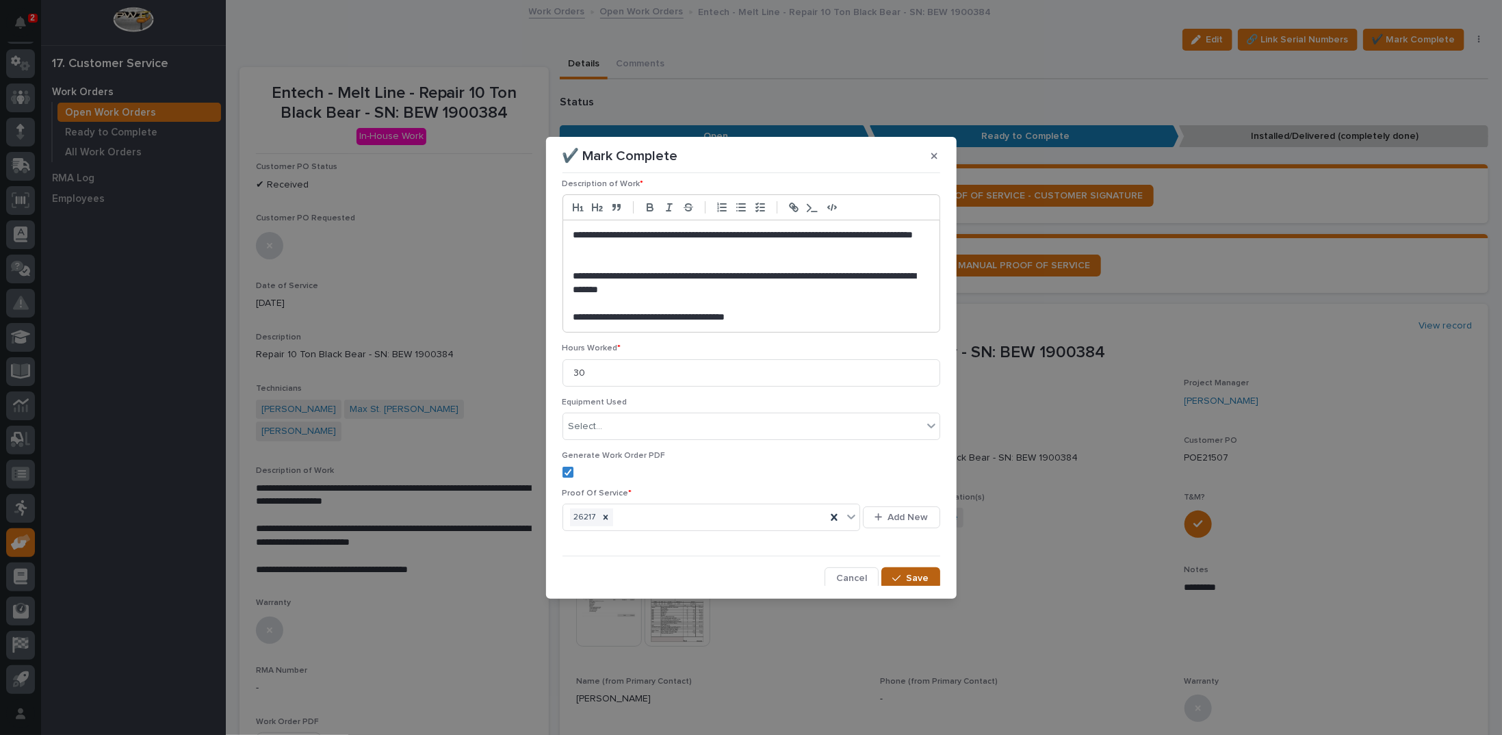
click at [897, 581] on button "Save" at bounding box center [910, 578] width 58 height 22
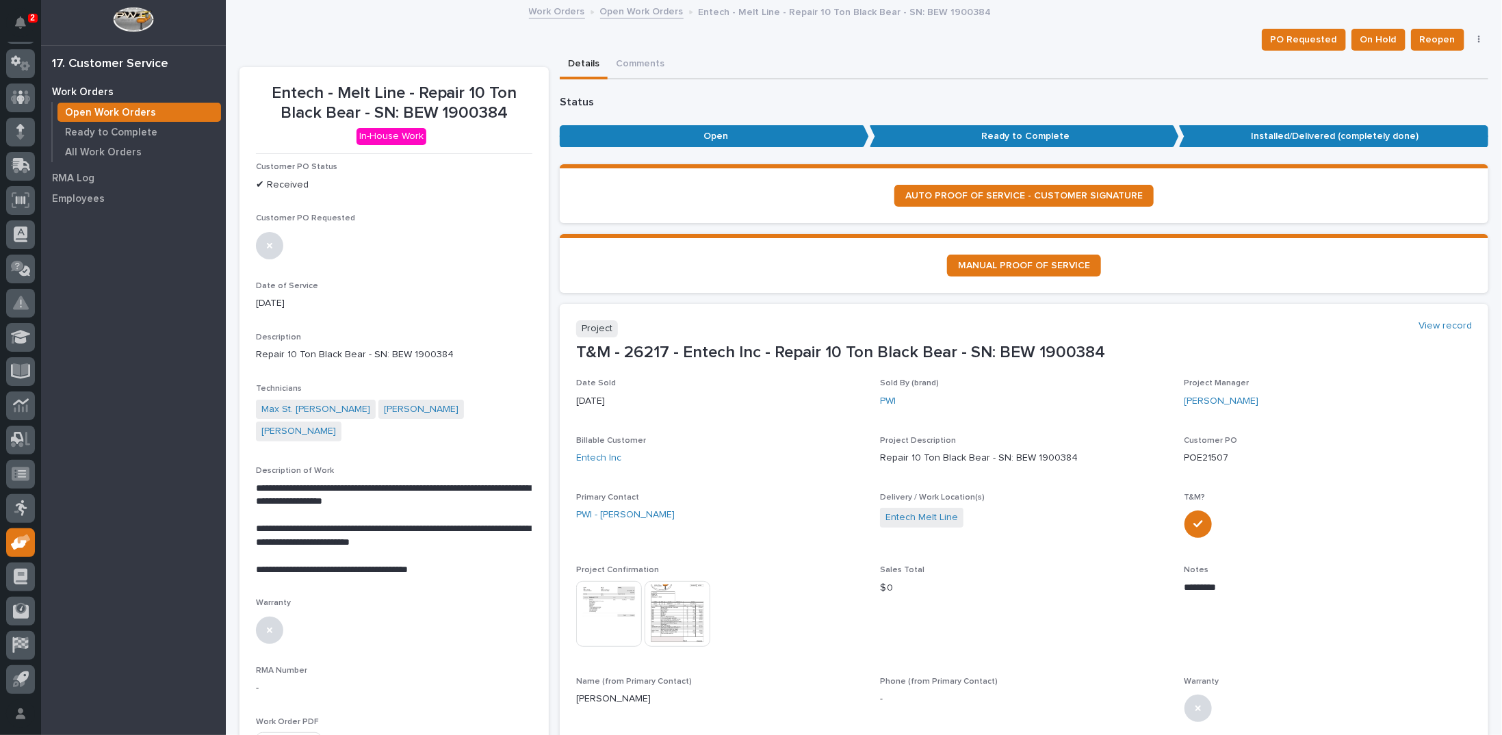
click at [649, 9] on link "Open Work Orders" at bounding box center [641, 11] width 83 height 16
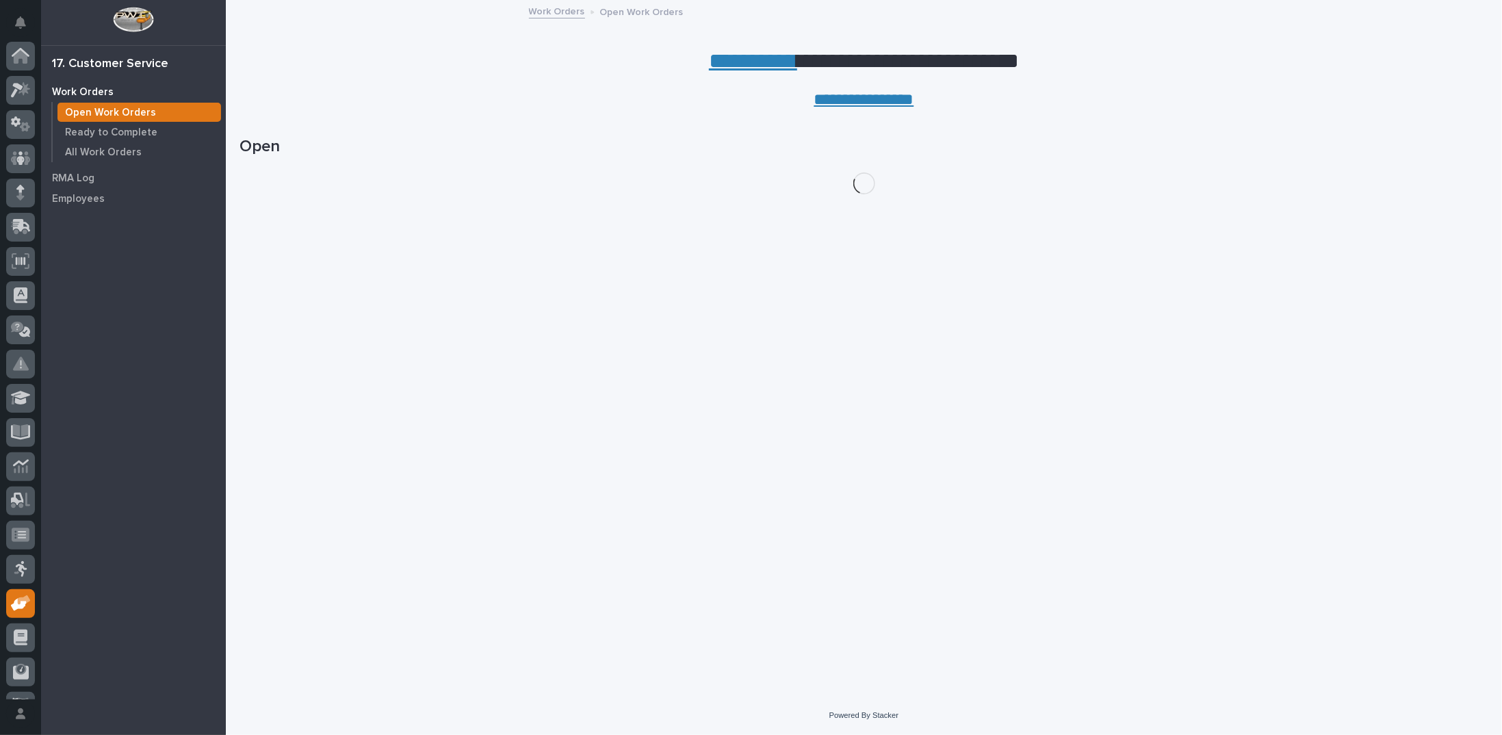
scroll to position [61, 0]
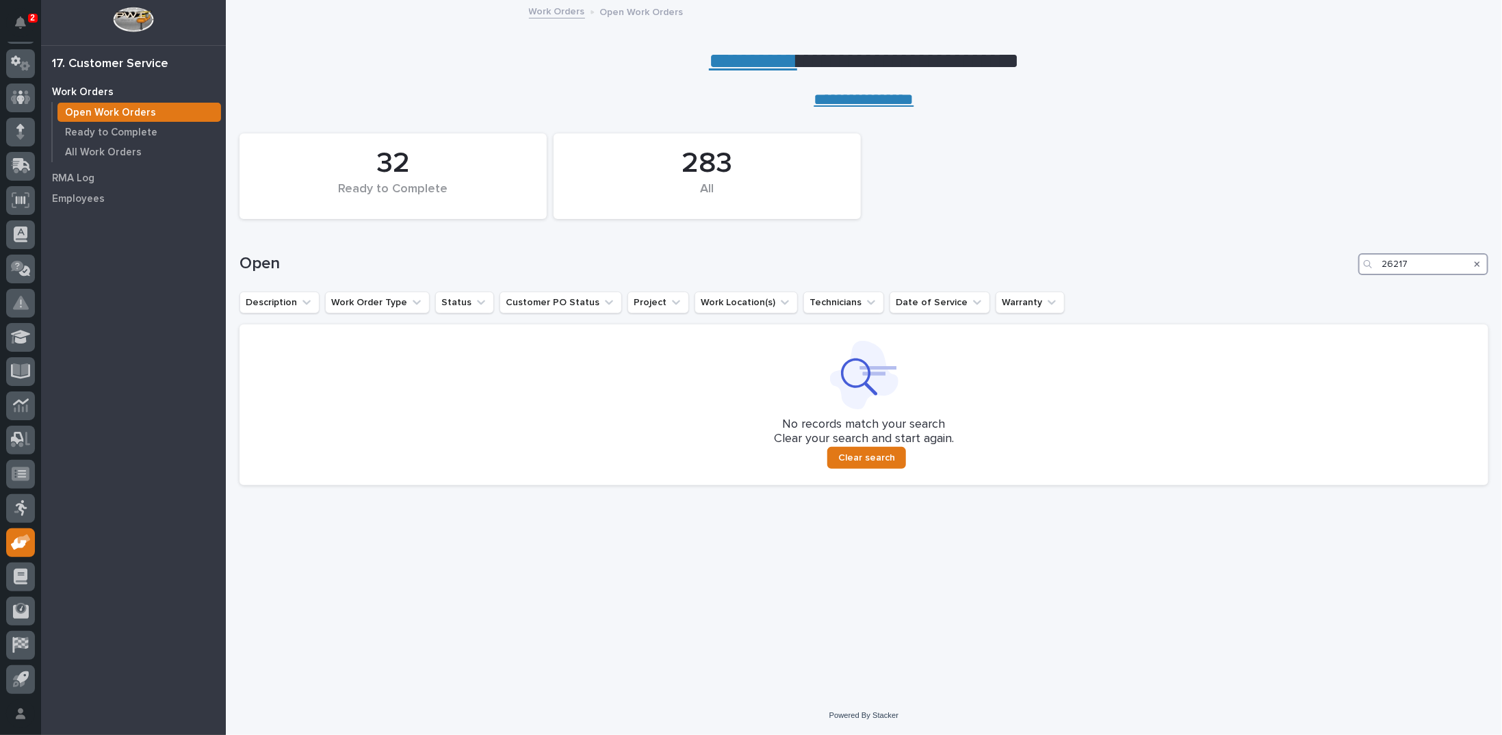
drag, startPoint x: 1435, startPoint y: 260, endPoint x: 1341, endPoint y: 239, distance: 96.1
click at [1350, 242] on div "Open 26217" at bounding box center [864, 259] width 1249 height 66
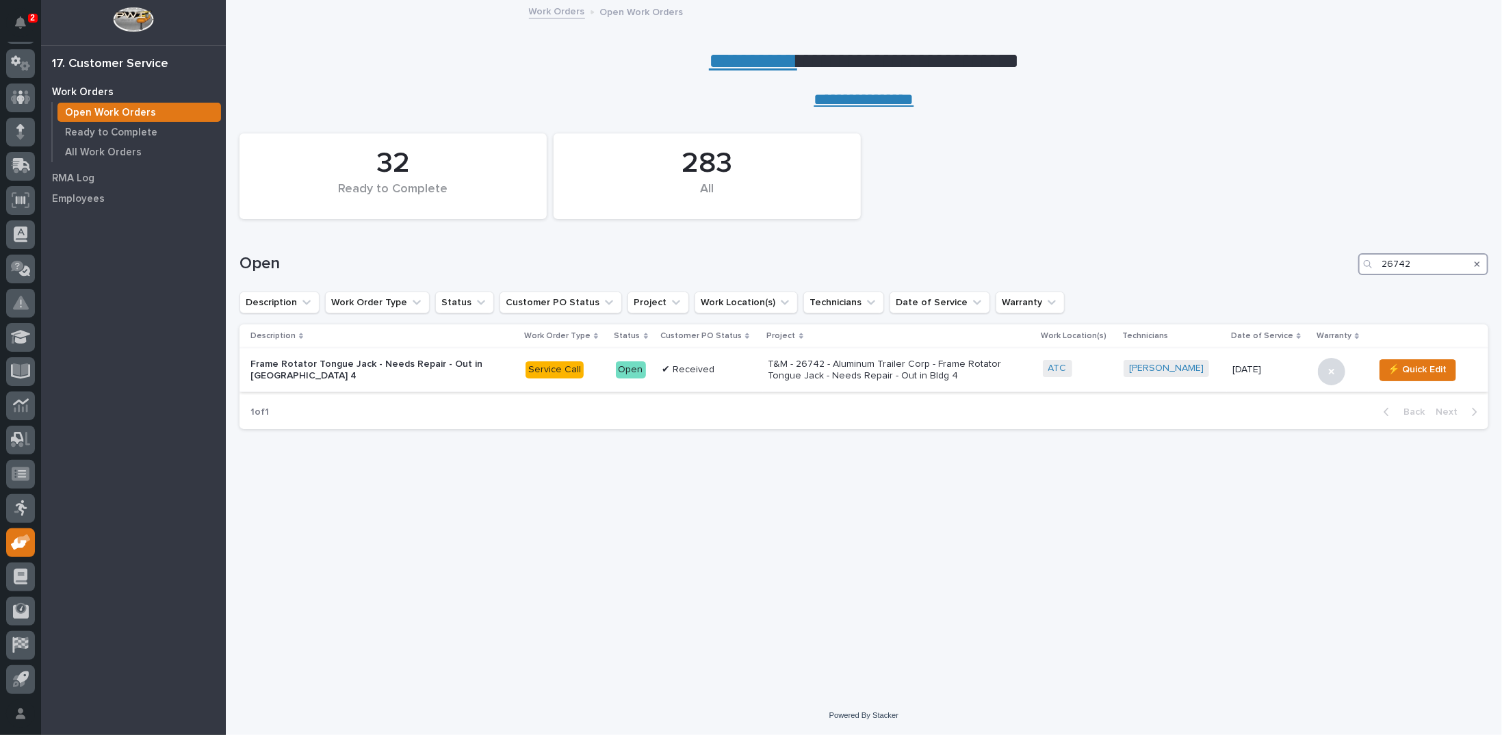
type input "26742"
click at [924, 369] on p "T&M - 26742 - Aluminum Trailer Corp - Frame Rotator Tongue Jack - Needs Repair …" at bounding box center [889, 370] width 240 height 23
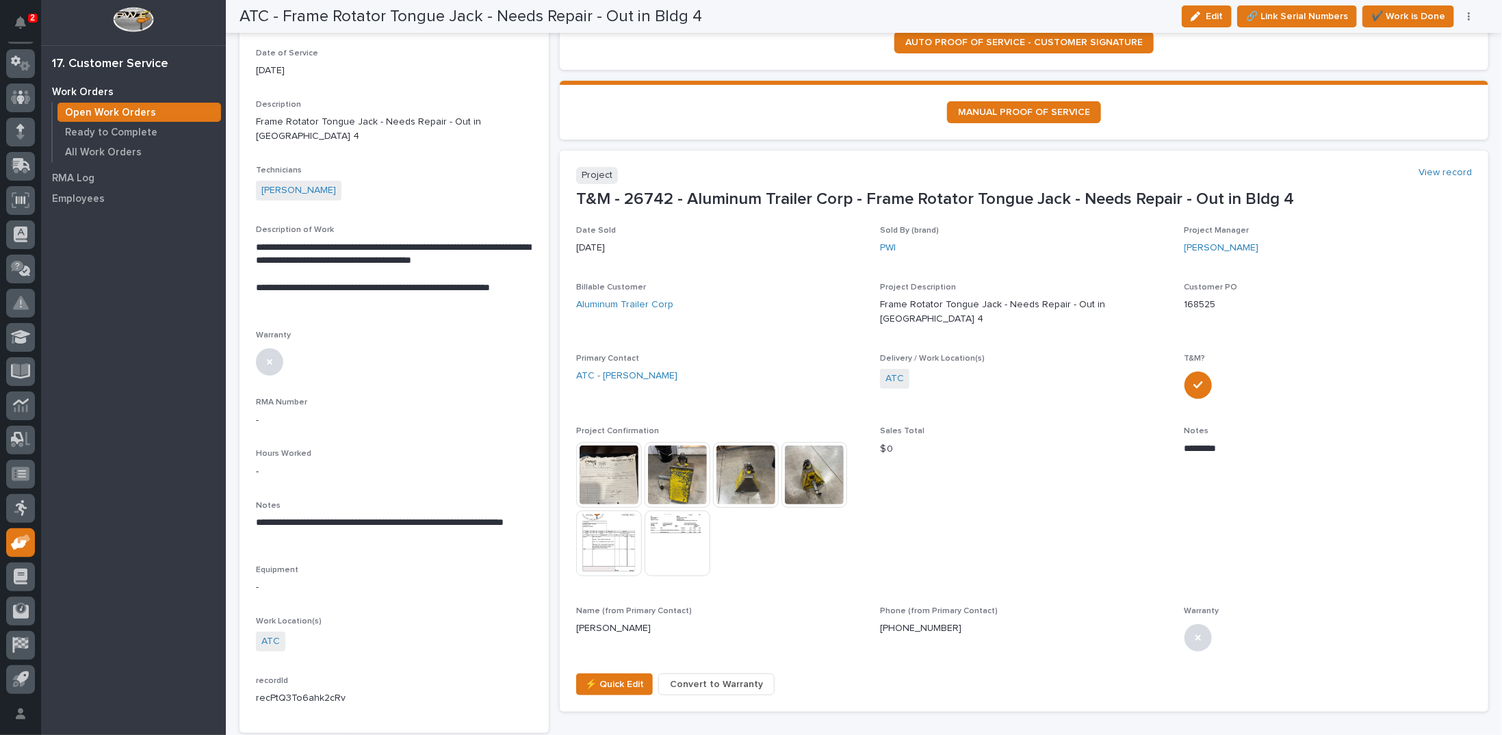
scroll to position [205, 0]
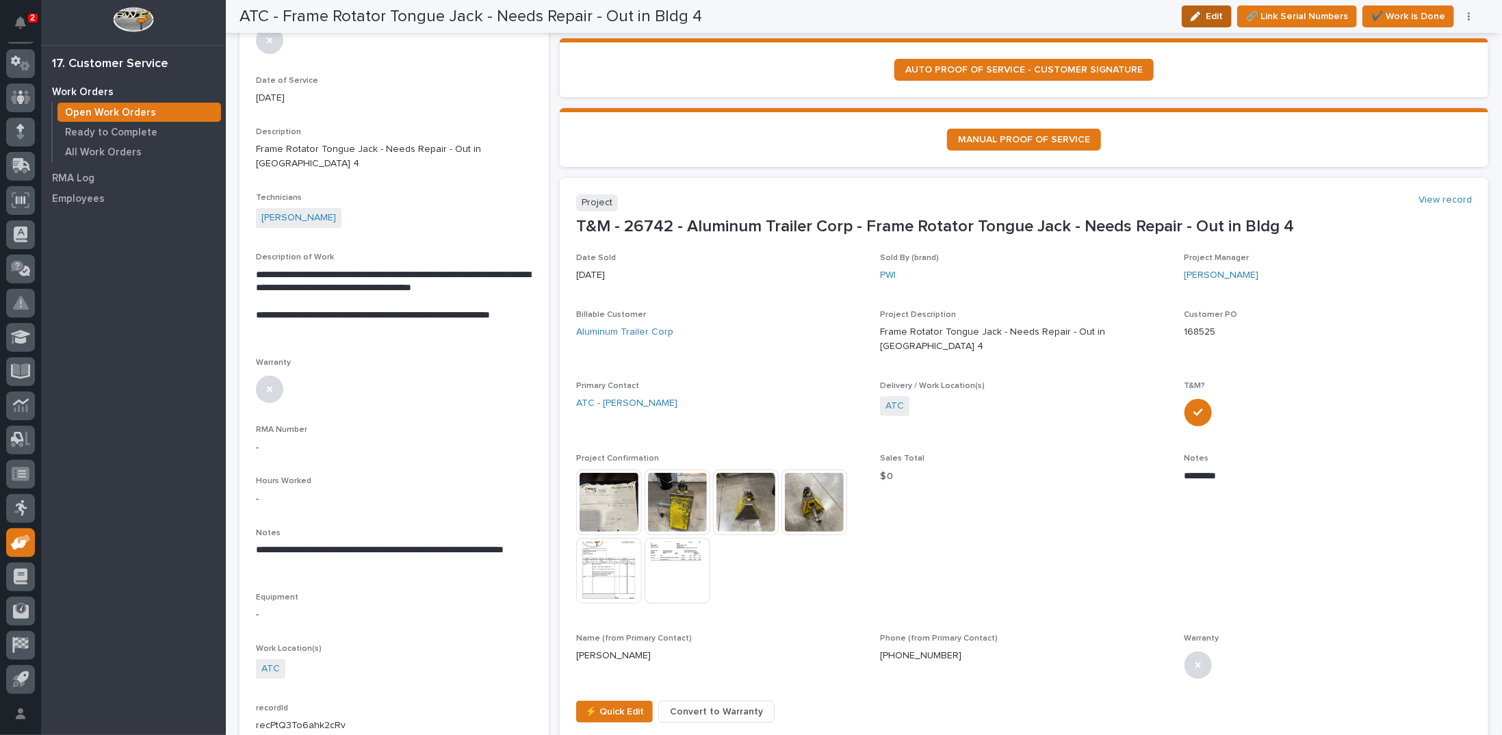
click at [1205, 13] on div "button" at bounding box center [1198, 17] width 15 height 10
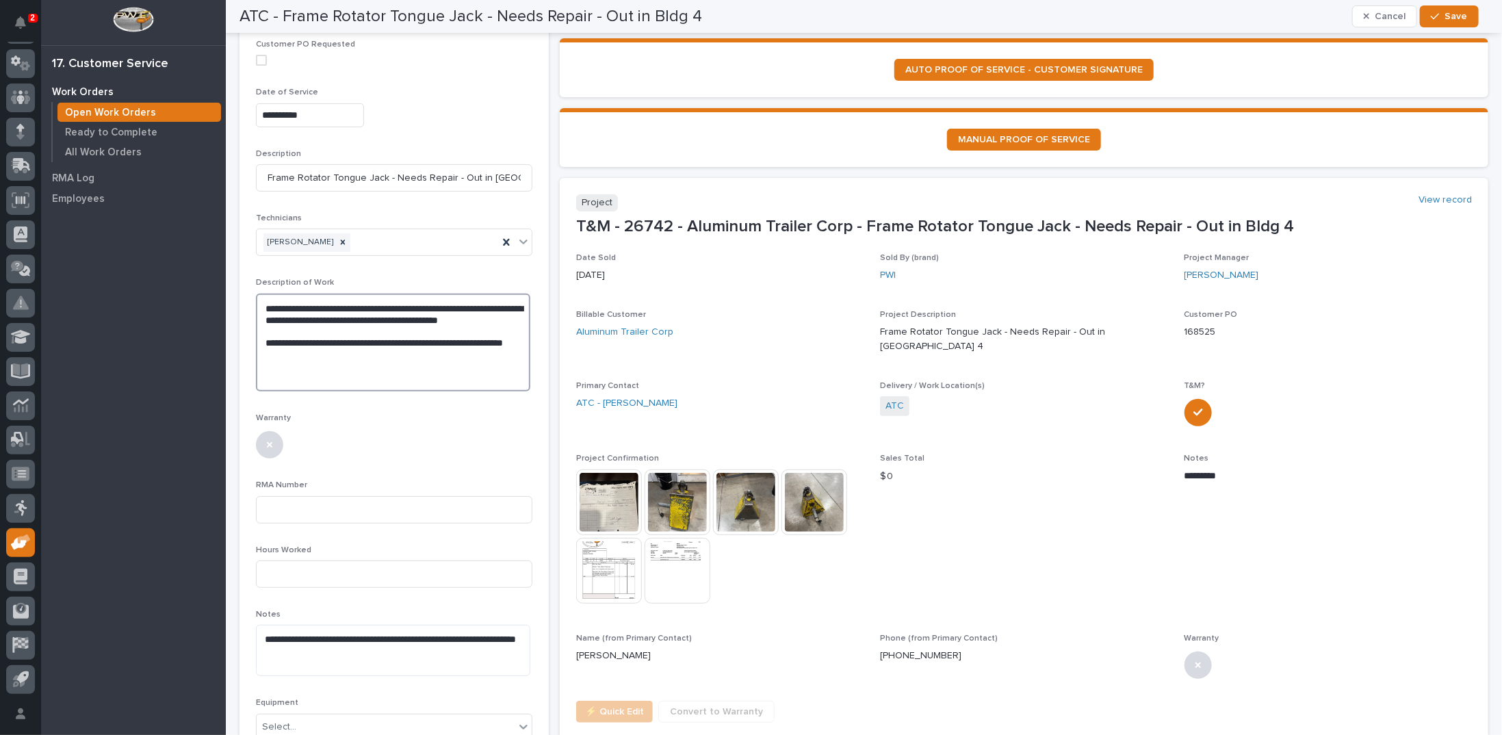
click at [330, 364] on textarea "**********" at bounding box center [393, 343] width 274 height 98
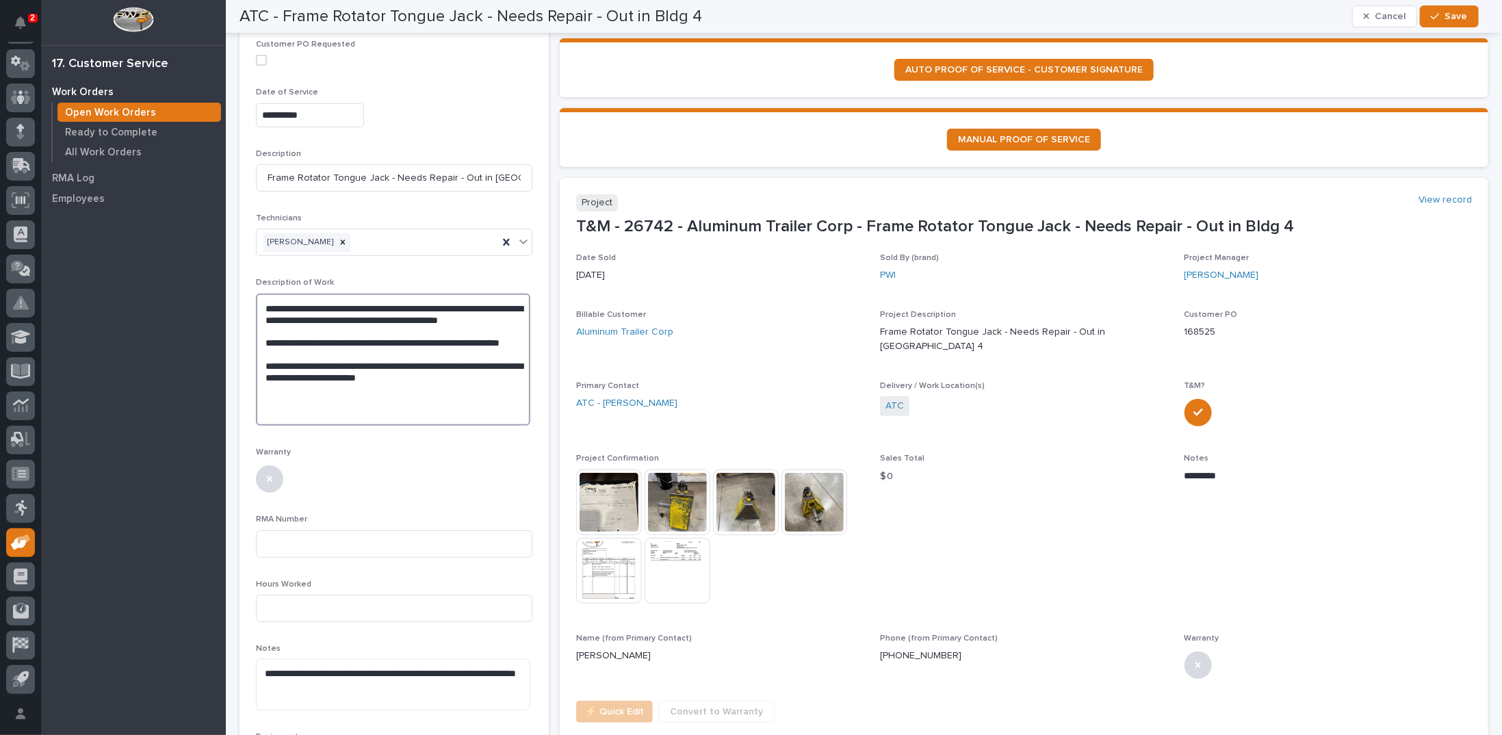
type textarea "**********"
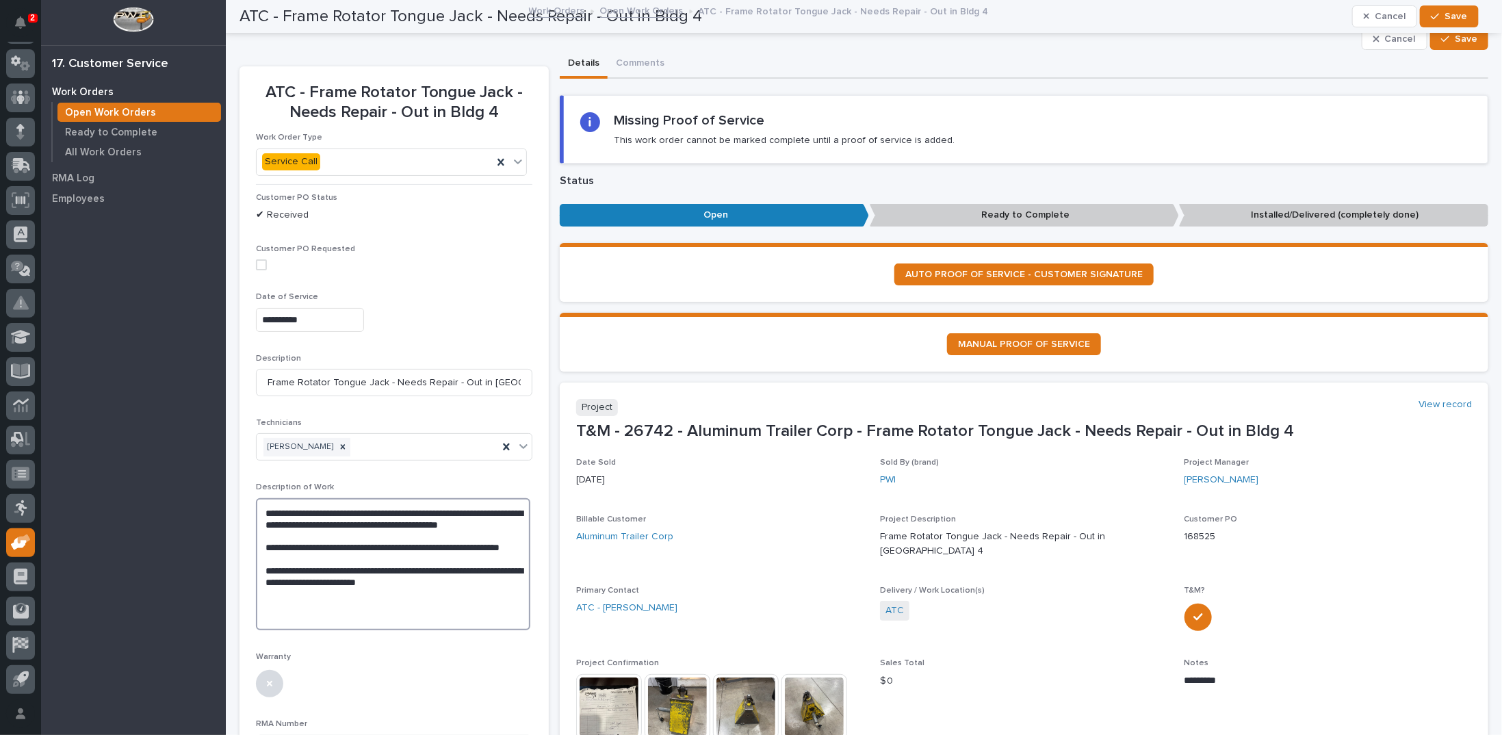
scroll to position [0, 0]
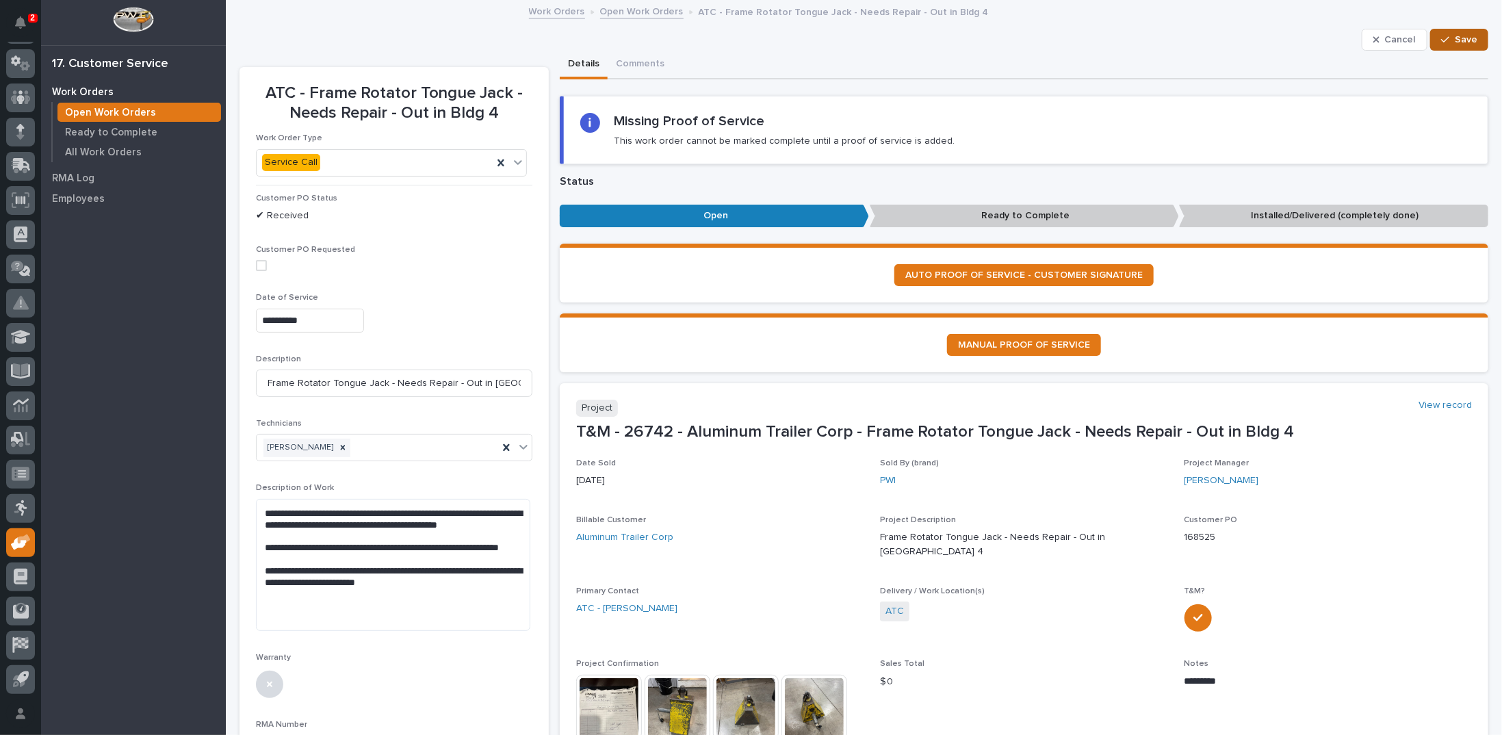
click at [1455, 38] on span "Save" at bounding box center [1466, 40] width 23 height 12
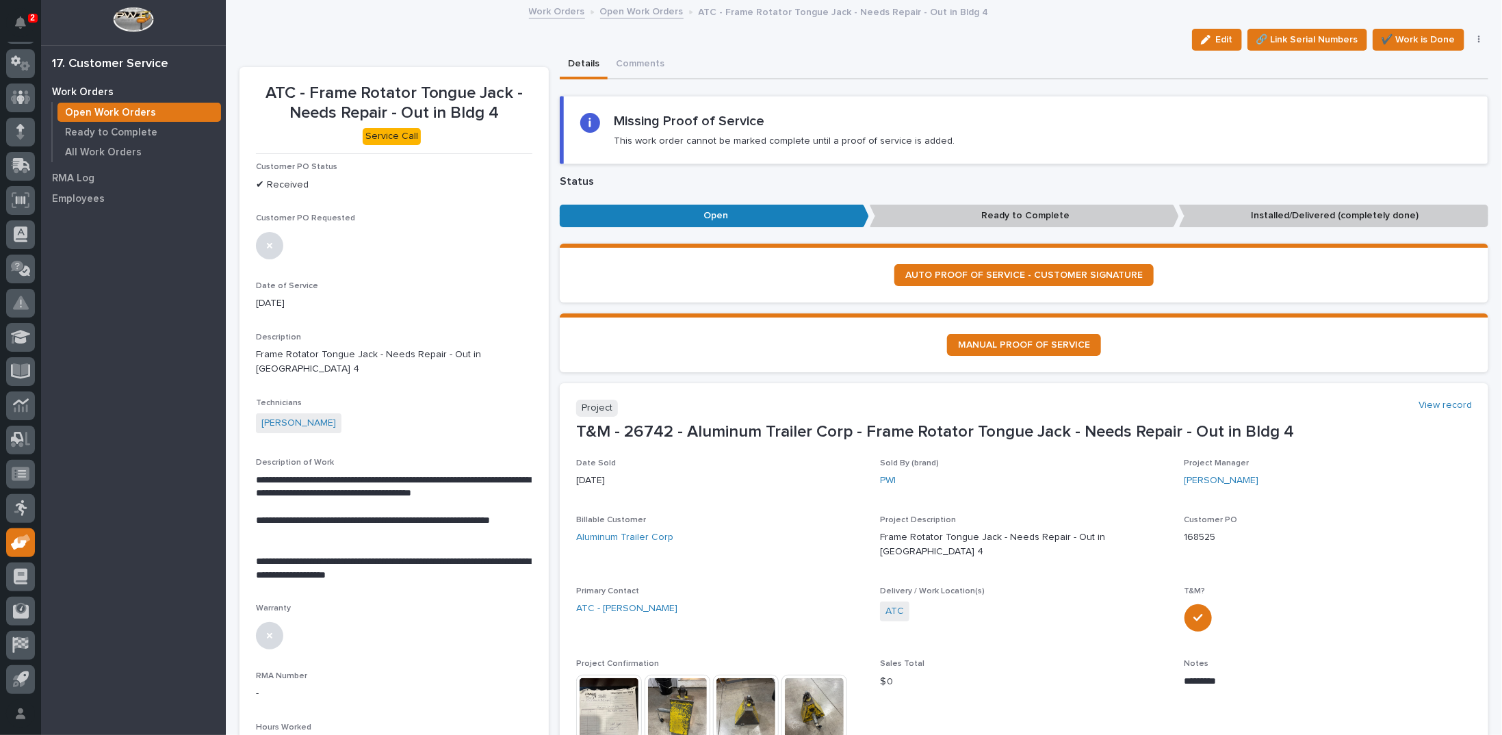
click at [632, 12] on link "Open Work Orders" at bounding box center [641, 11] width 83 height 16
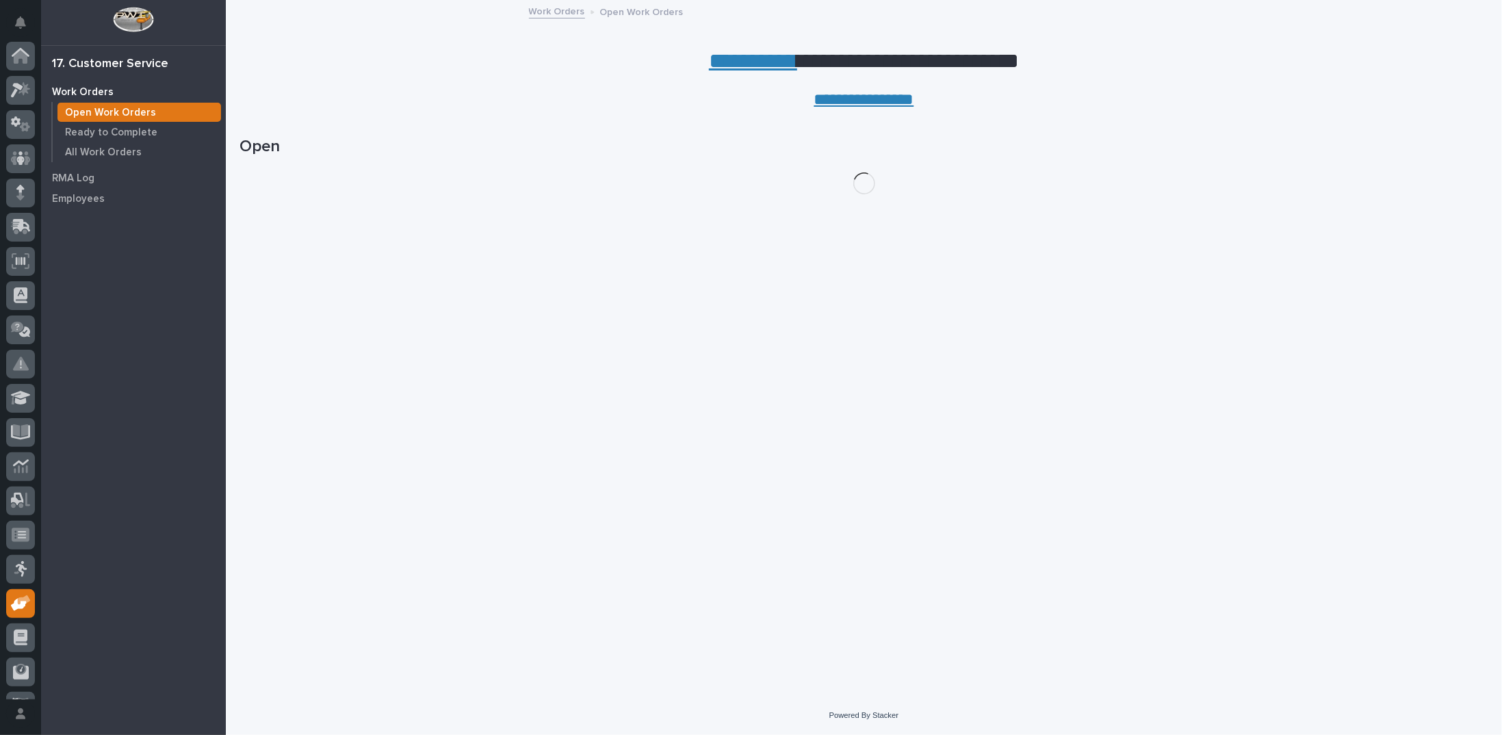
scroll to position [61, 0]
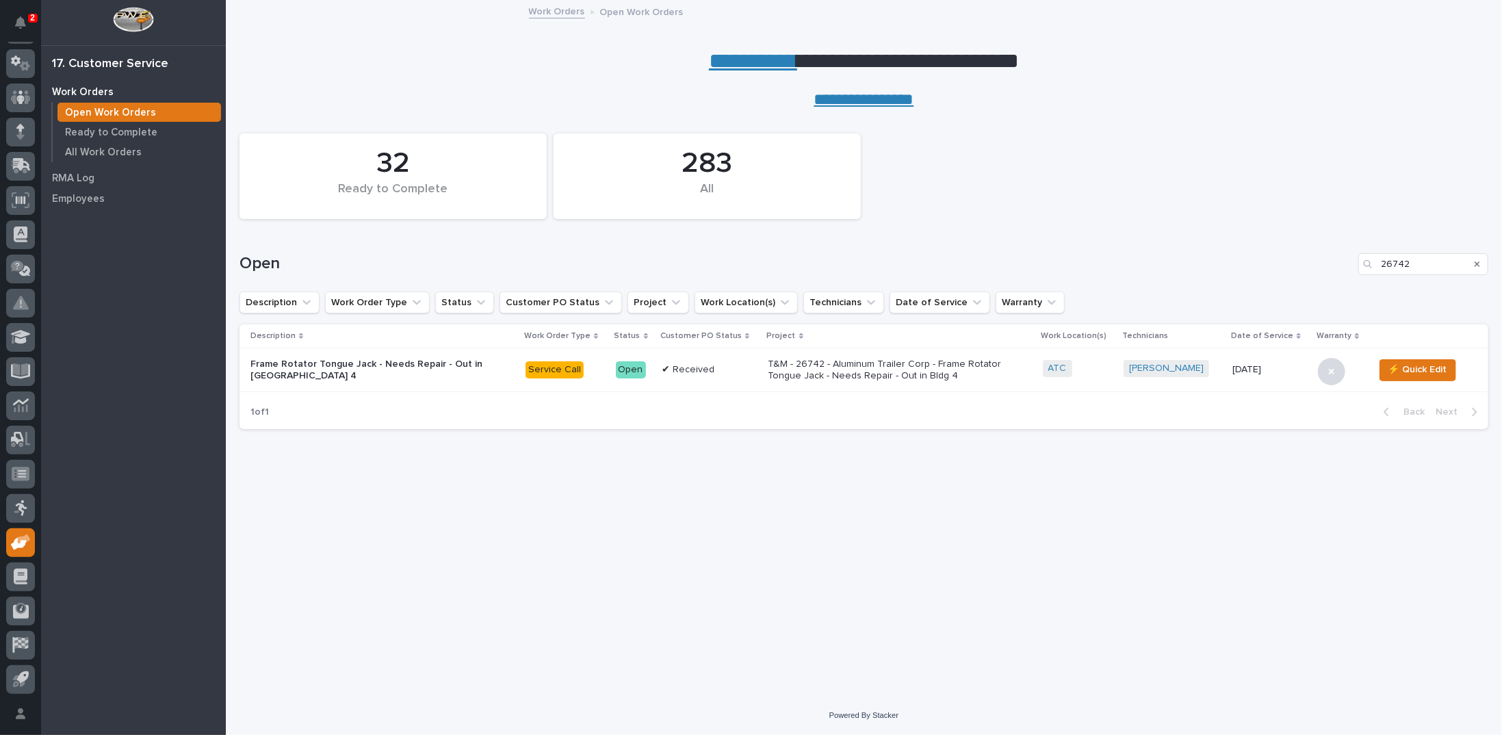
click at [731, 60] on link "**********" at bounding box center [753, 61] width 88 height 22
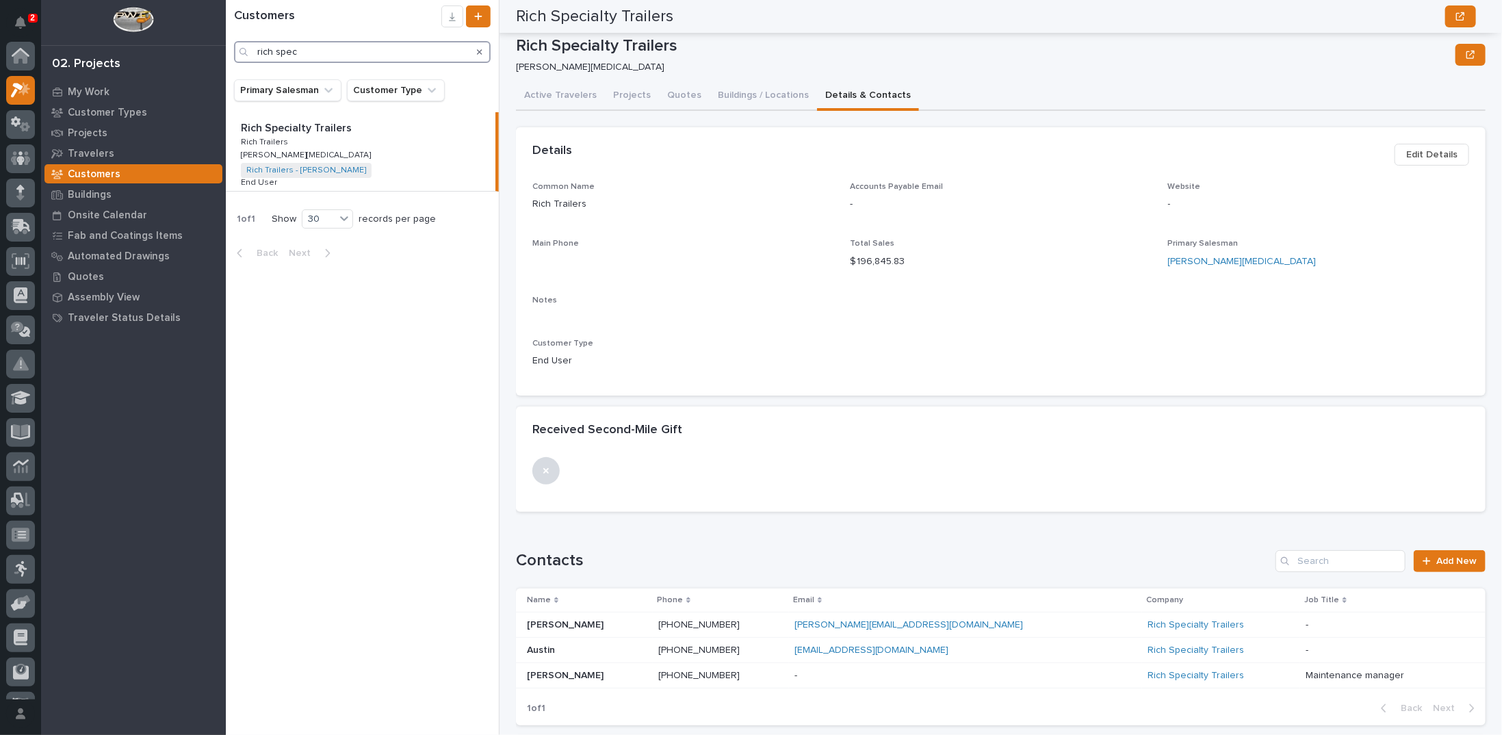
drag, startPoint x: 299, startPoint y: 46, endPoint x: 176, endPoint y: 60, distance: 124.0
click at [226, 60] on div "2 My Settings Log Out 02. Projects My Work Customer Types Projects Travelers Cu…" at bounding box center [864, 367] width 1276 height 735
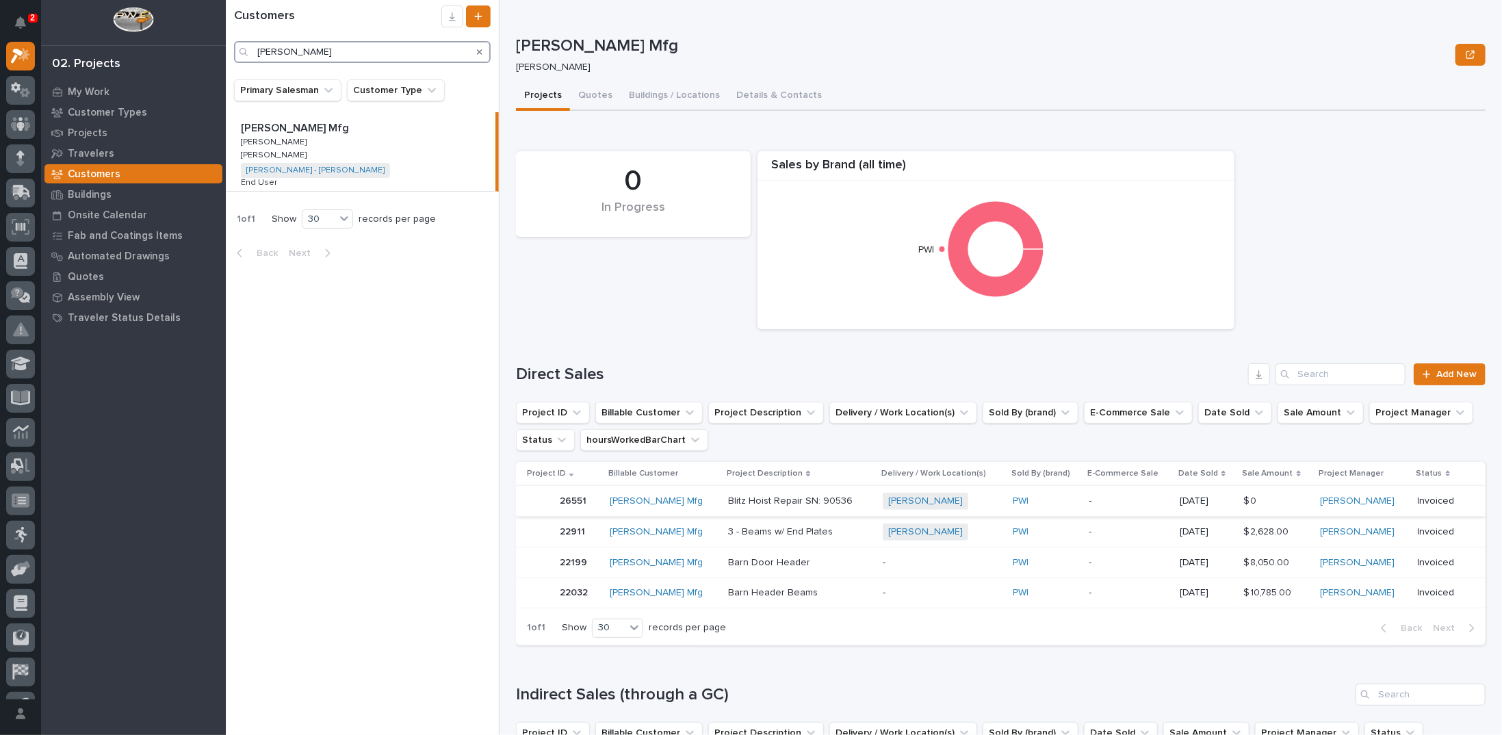
type input "martin truss"
click at [751, 497] on p "Blitz Hoist Repair SN: 90536" at bounding box center [791, 500] width 127 height 14
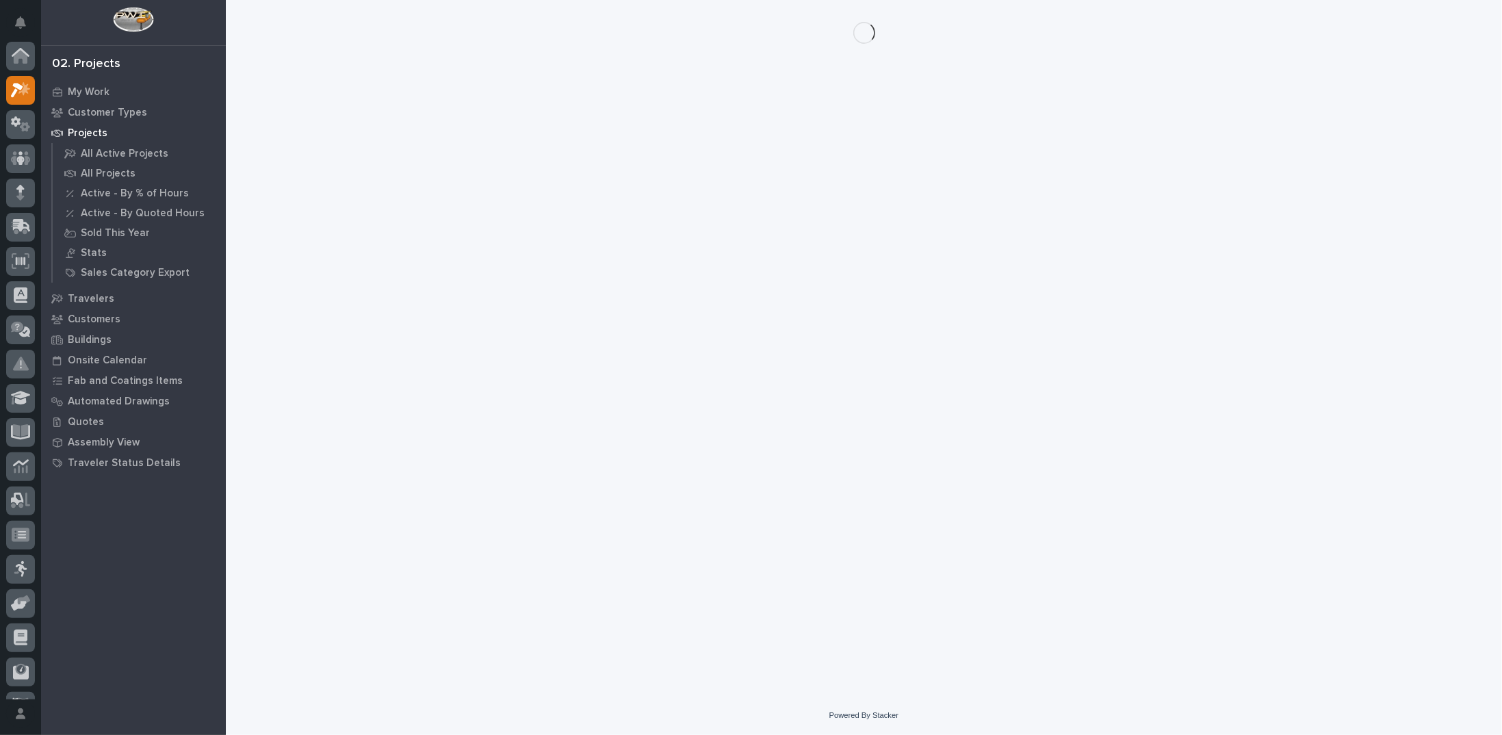
scroll to position [34, 0]
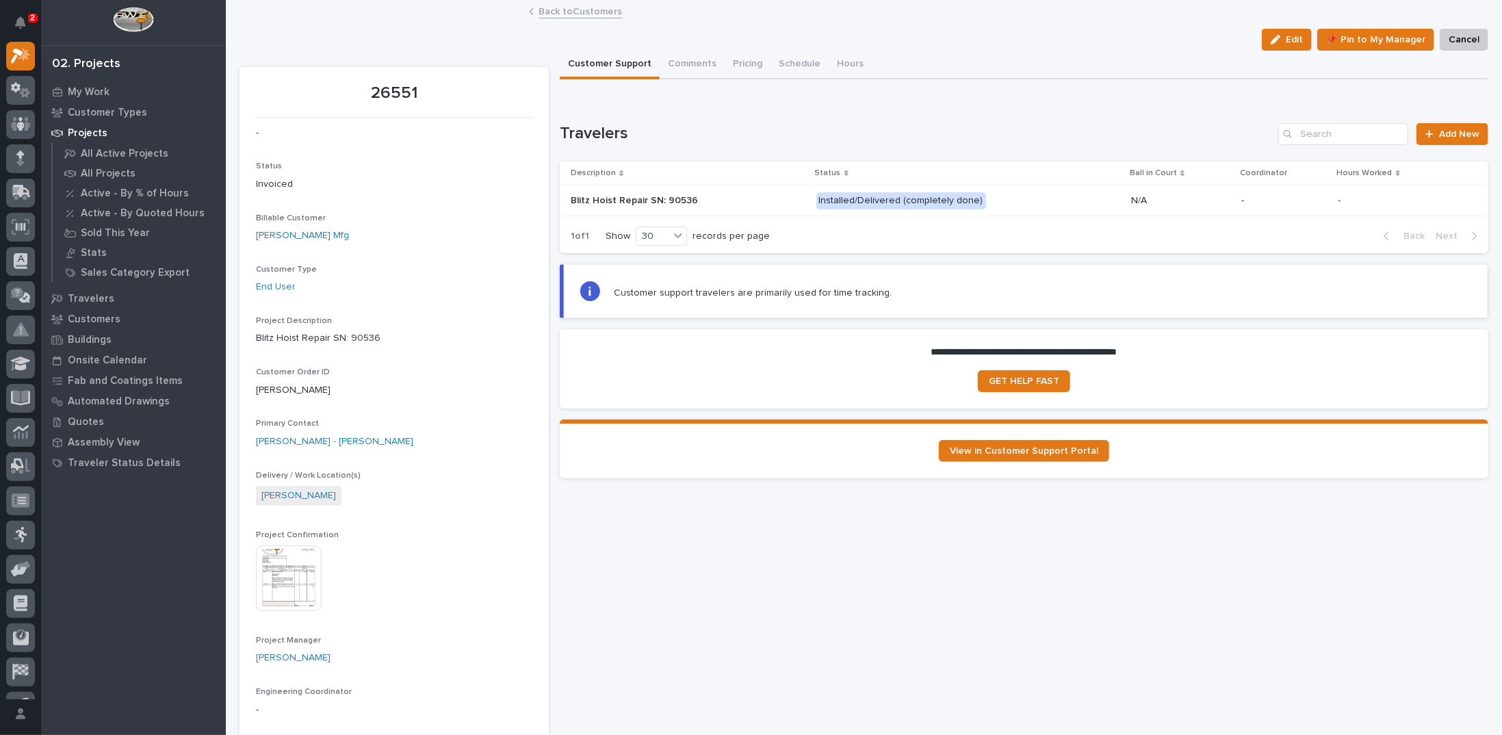
click at [302, 564] on img at bounding box center [289, 578] width 66 height 66
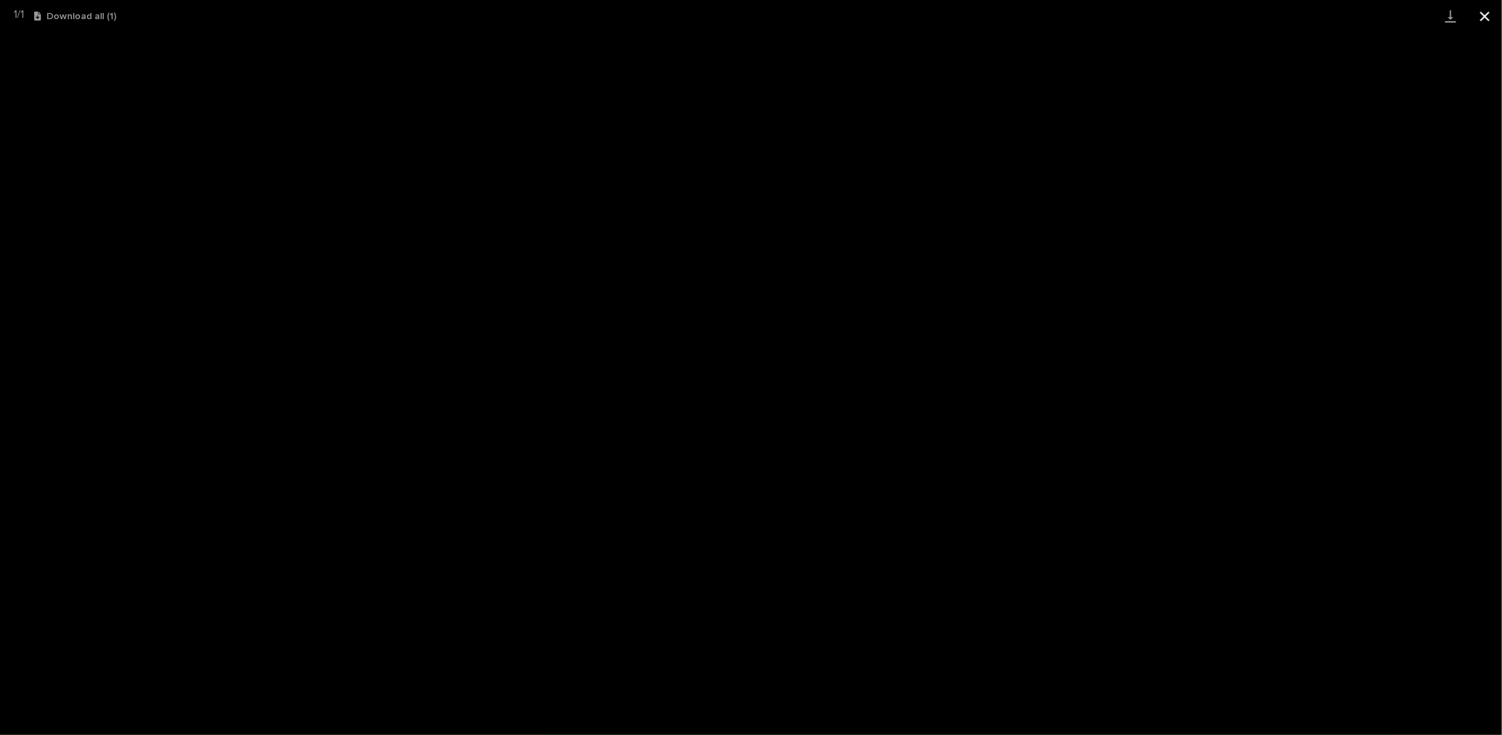
click at [1484, 14] on button "Close gallery" at bounding box center [1485, 16] width 34 height 32
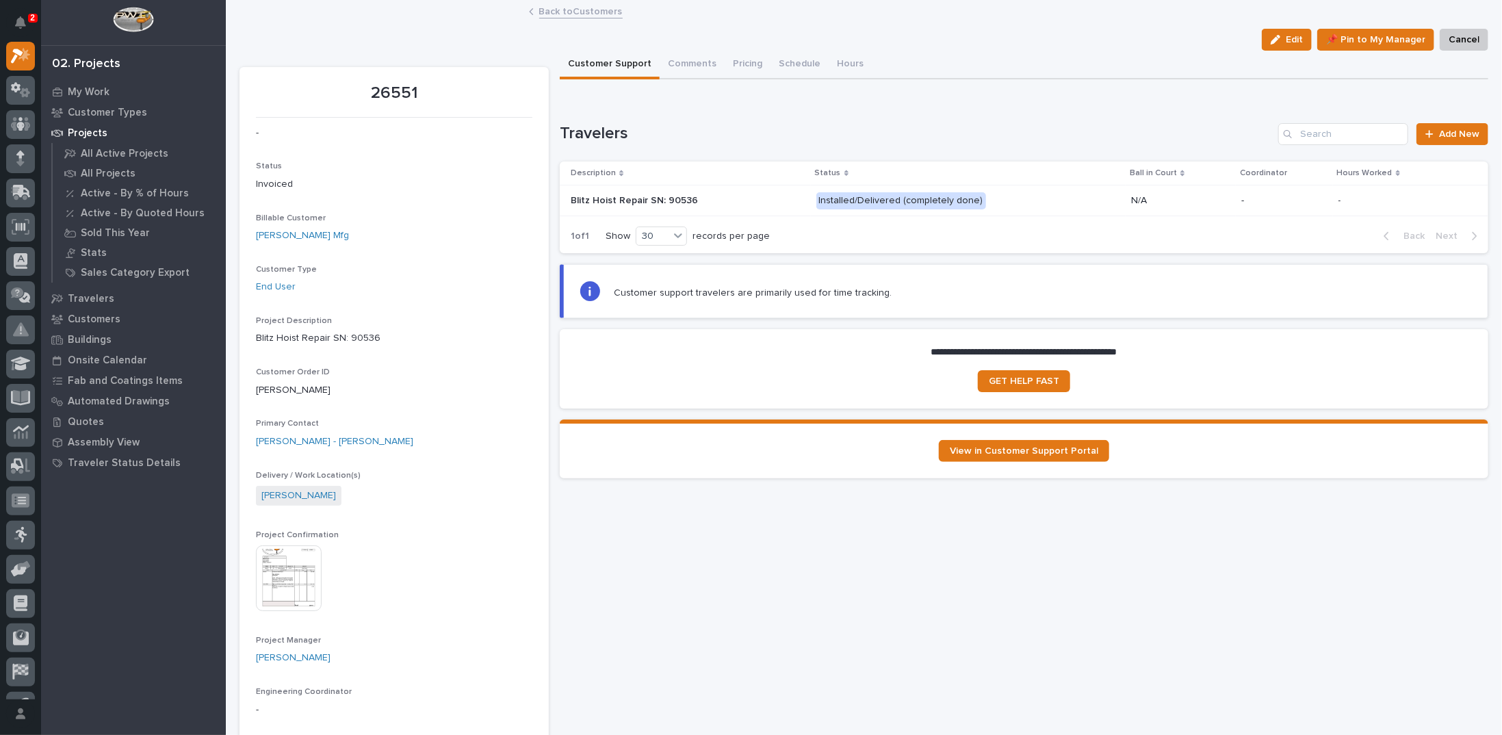
click at [582, 16] on link "Back to Customers" at bounding box center [580, 11] width 83 height 16
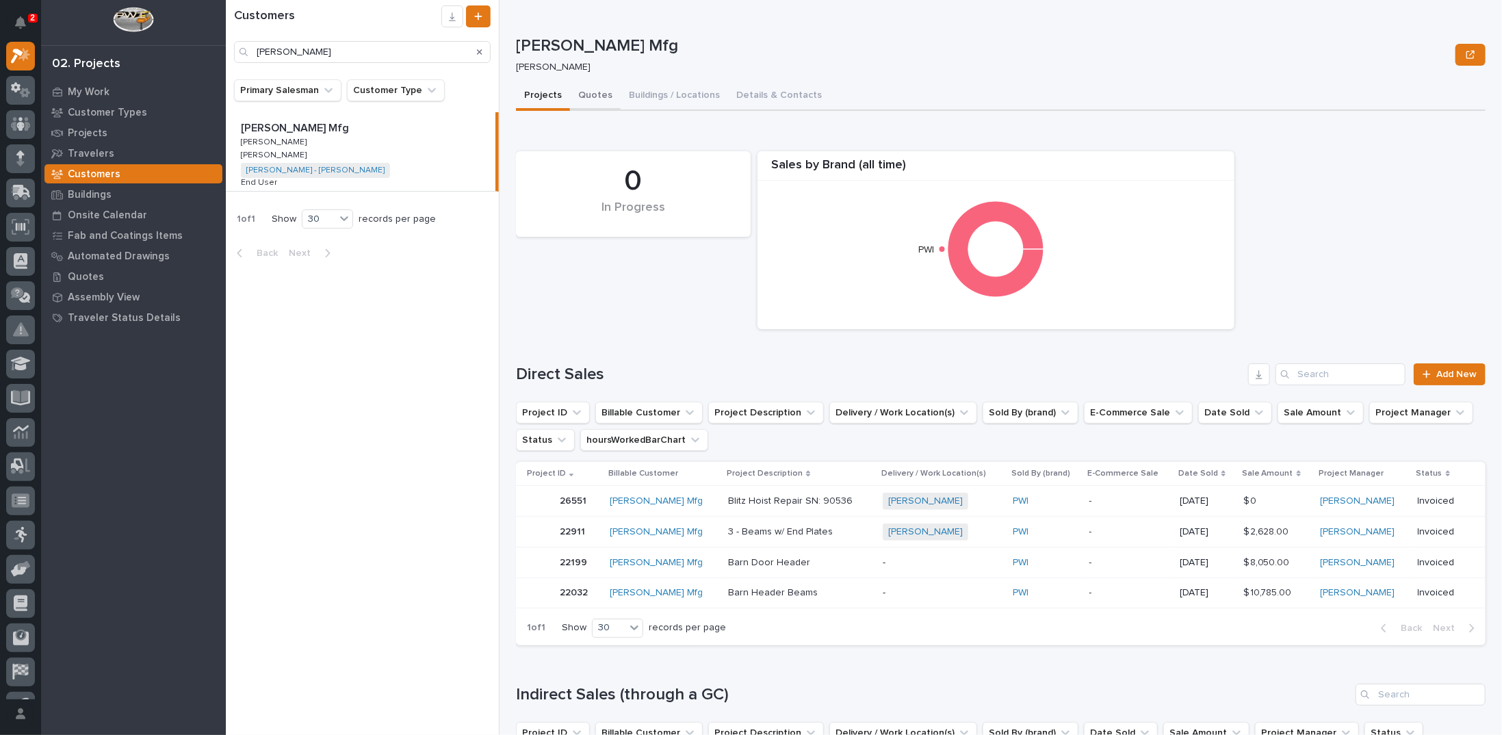
click at [586, 98] on button "Quotes" at bounding box center [595, 96] width 51 height 29
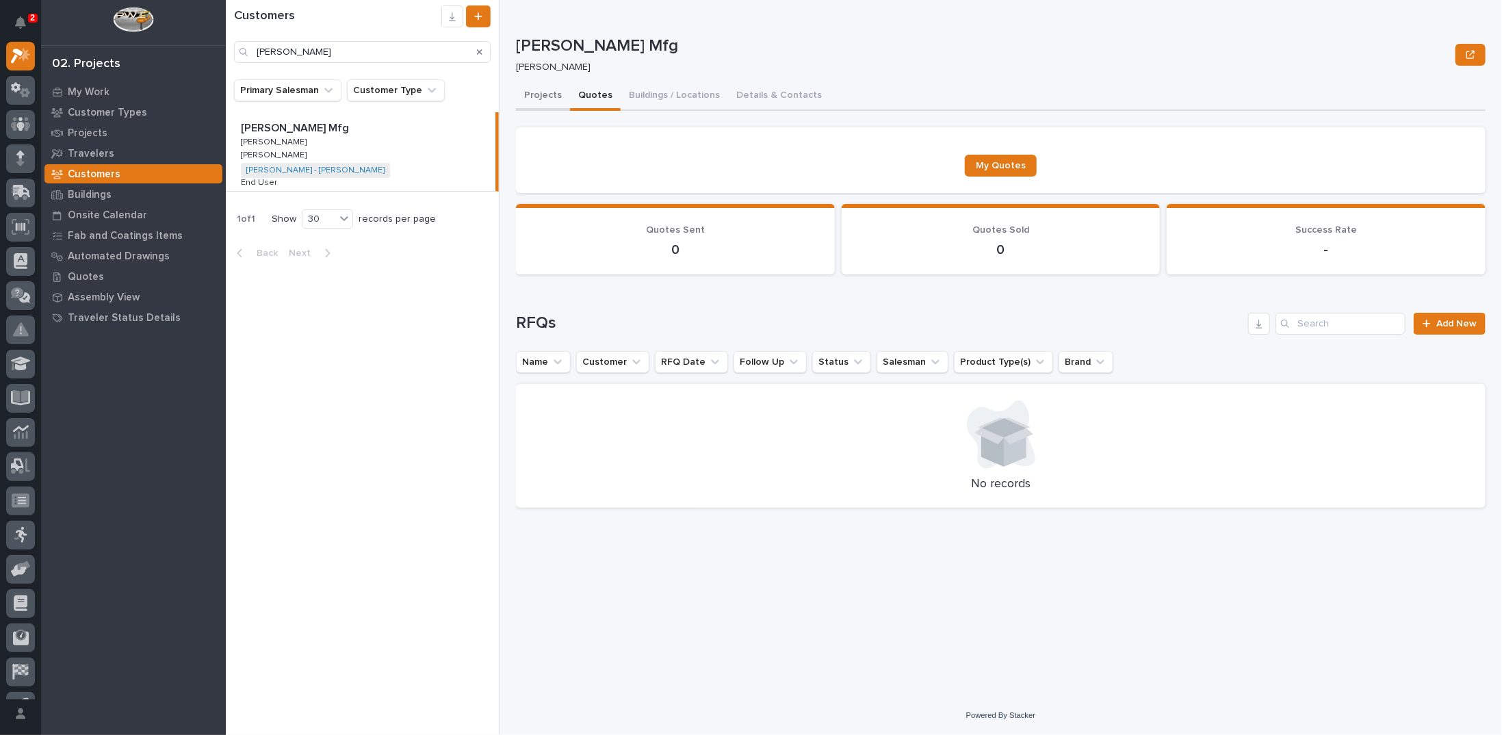
click at [544, 98] on button "Projects" at bounding box center [543, 96] width 54 height 29
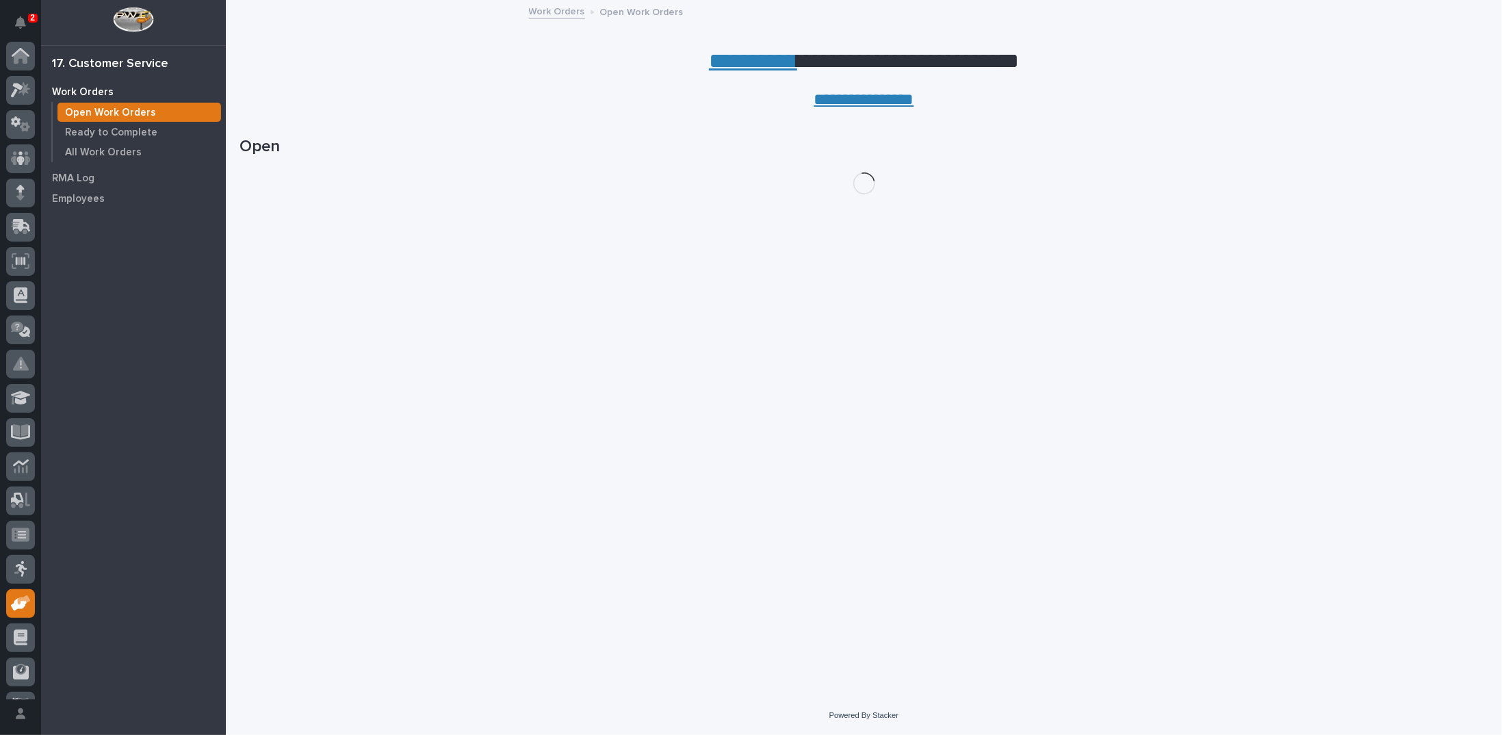
scroll to position [61, 0]
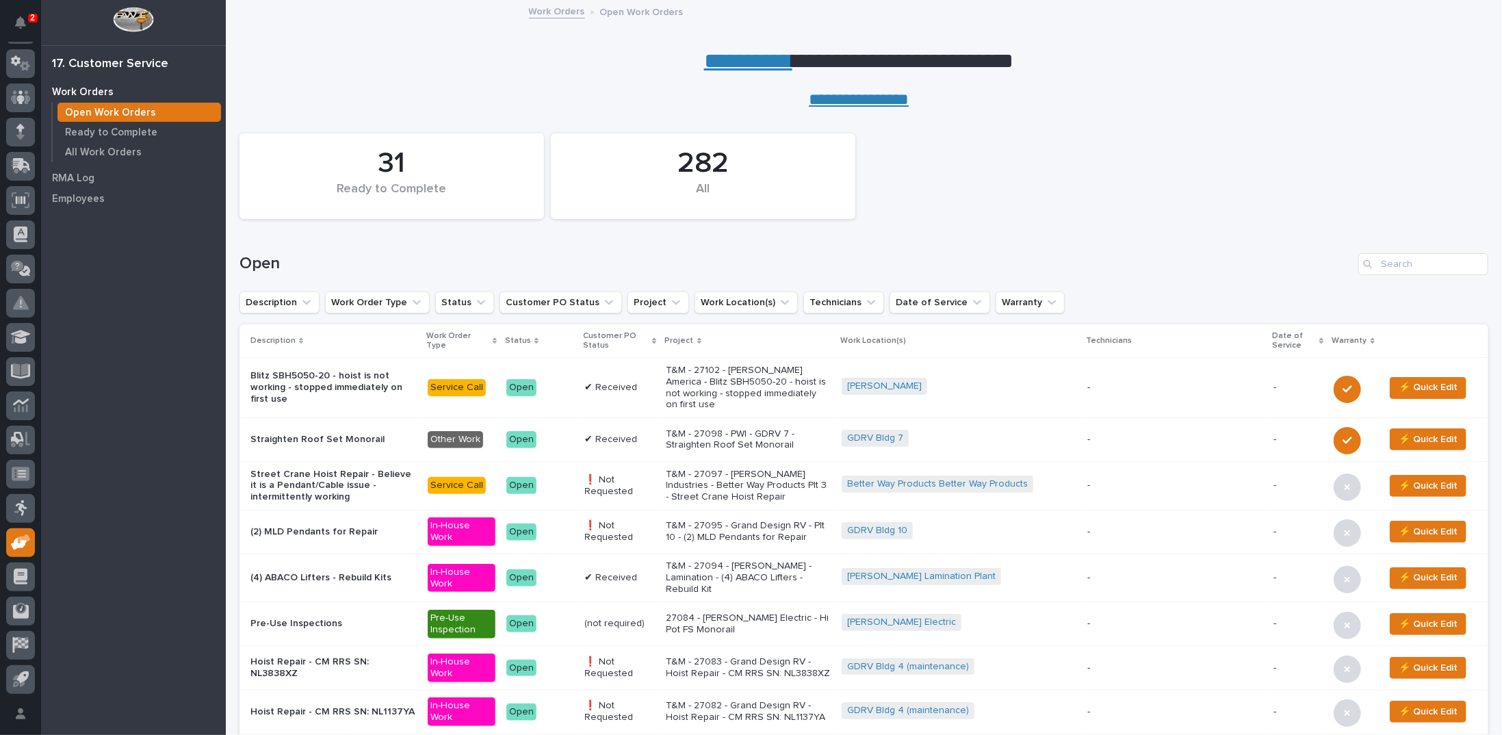
click at [746, 58] on link "**********" at bounding box center [748, 61] width 88 height 22
